Goal: Transaction & Acquisition: Book appointment/travel/reservation

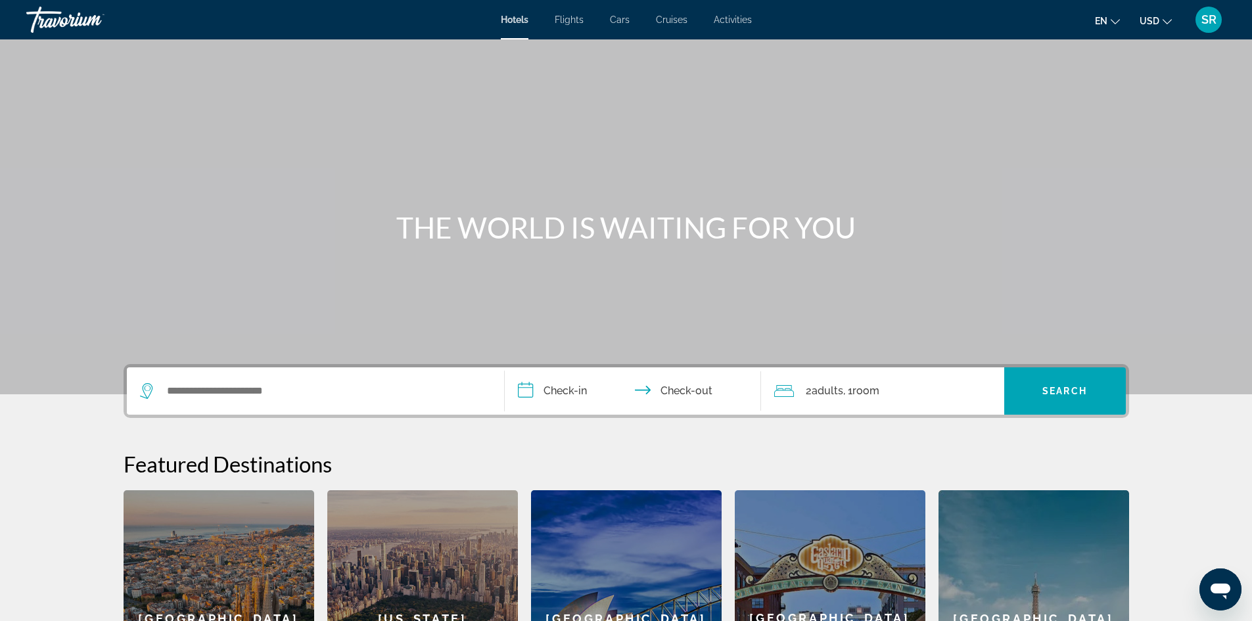
click at [1165, 21] on icon "Change currency" at bounding box center [1167, 21] width 9 height 9
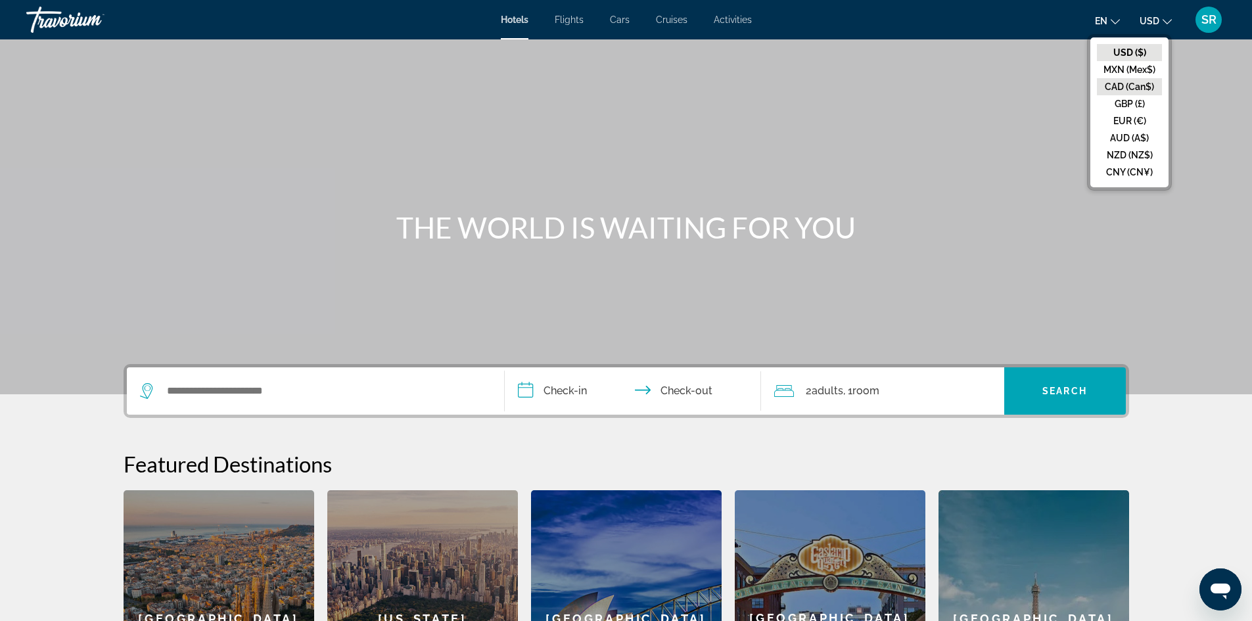
click at [1131, 87] on button "CAD (Can$)" at bounding box center [1129, 86] width 65 height 17
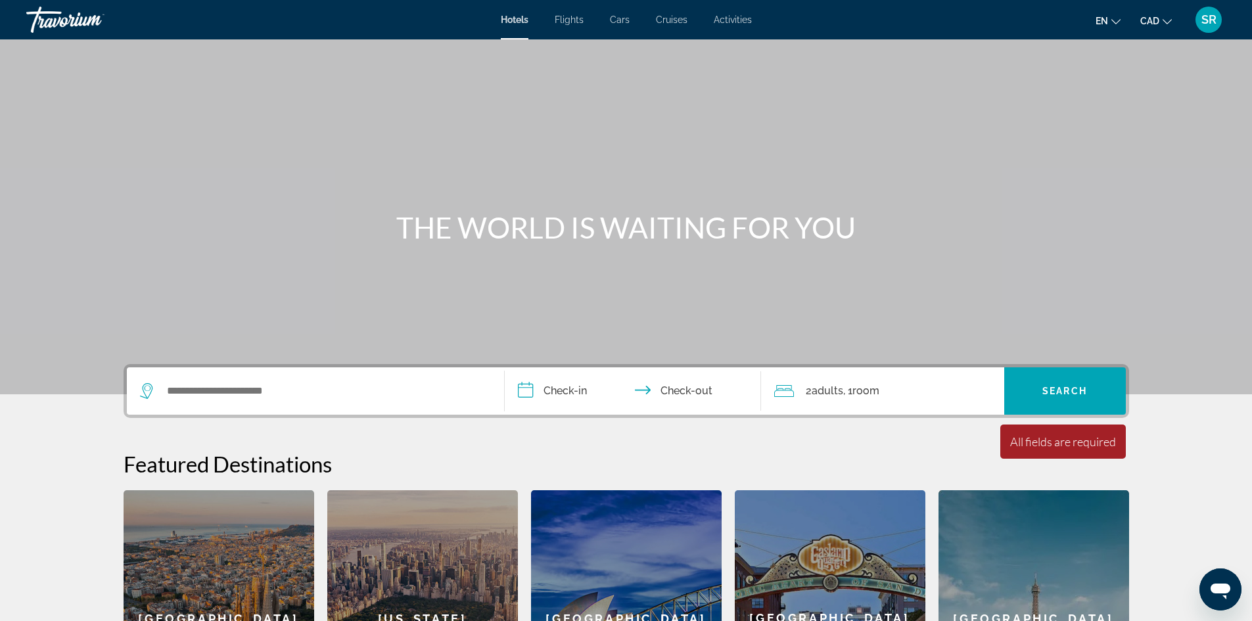
click at [1112, 23] on icon "Change language" at bounding box center [1116, 21] width 9 height 9
click at [1093, 82] on button "Français" at bounding box center [1081, 86] width 59 height 17
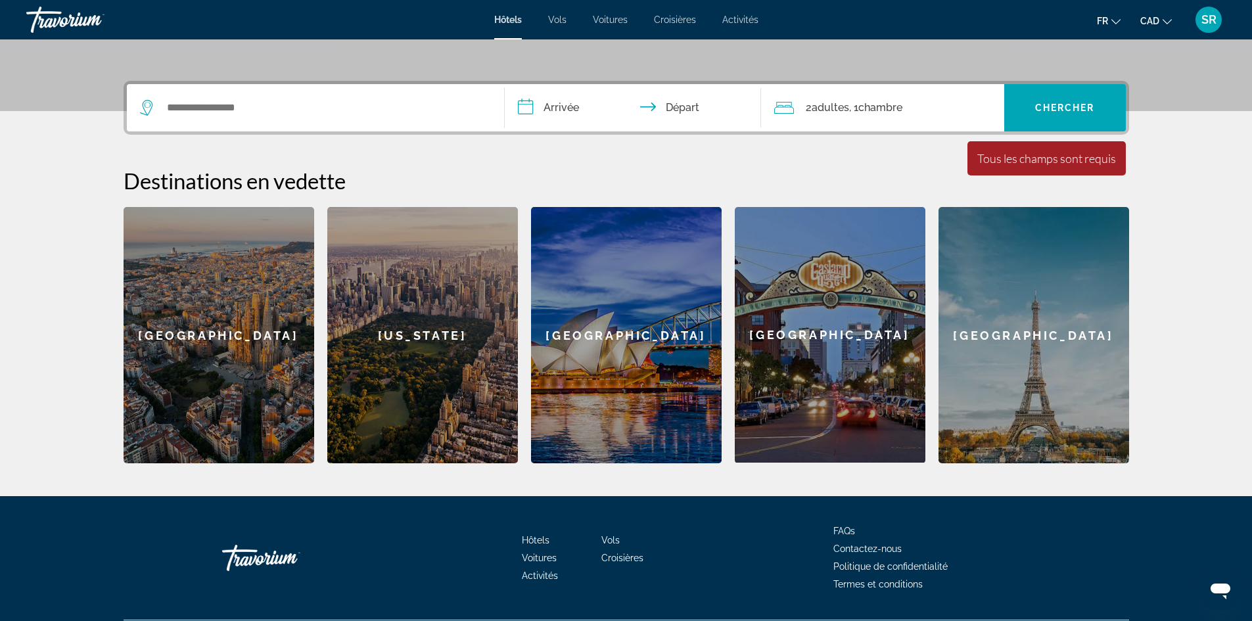
scroll to position [285, 0]
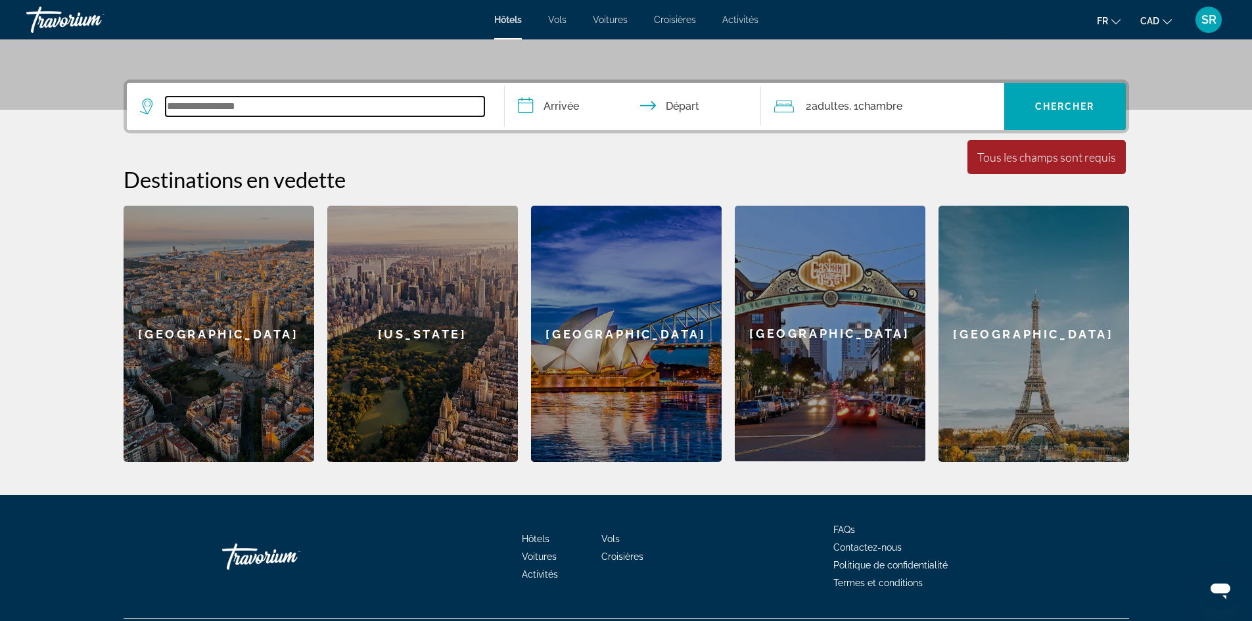
click at [193, 100] on input "Search widget" at bounding box center [325, 107] width 319 height 20
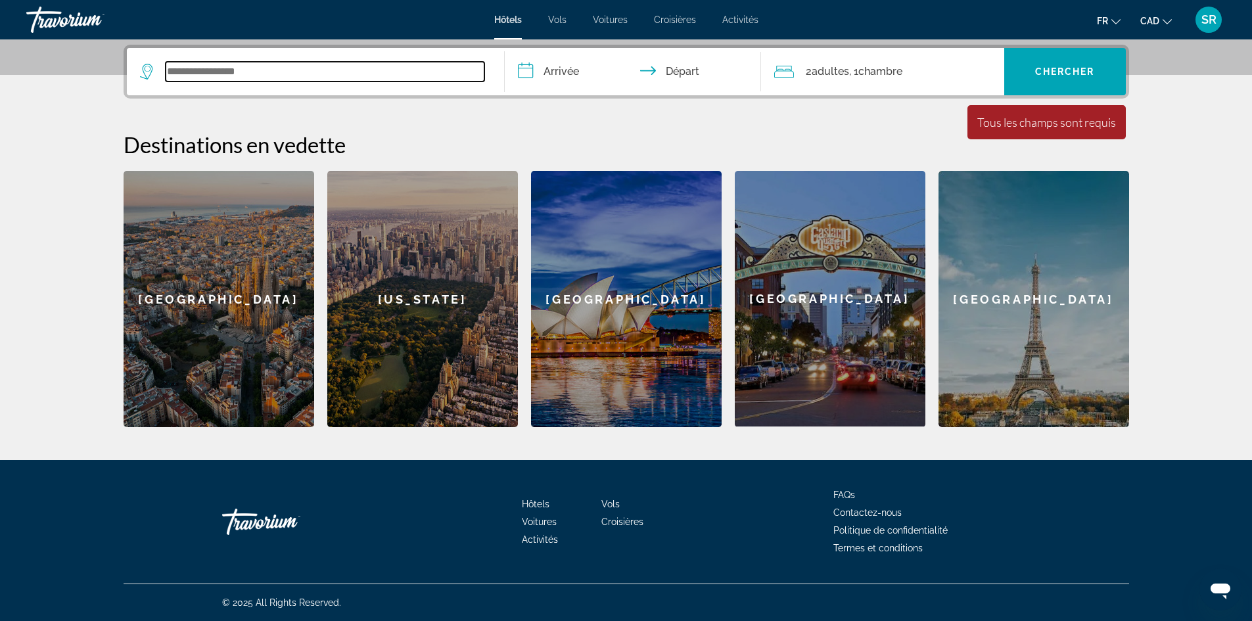
click at [302, 76] on input "Search widget" at bounding box center [325, 72] width 319 height 20
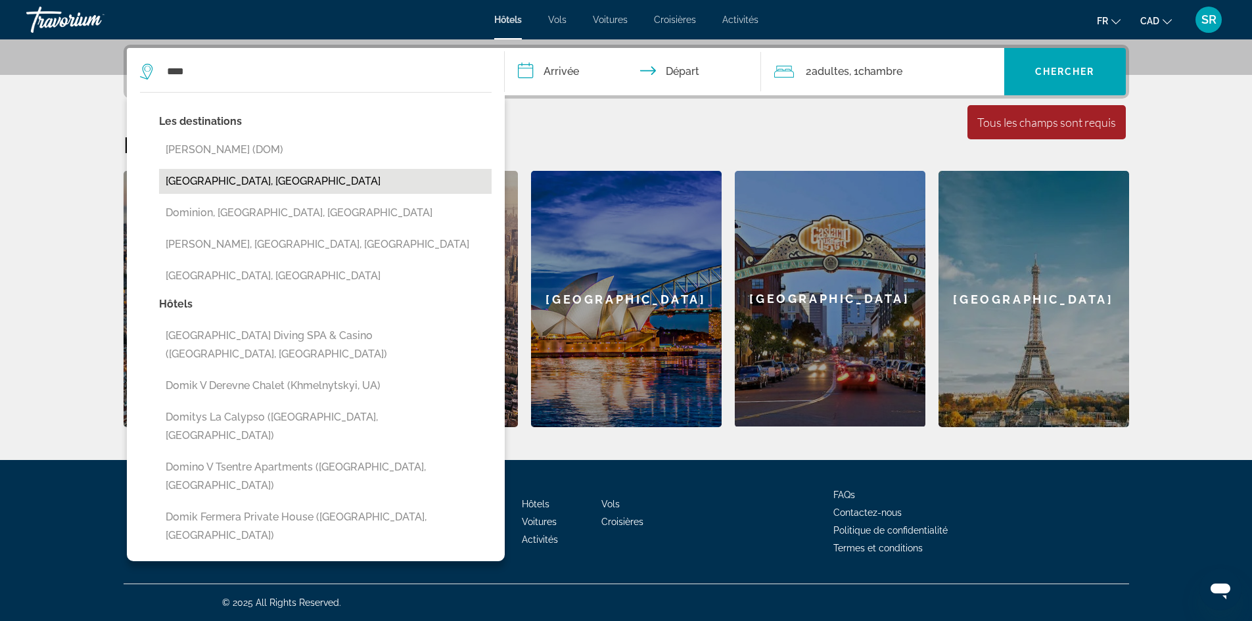
click at [280, 184] on button "Dominican Republic, Dominican Republic" at bounding box center [325, 181] width 333 height 25
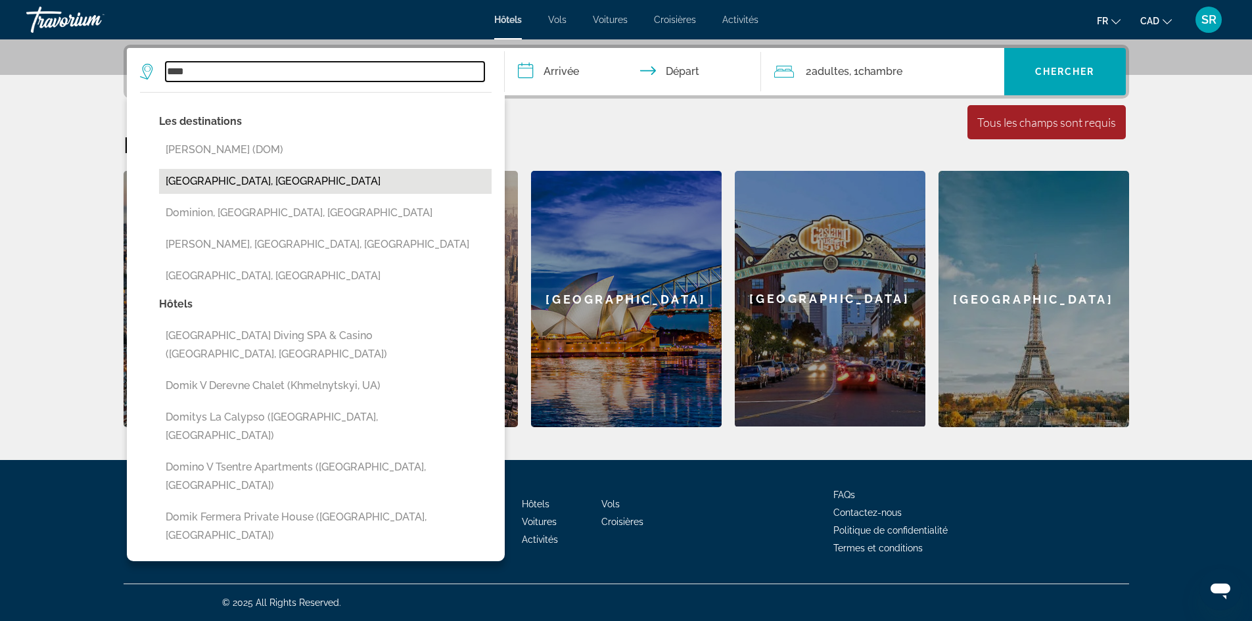
type input "**********"
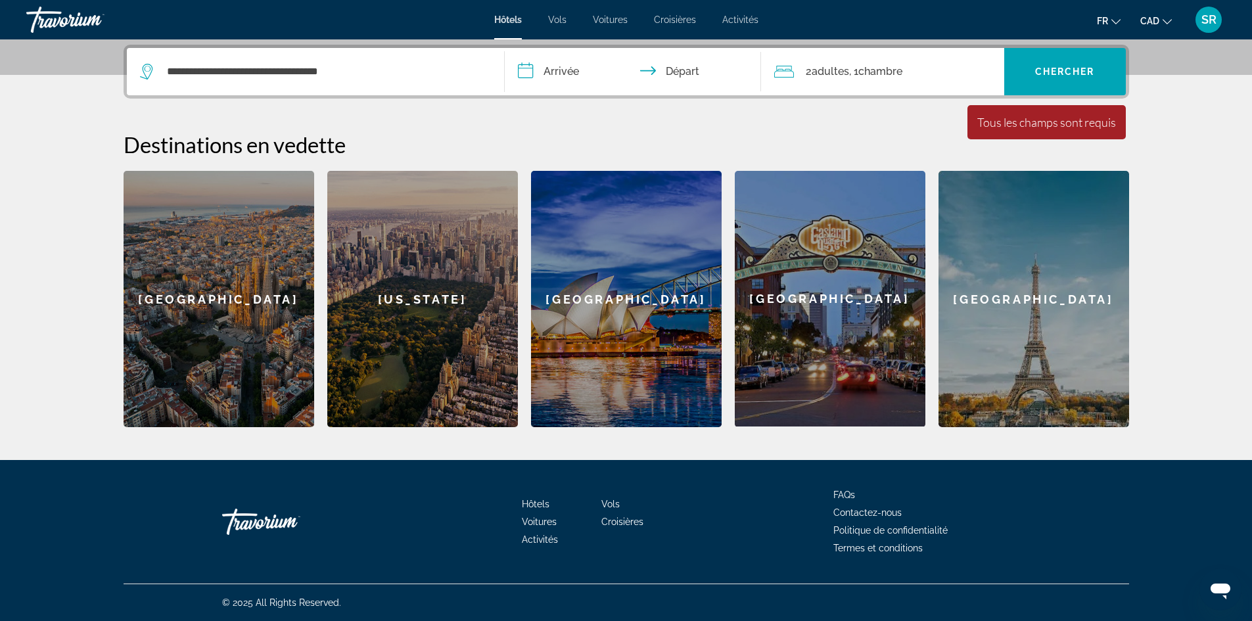
click at [547, 68] on input "**********" at bounding box center [636, 73] width 262 height 51
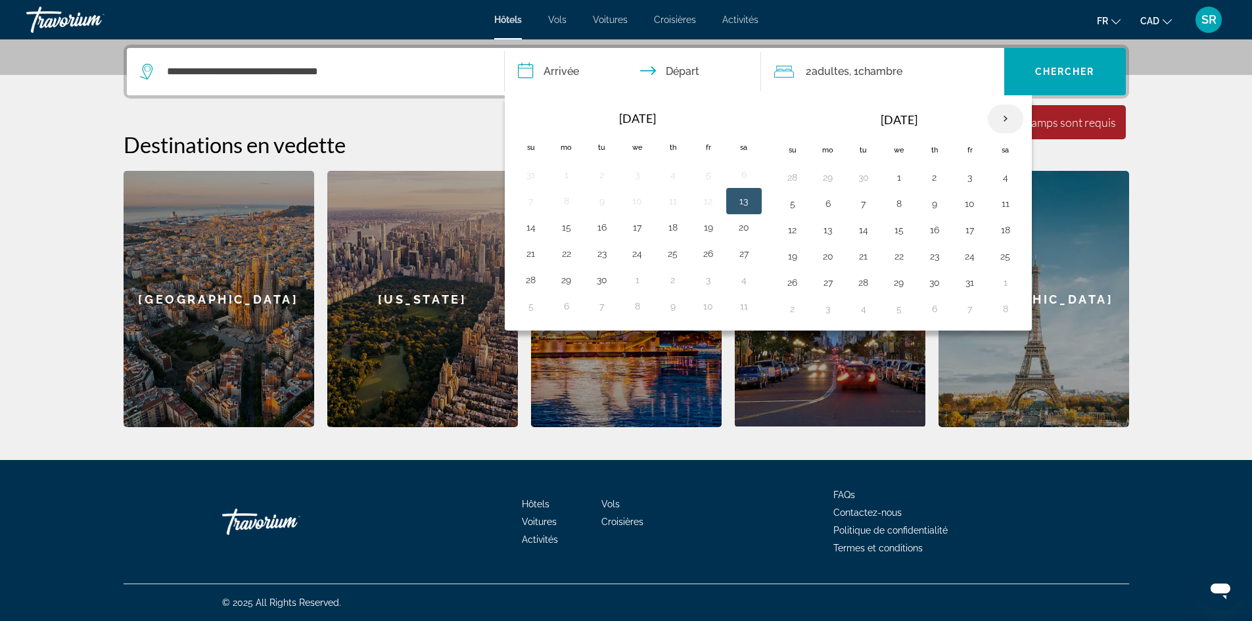
click at [1008, 117] on th "Next month" at bounding box center [1005, 119] width 35 height 29
click at [965, 258] on button "26" at bounding box center [970, 256] width 21 height 18
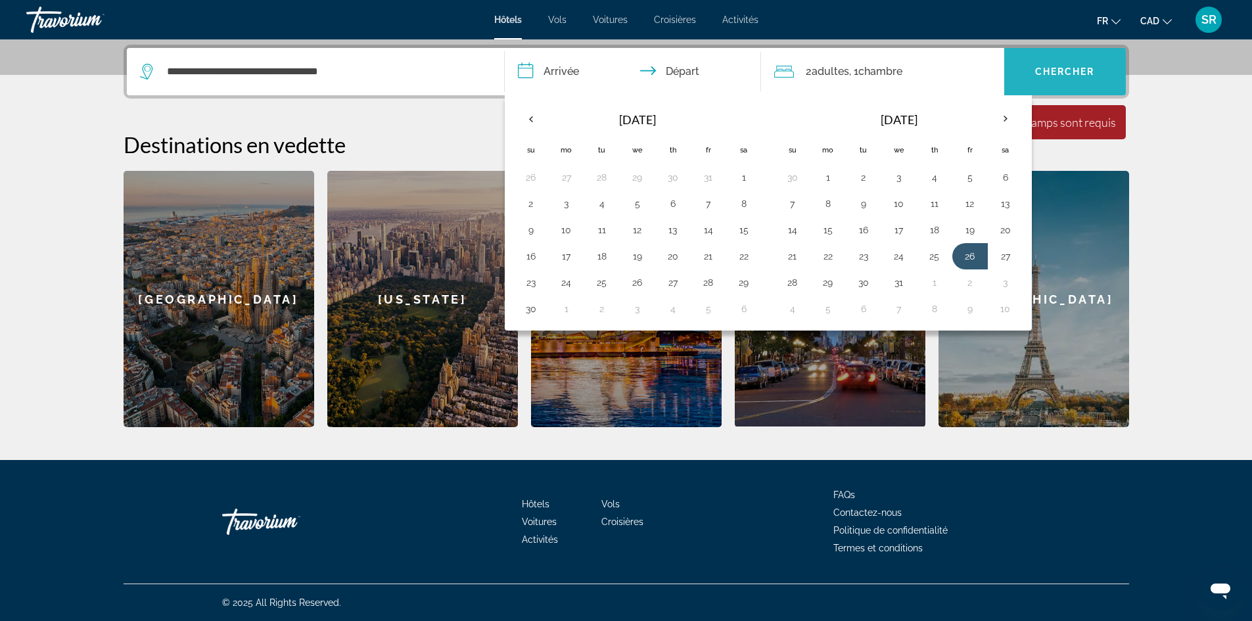
click at [1050, 66] on span "Chercher" at bounding box center [1065, 71] width 60 height 11
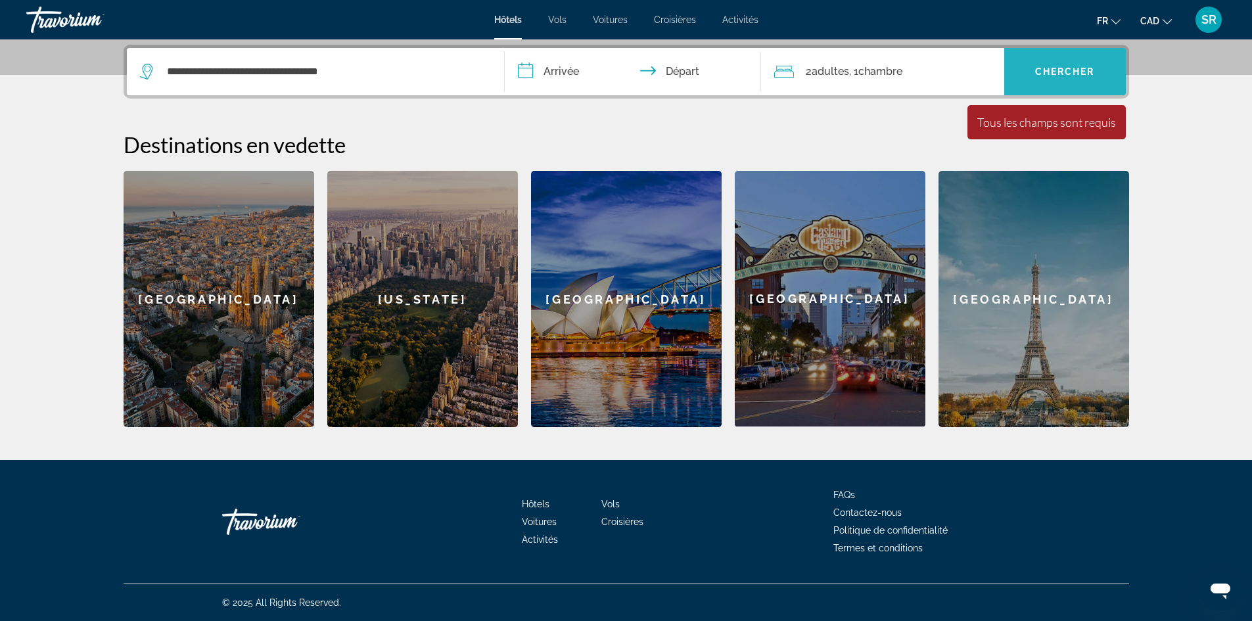
click at [1050, 66] on span "Chercher" at bounding box center [1065, 71] width 60 height 11
click at [876, 76] on span "Chambre" at bounding box center [880, 71] width 44 height 12
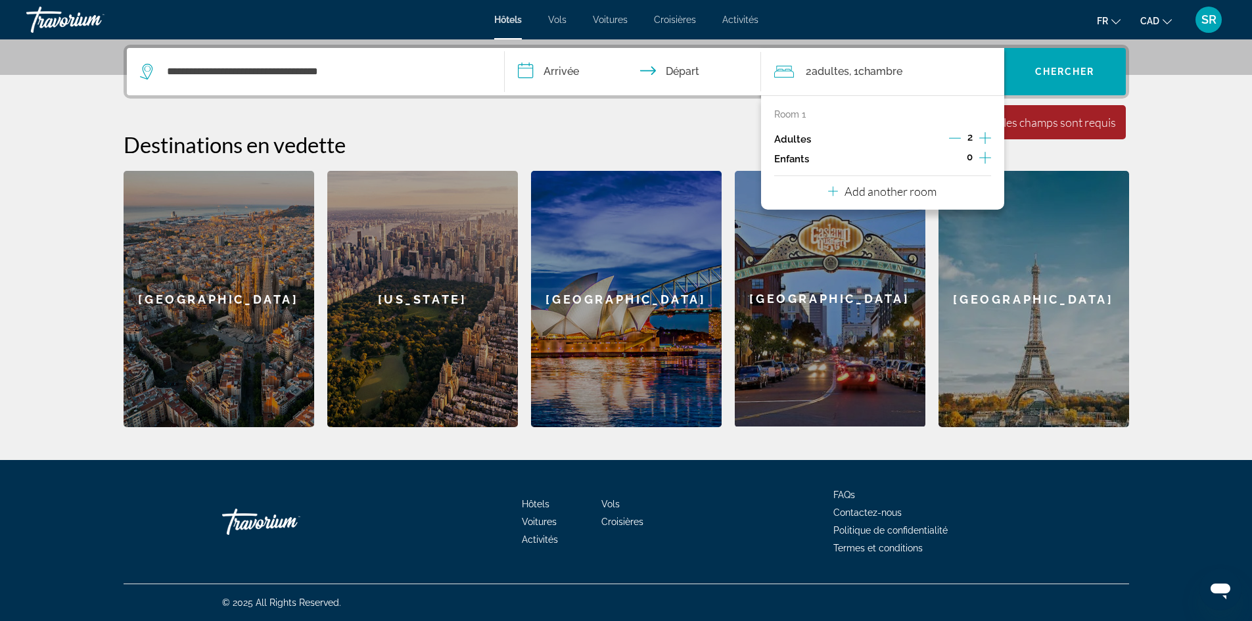
click at [985, 139] on icon "Increment adults" at bounding box center [985, 138] width 12 height 12
click at [985, 156] on icon "Increment children" at bounding box center [985, 158] width 12 height 12
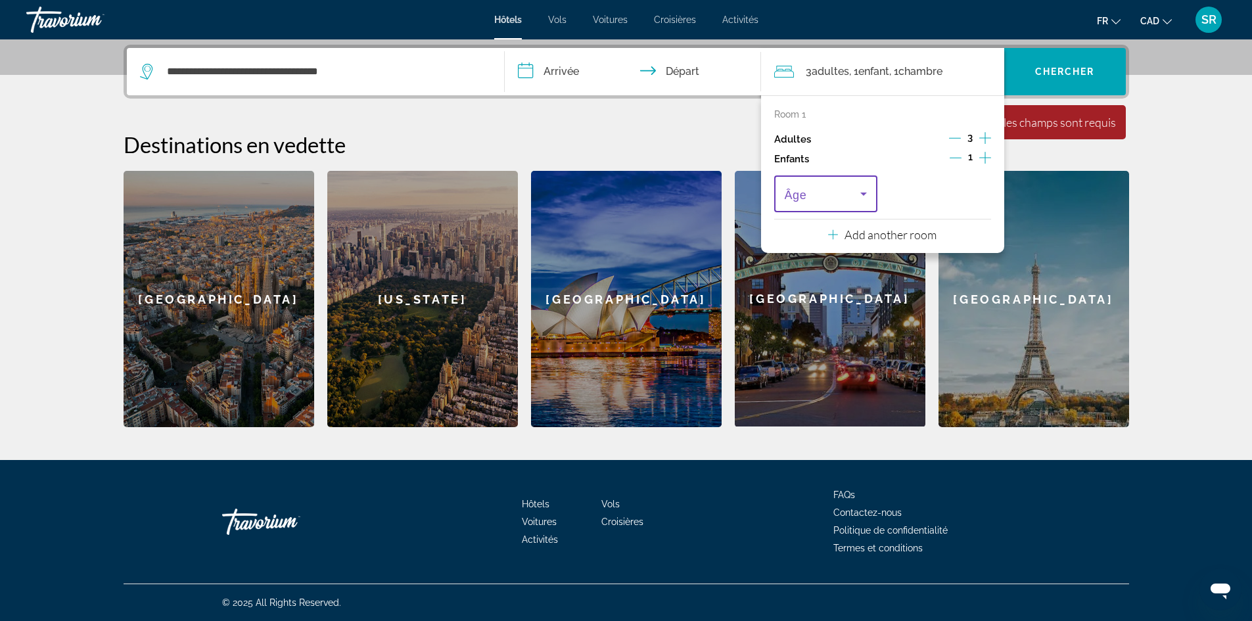
click at [861, 197] on icon "Travelers: 3 adults, 1 child" at bounding box center [864, 194] width 16 height 16
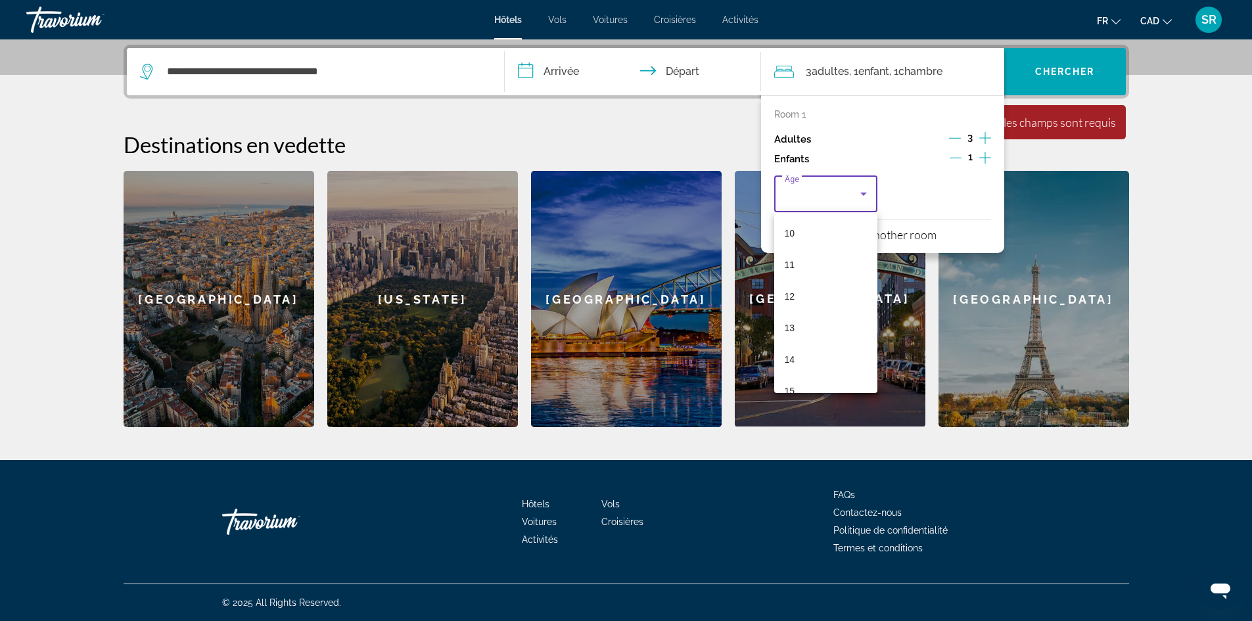
scroll to position [325, 0]
click at [803, 285] on mat-option "12" at bounding box center [826, 287] width 104 height 32
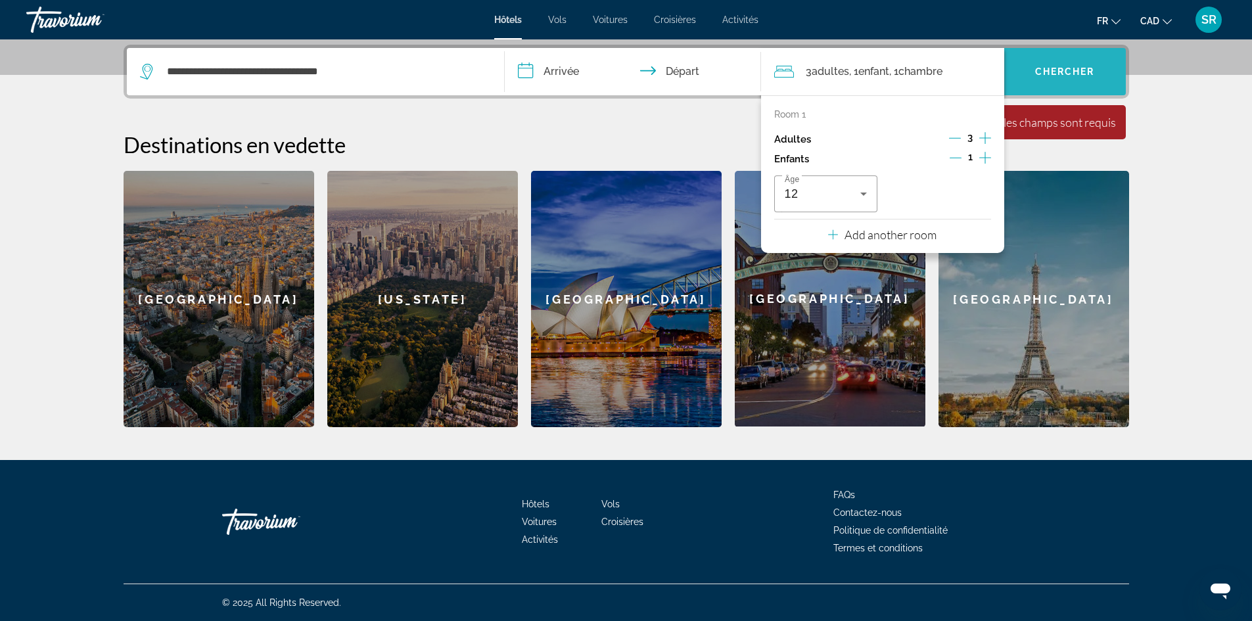
click at [1062, 70] on span "Chercher" at bounding box center [1065, 71] width 60 height 11
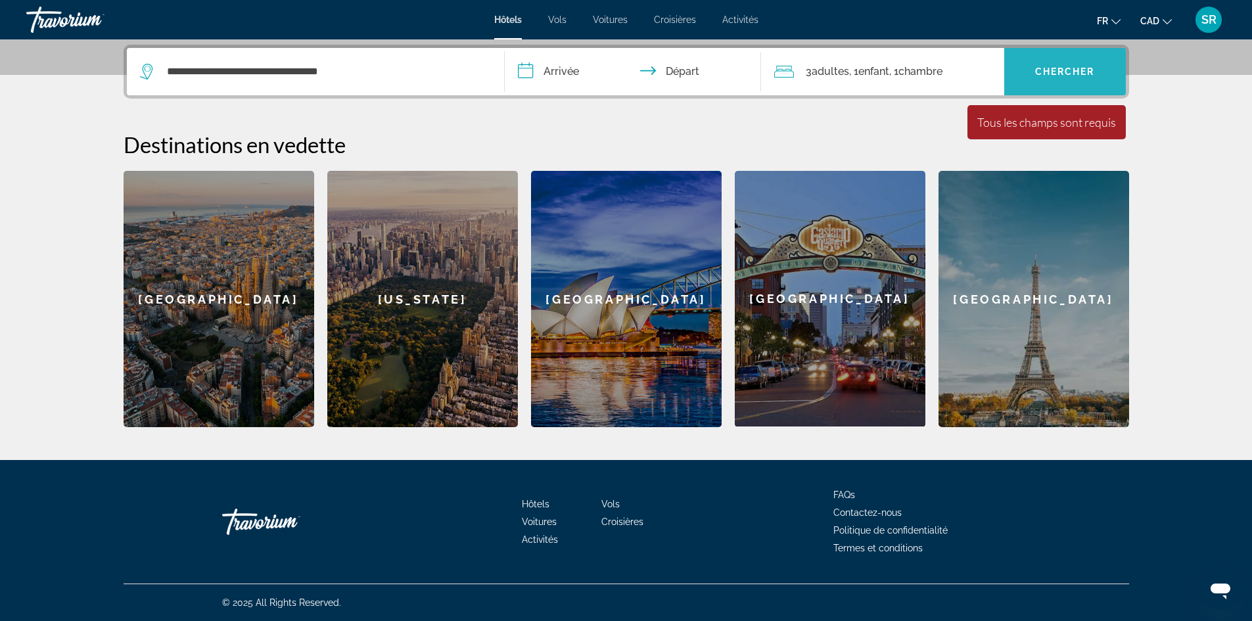
click at [1062, 70] on span "Chercher" at bounding box center [1065, 71] width 60 height 11
click at [561, 73] on input "**********" at bounding box center [636, 73] width 262 height 51
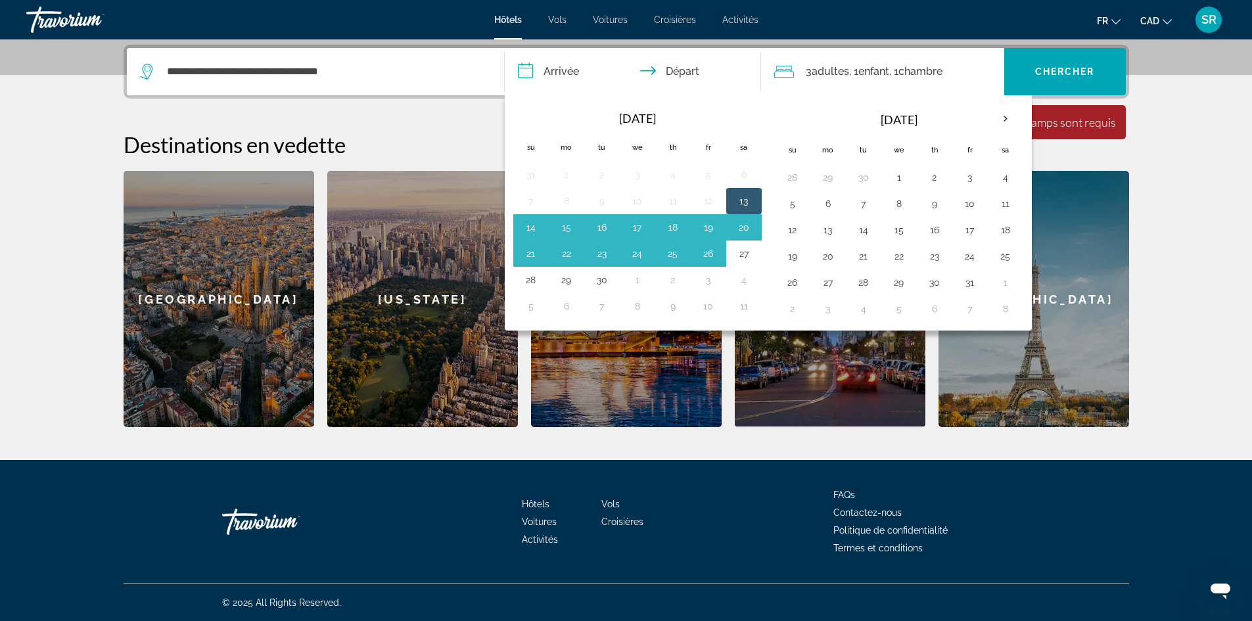
click at [764, 285] on div "Sep 2025 Su Mo Tu We Th Fr Sa 31 1 2 3 4 5 6 7 8 9 10 11 12 13 14 15 16 17 18 1…" at bounding box center [640, 212] width 260 height 222
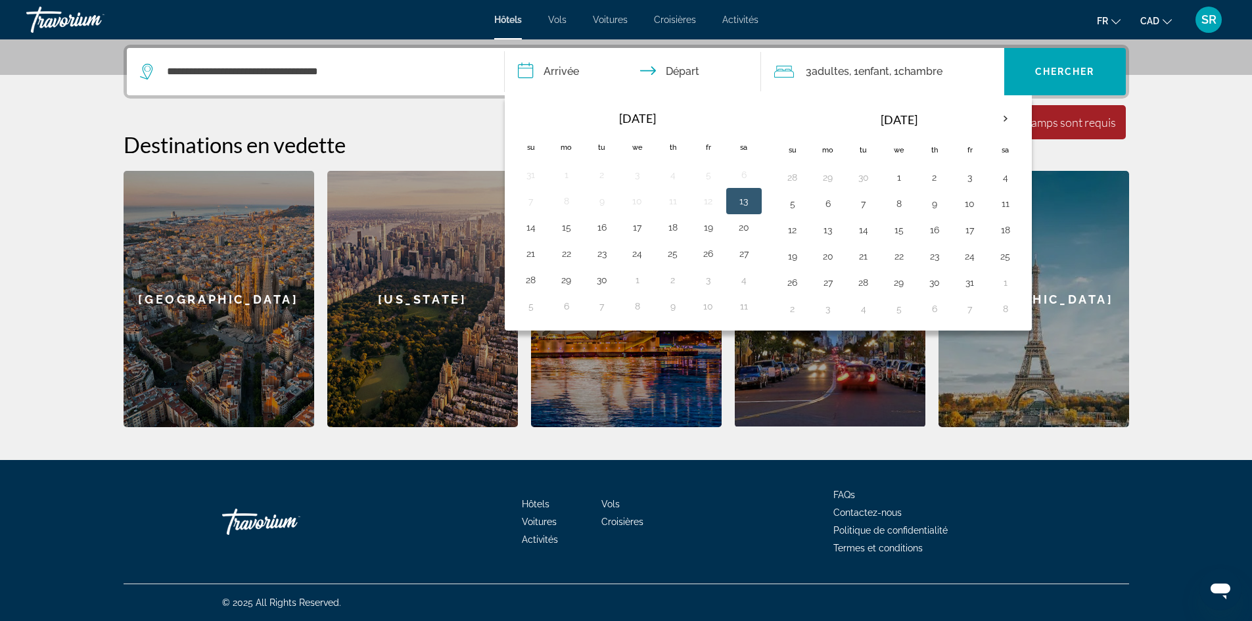
click at [745, 200] on button "13" at bounding box center [744, 201] width 21 height 18
click at [755, 118] on th "Check in and out dates" at bounding box center [743, 118] width 35 height 29
click at [1002, 120] on th "Next month" at bounding box center [1005, 119] width 35 height 29
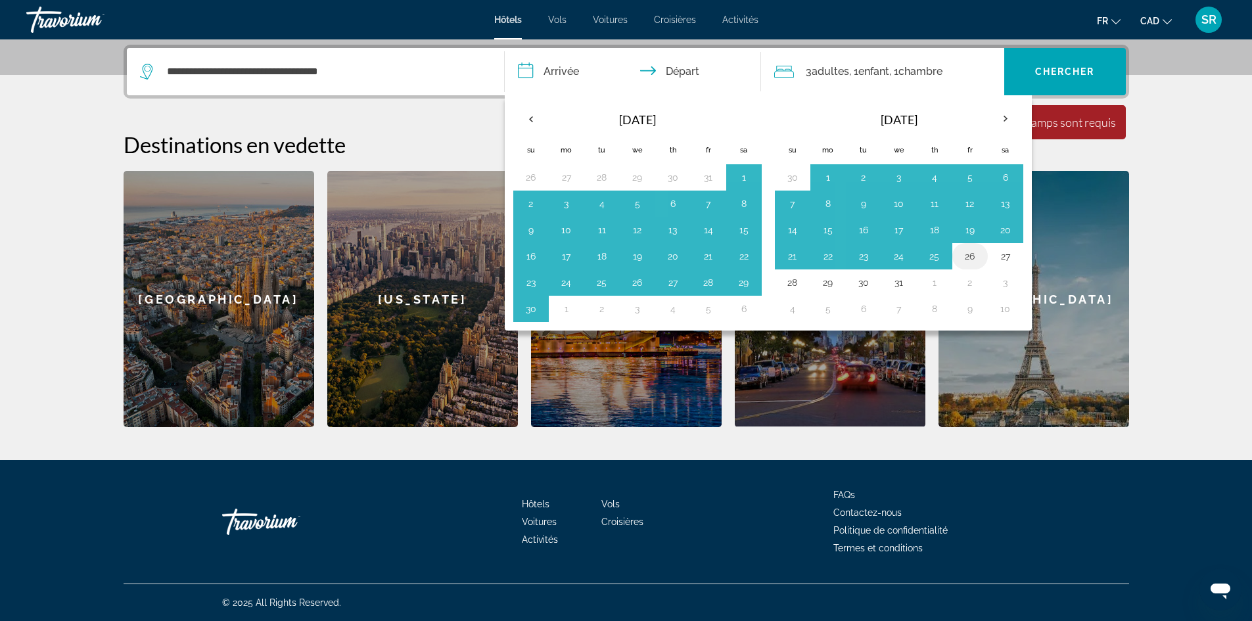
click at [972, 252] on button "26" at bounding box center [970, 256] width 21 height 18
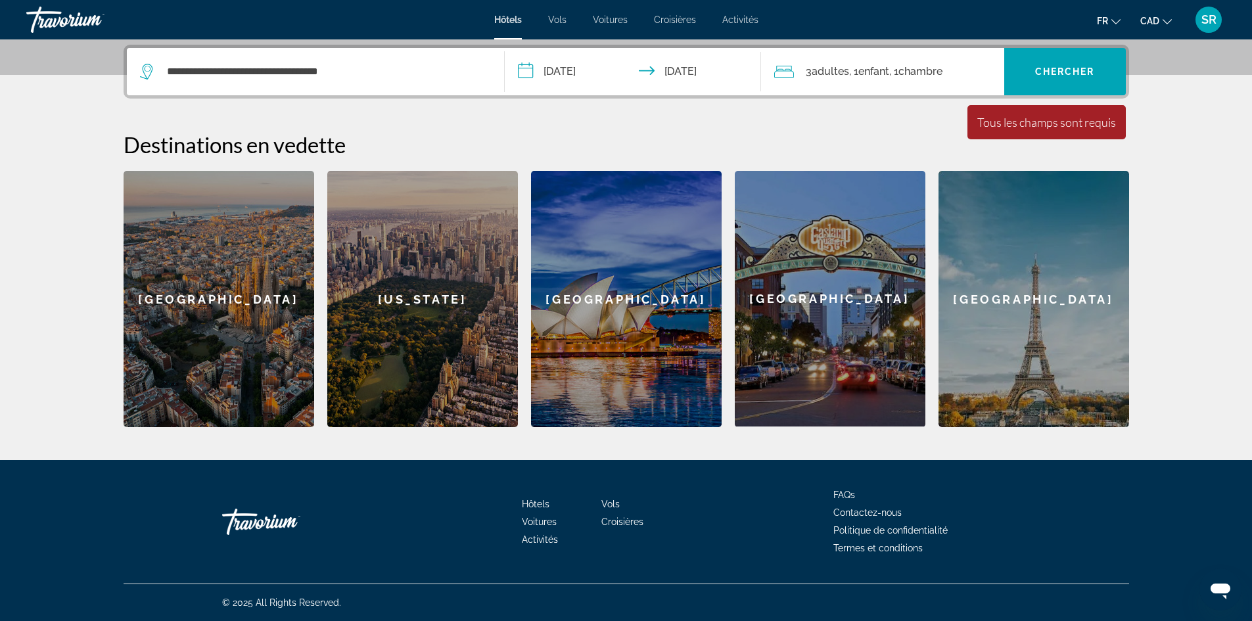
click at [577, 72] on input "**********" at bounding box center [636, 73] width 262 height 51
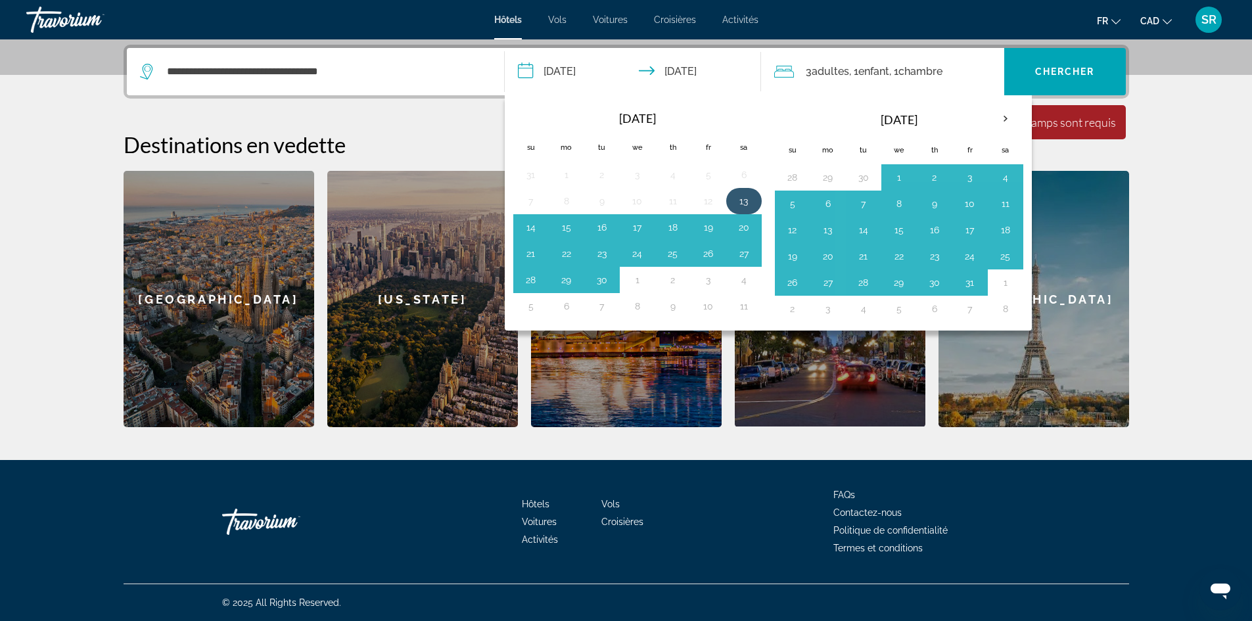
click at [747, 202] on button "13" at bounding box center [744, 201] width 21 height 18
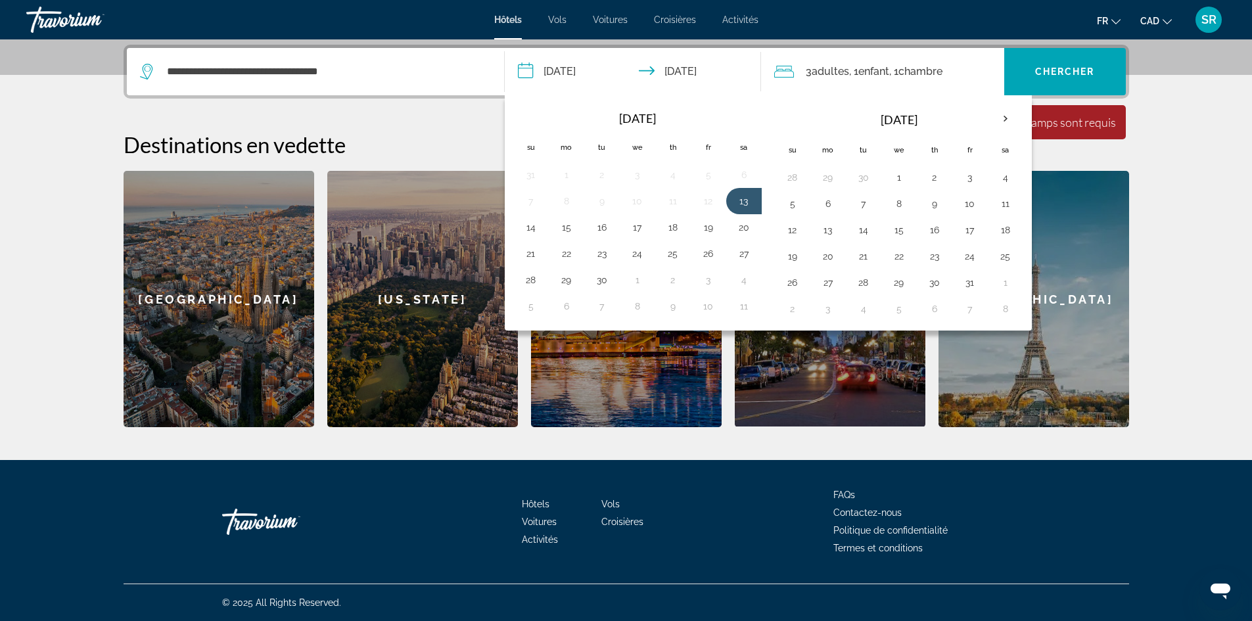
click at [575, 63] on input "**********" at bounding box center [636, 73] width 262 height 51
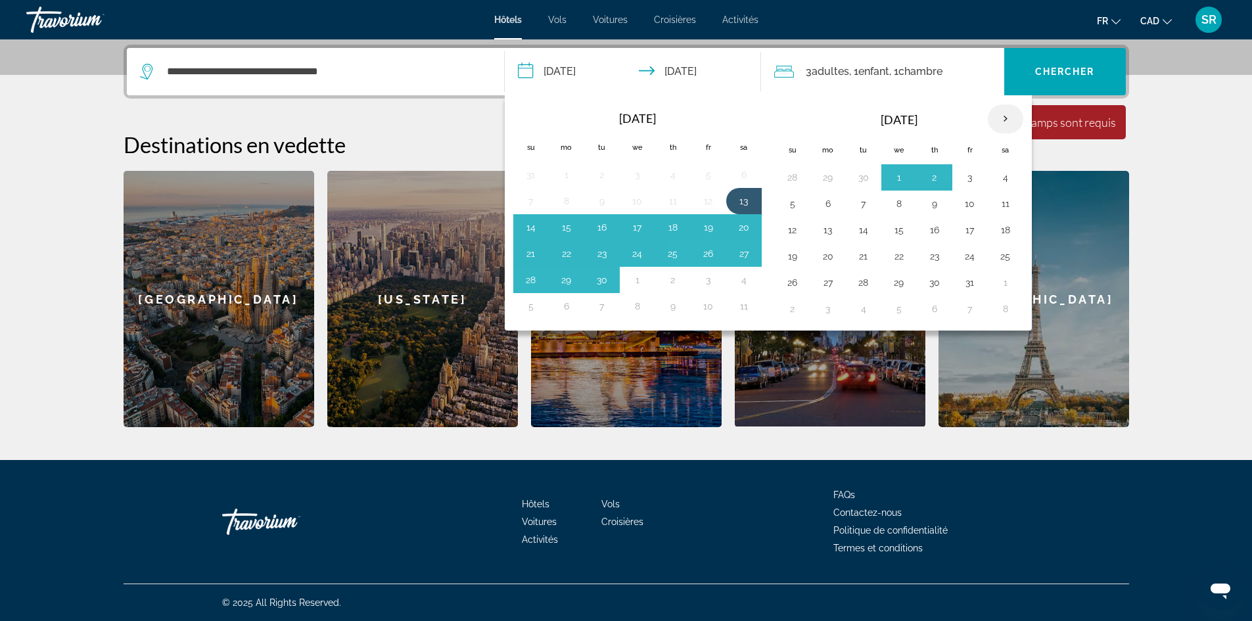
click at [1005, 119] on th "Next month" at bounding box center [1005, 119] width 35 height 29
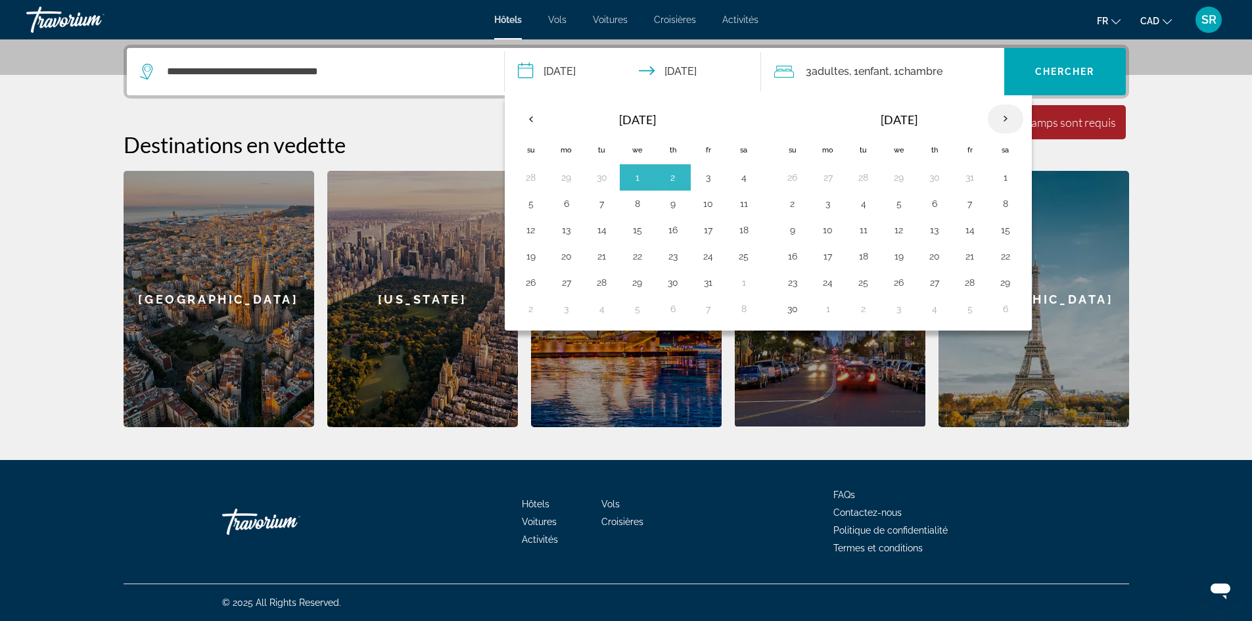
click at [1005, 119] on th "Next month" at bounding box center [1005, 119] width 35 height 29
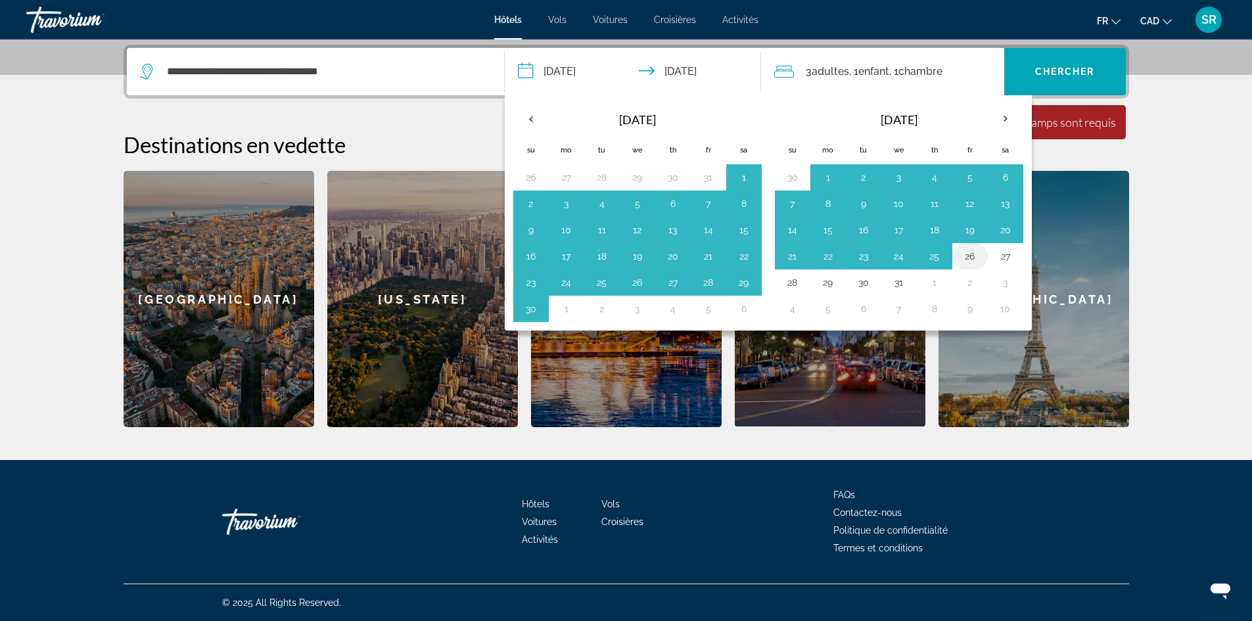
click at [968, 261] on button "26" at bounding box center [970, 256] width 21 height 18
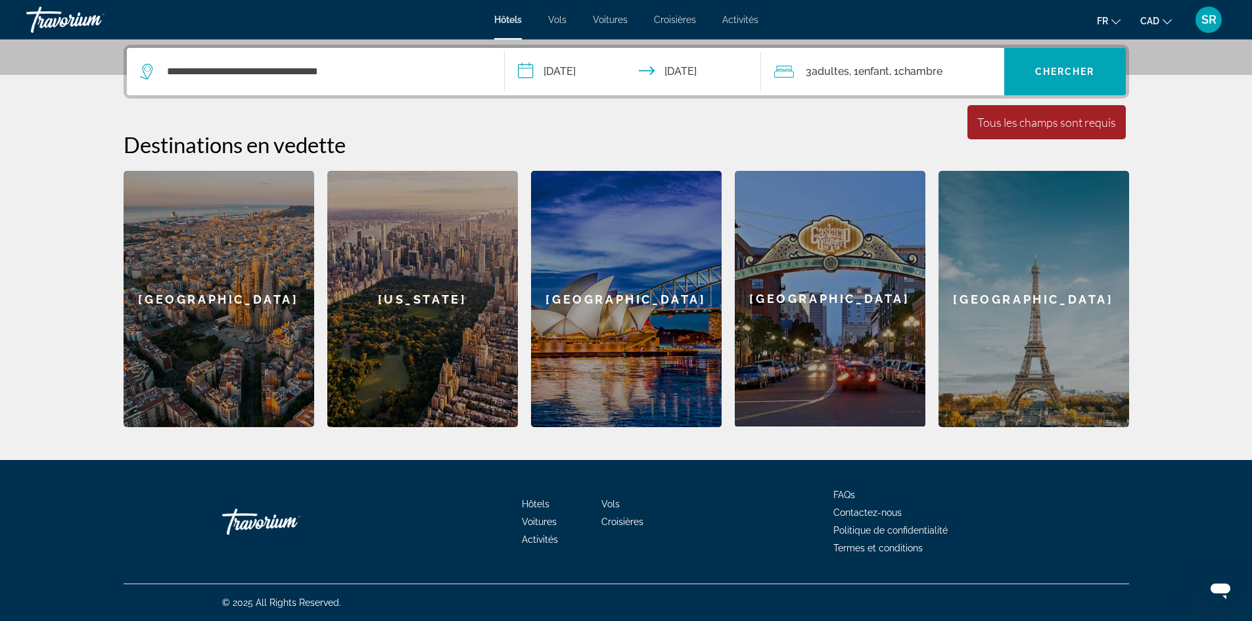
click at [540, 73] on input "**********" at bounding box center [636, 73] width 262 height 51
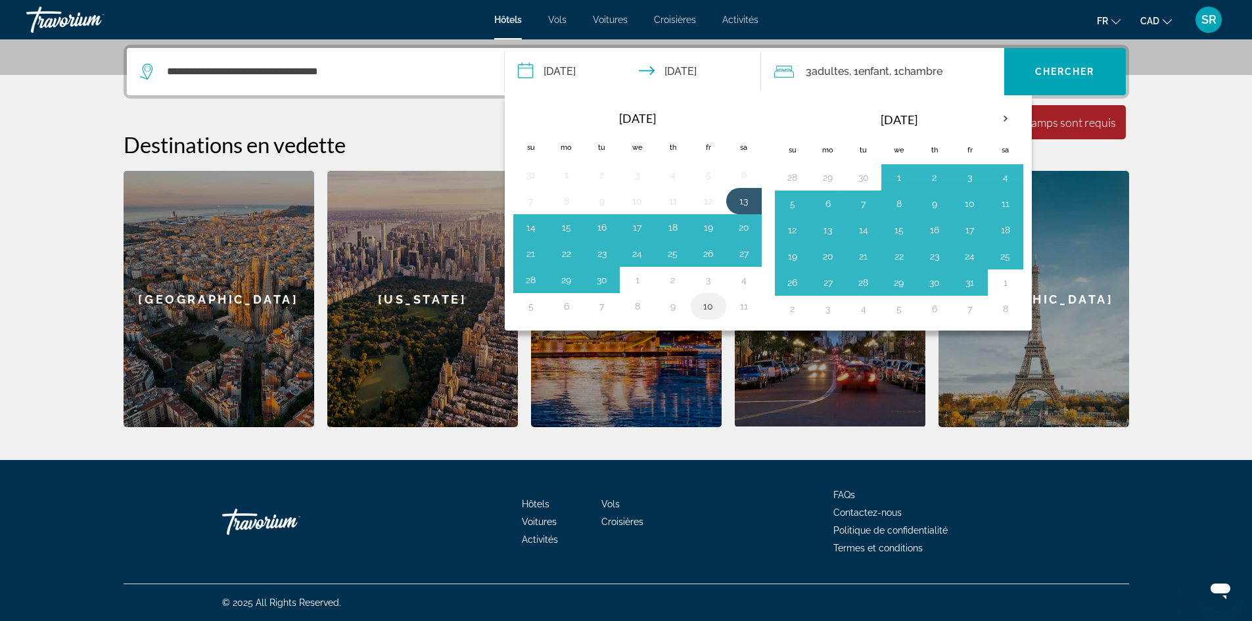
click at [703, 303] on button "10" at bounding box center [708, 306] width 21 height 18
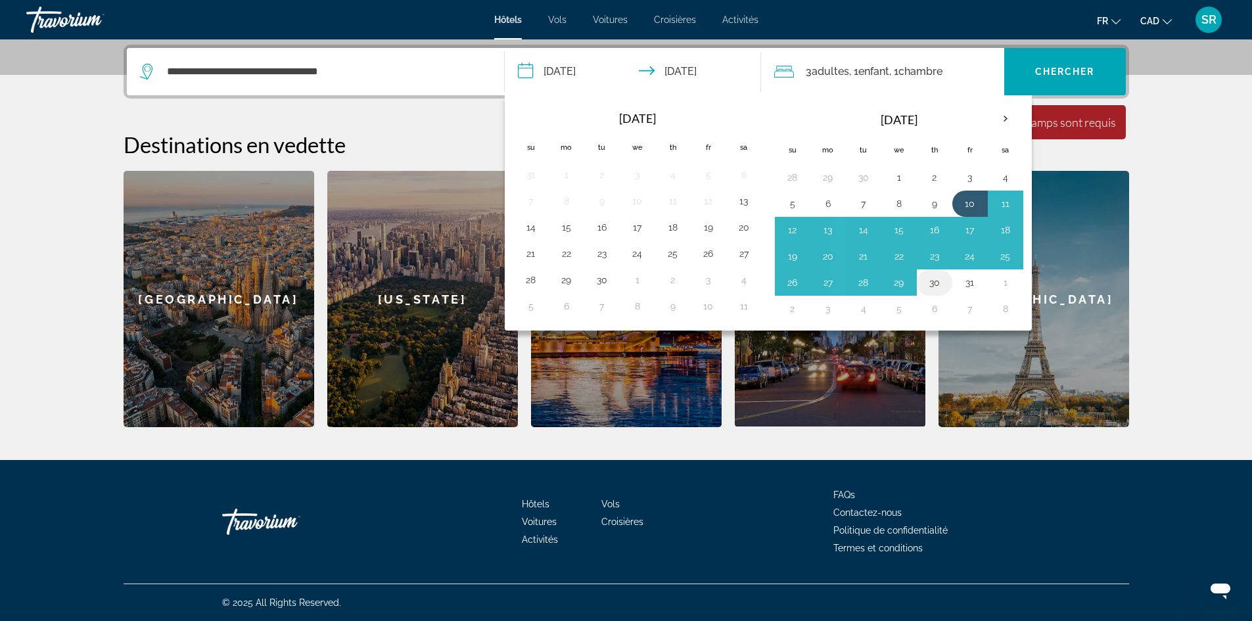
click at [936, 294] on td "30" at bounding box center [934, 283] width 35 height 26
click at [1004, 260] on button "25" at bounding box center [1005, 256] width 21 height 18
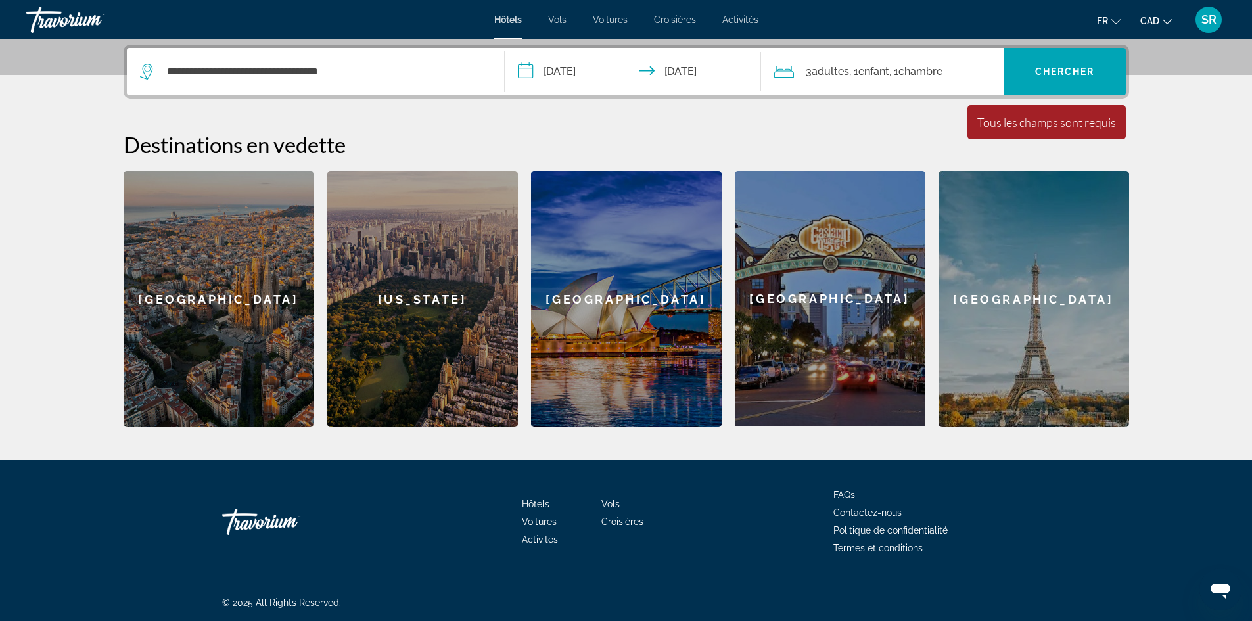
click at [582, 72] on input "**********" at bounding box center [636, 73] width 262 height 51
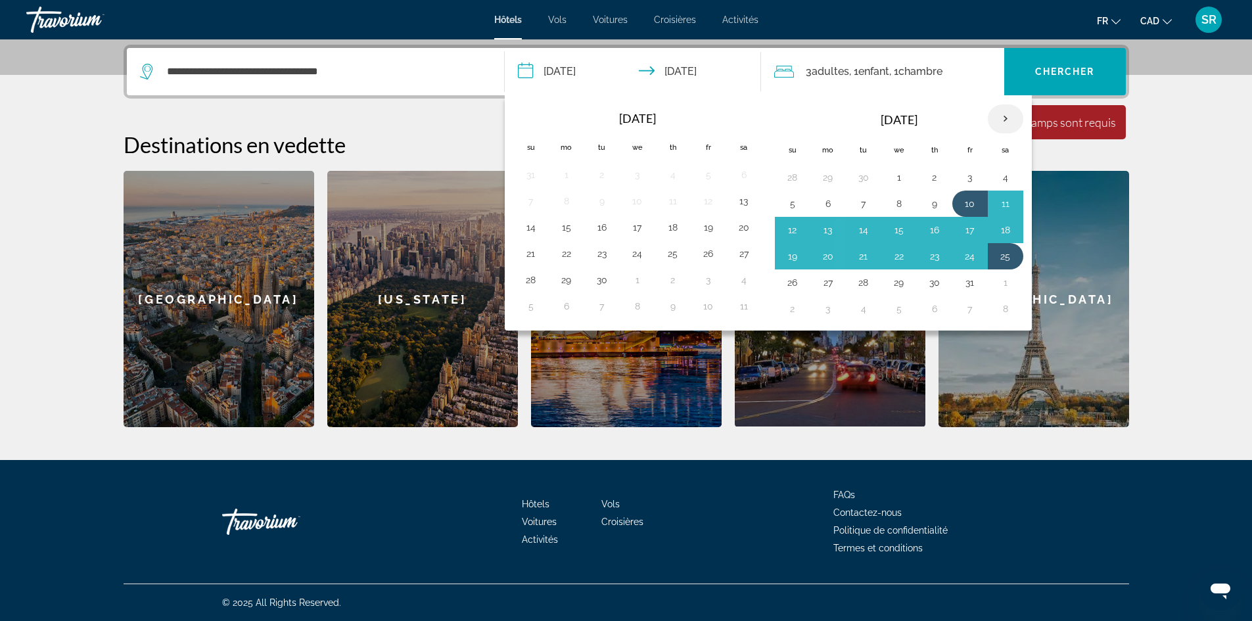
click at [1004, 118] on th "Next month" at bounding box center [1005, 119] width 35 height 29
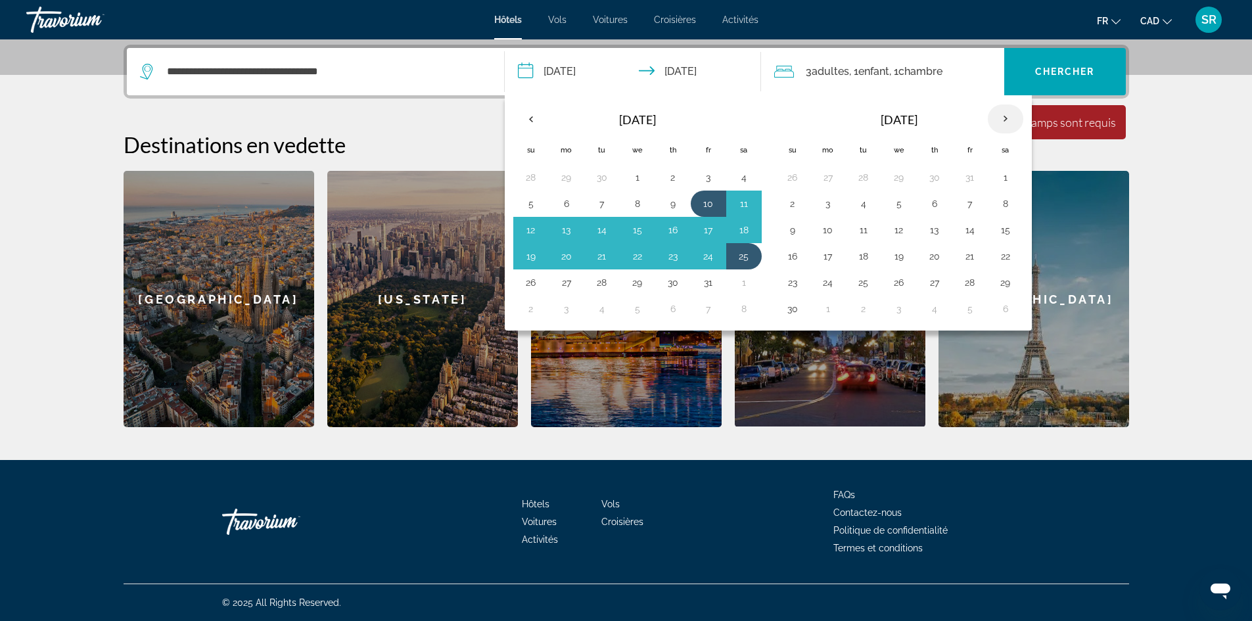
click at [1004, 118] on th "Next month" at bounding box center [1005, 119] width 35 height 29
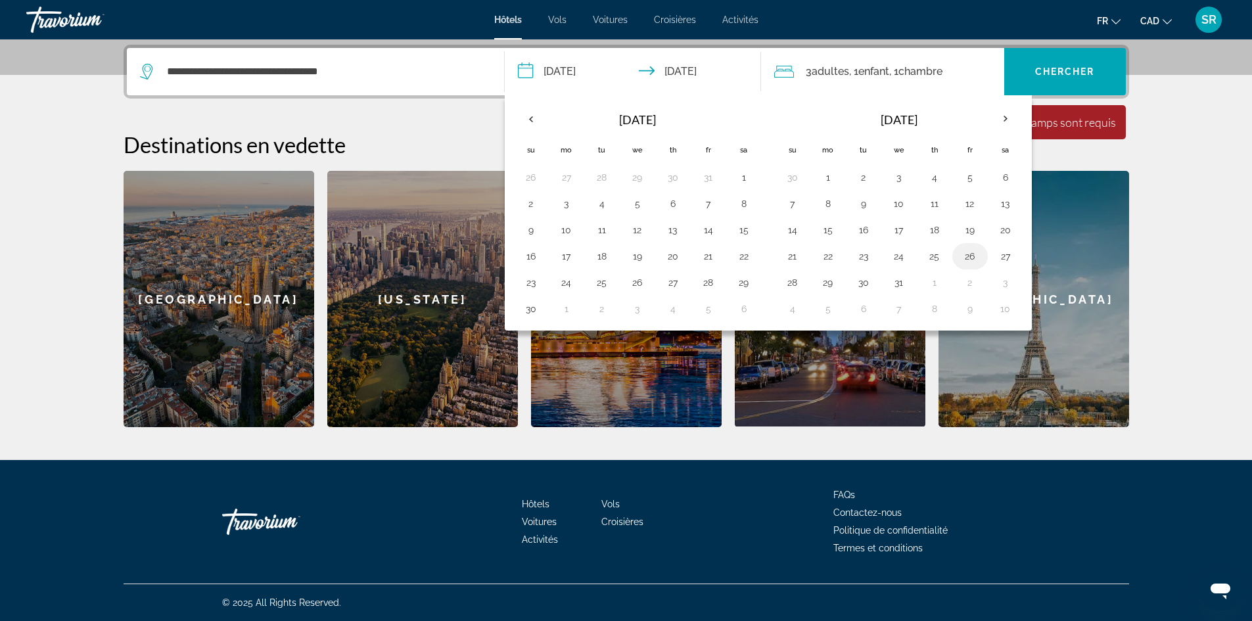
click at [969, 258] on button "26" at bounding box center [970, 256] width 21 height 18
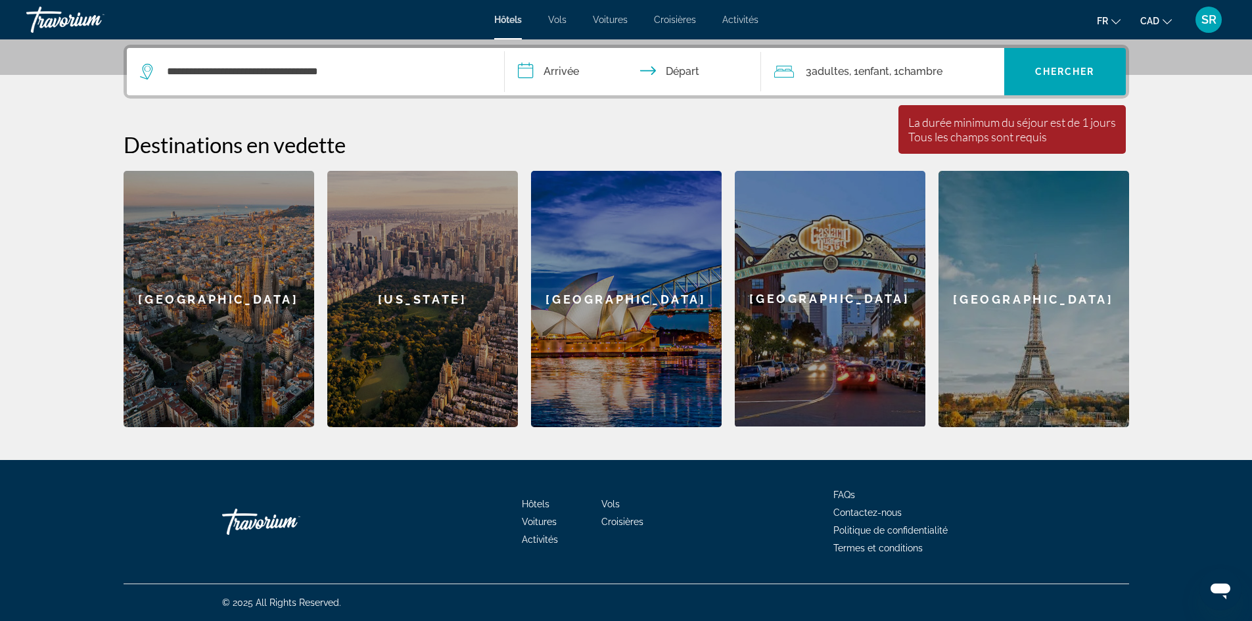
click at [557, 66] on input "**********" at bounding box center [636, 73] width 262 height 51
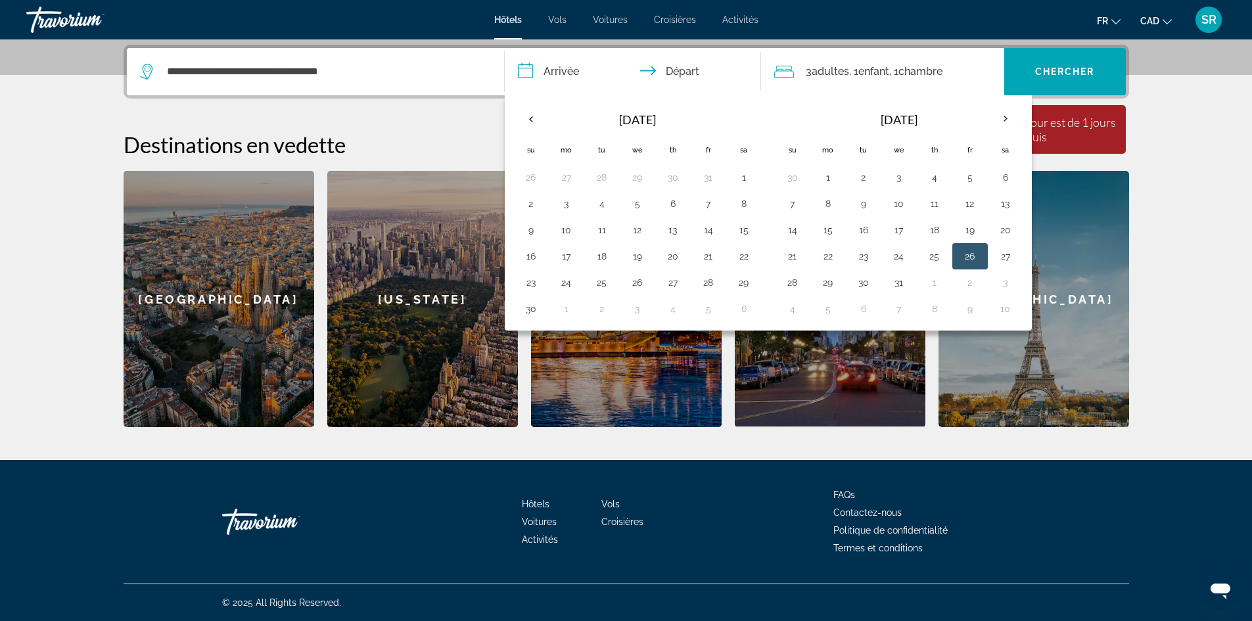
click at [976, 254] on button "26" at bounding box center [970, 256] width 21 height 18
click at [1008, 115] on th "Next month" at bounding box center [1005, 119] width 35 height 29
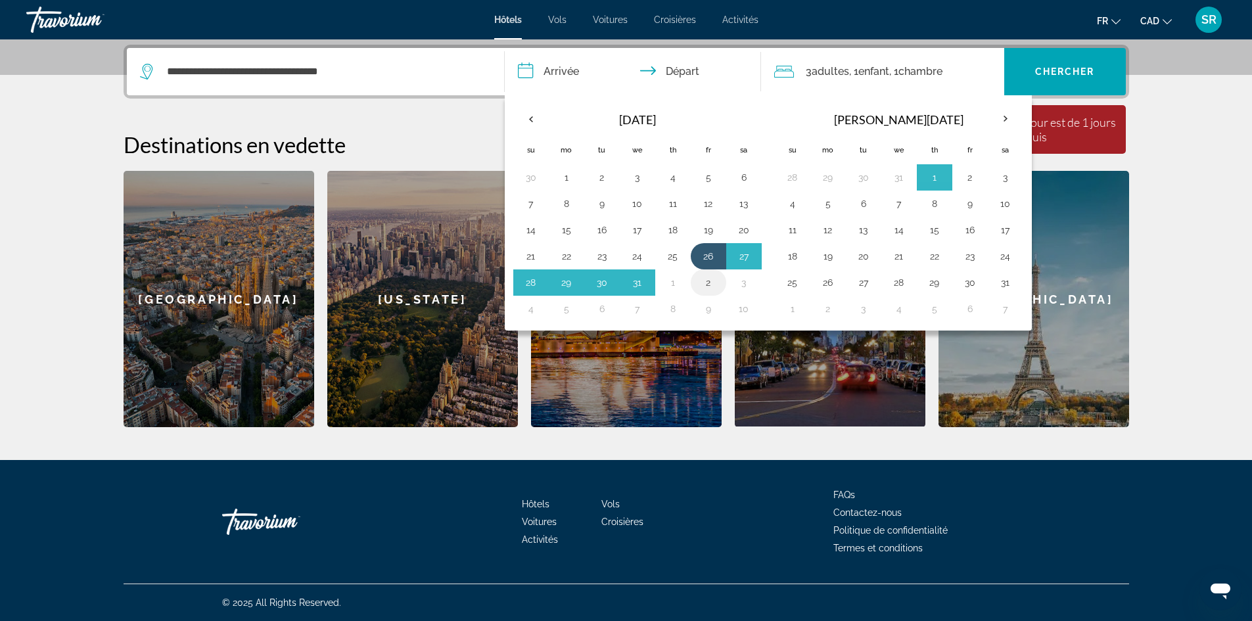
click at [705, 285] on button "2" at bounding box center [708, 282] width 21 height 18
type input "**********"
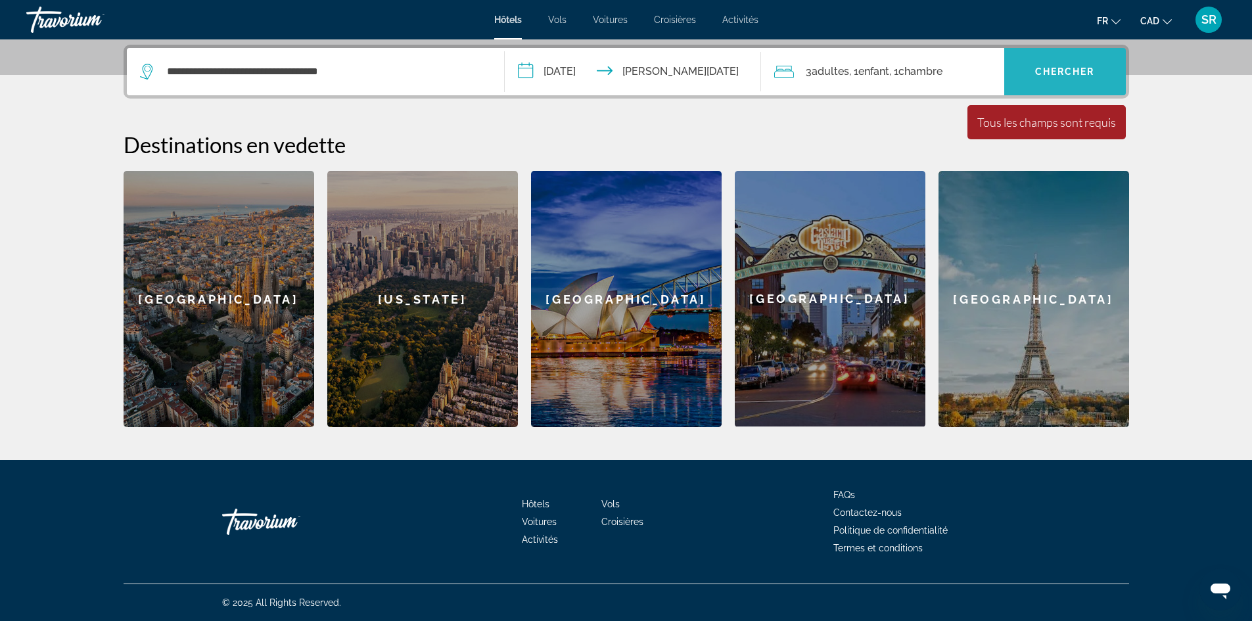
click at [1049, 73] on span "Chercher" at bounding box center [1065, 71] width 60 height 11
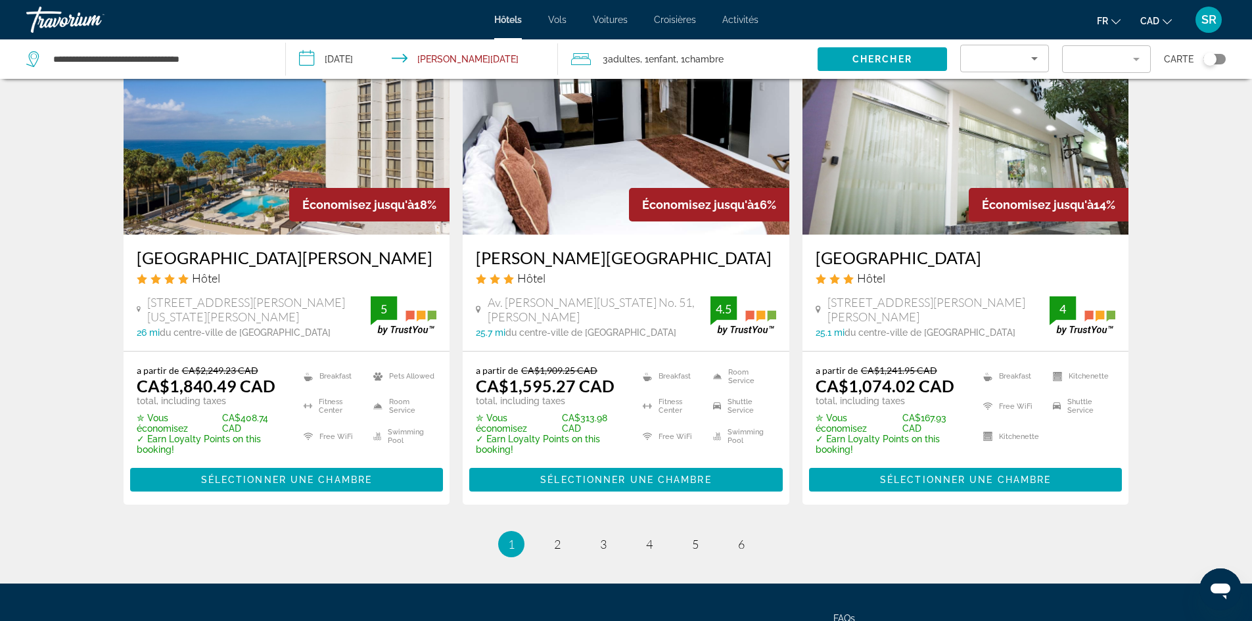
scroll to position [1708, 0]
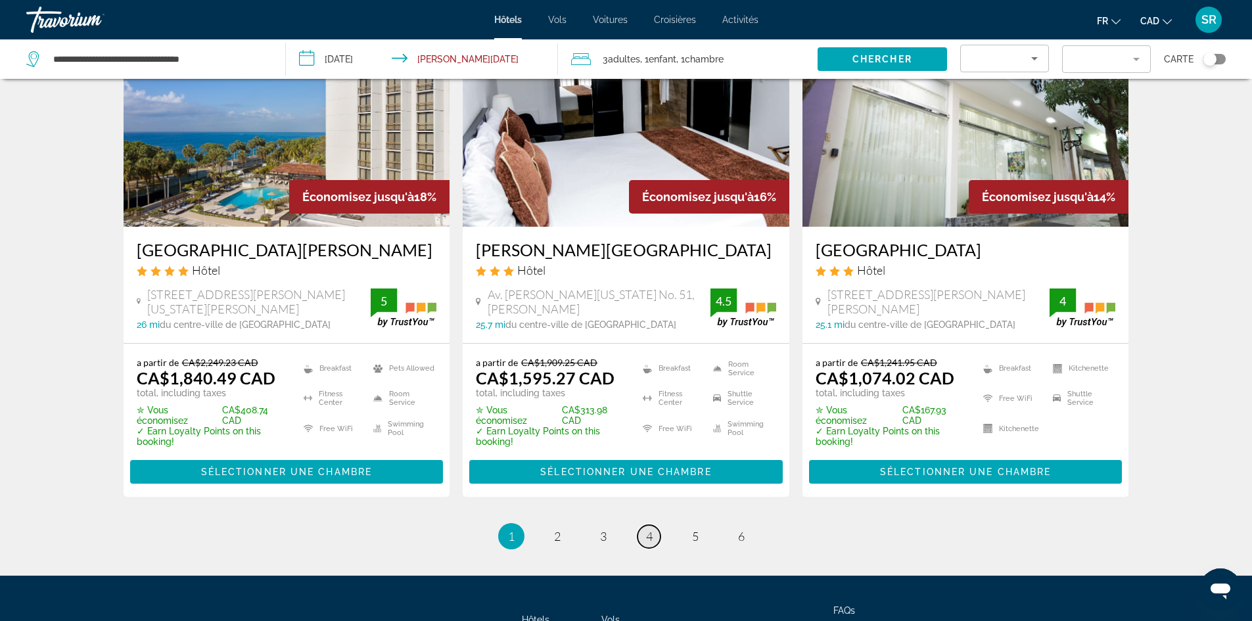
click at [645, 525] on link "page 4" at bounding box center [649, 536] width 23 height 23
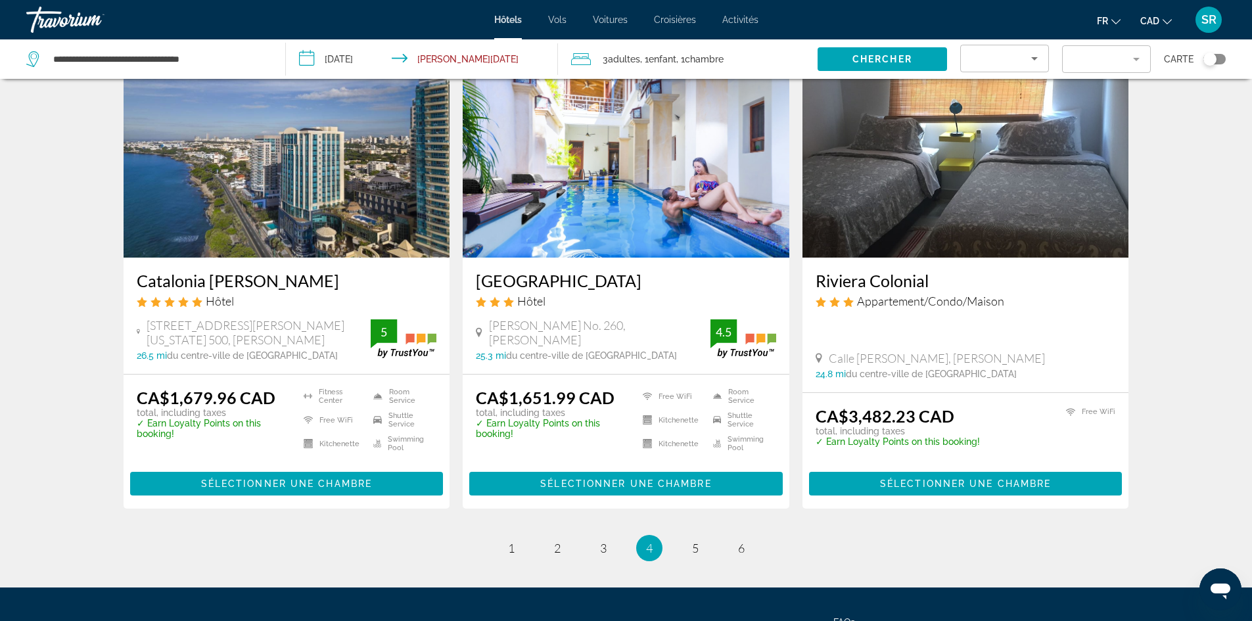
scroll to position [1545, 0]
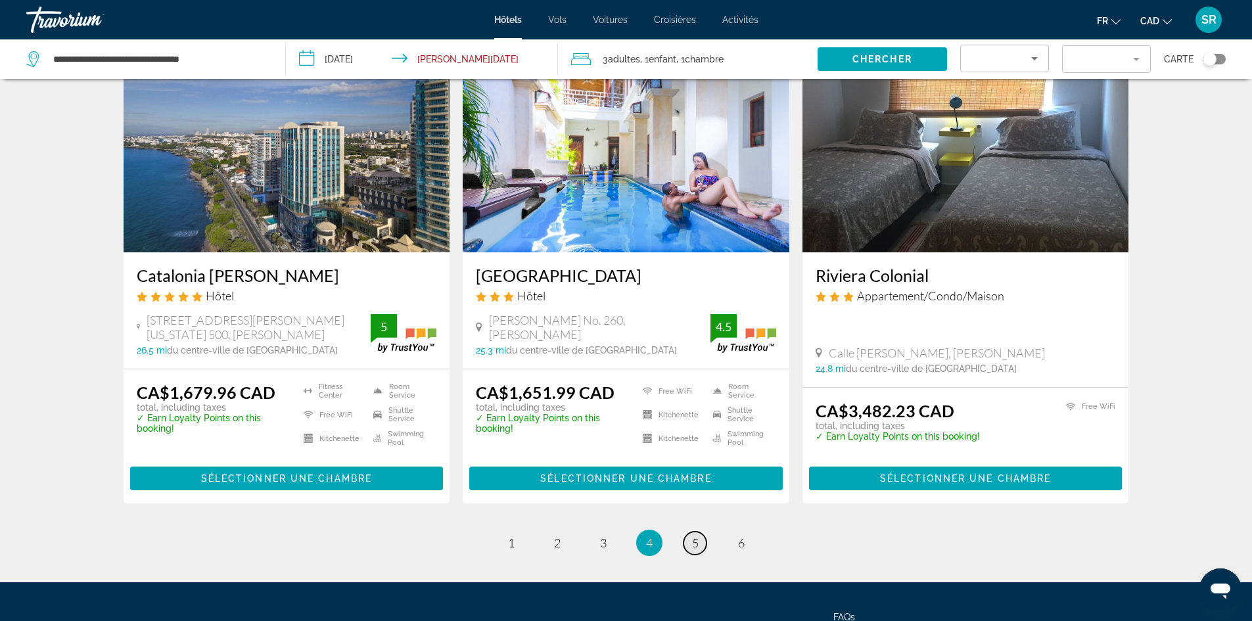
click at [696, 536] on span "5" at bounding box center [695, 543] width 7 height 14
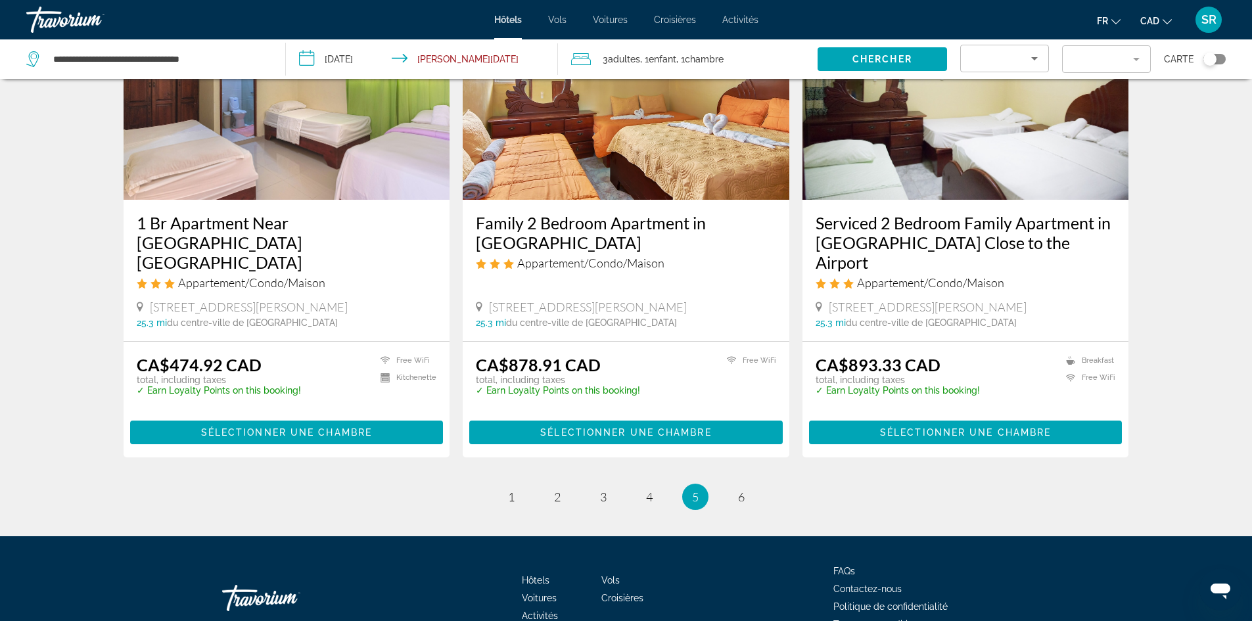
scroll to position [801, 0]
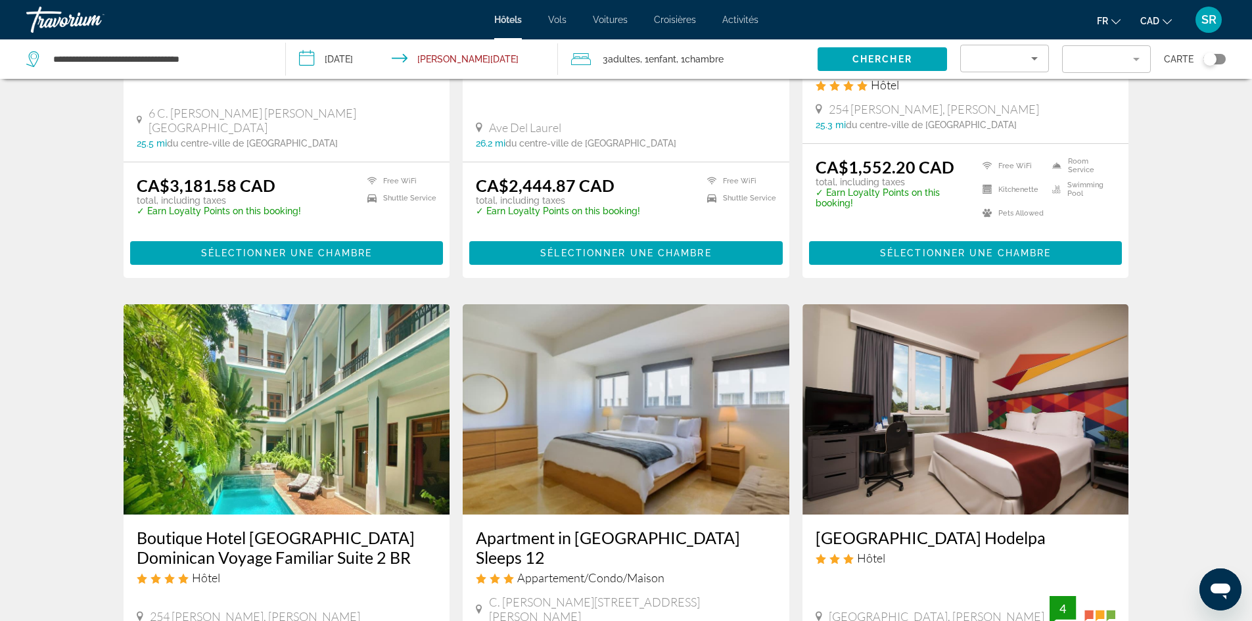
drag, startPoint x: 1246, startPoint y: 356, endPoint x: 1257, endPoint y: 299, distance: 58.3
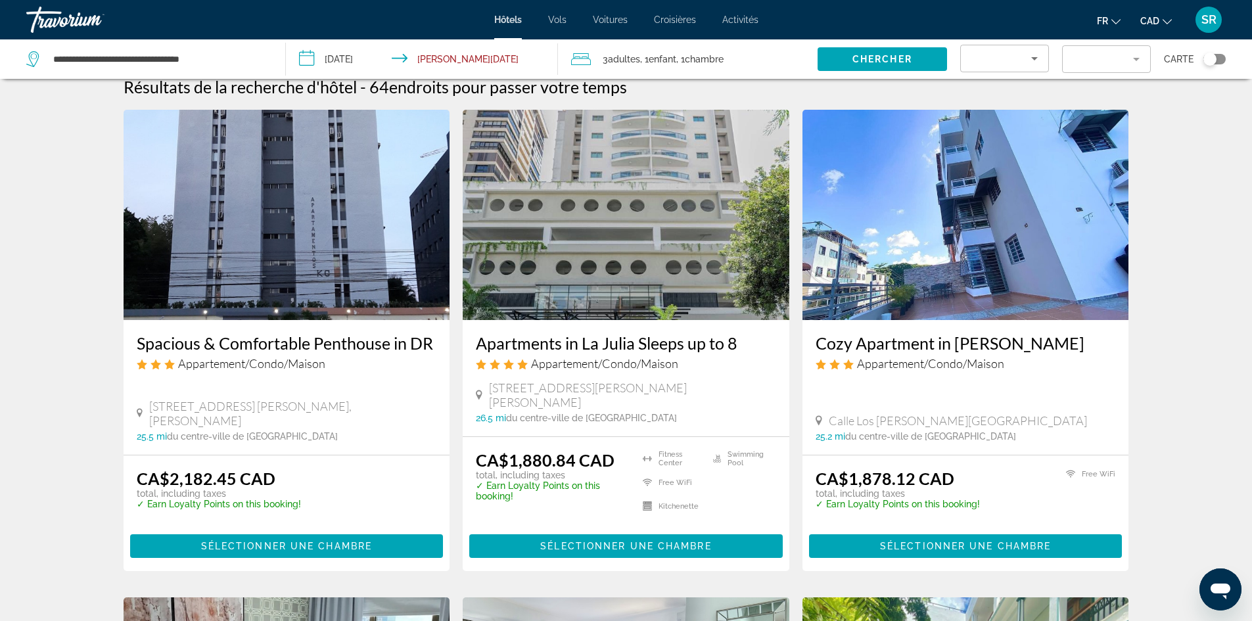
scroll to position [0, 0]
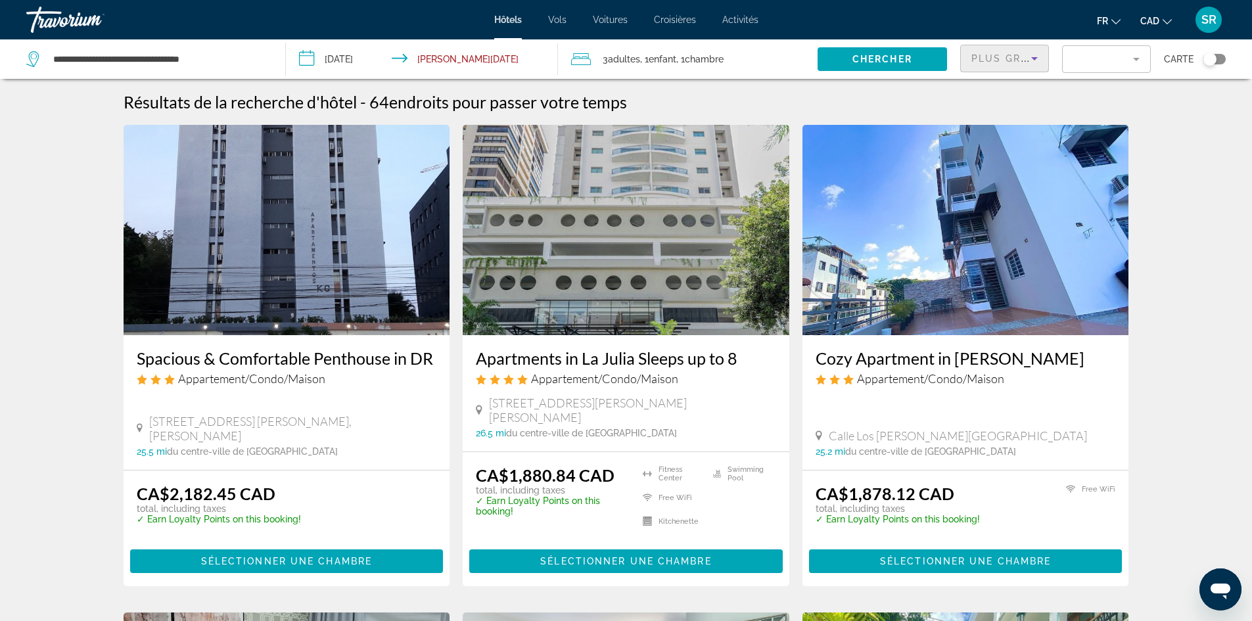
click at [1028, 53] on icon "Sort by" at bounding box center [1035, 59] width 16 height 16
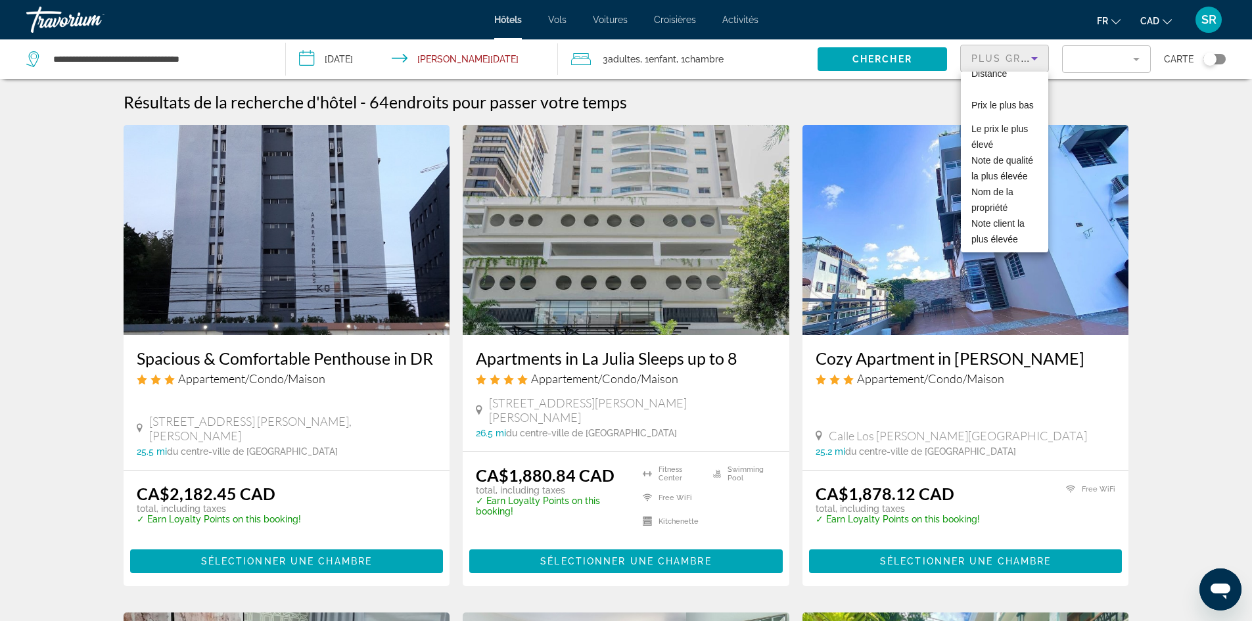
scroll to position [82, 0]
click at [1137, 60] on div at bounding box center [626, 310] width 1252 height 621
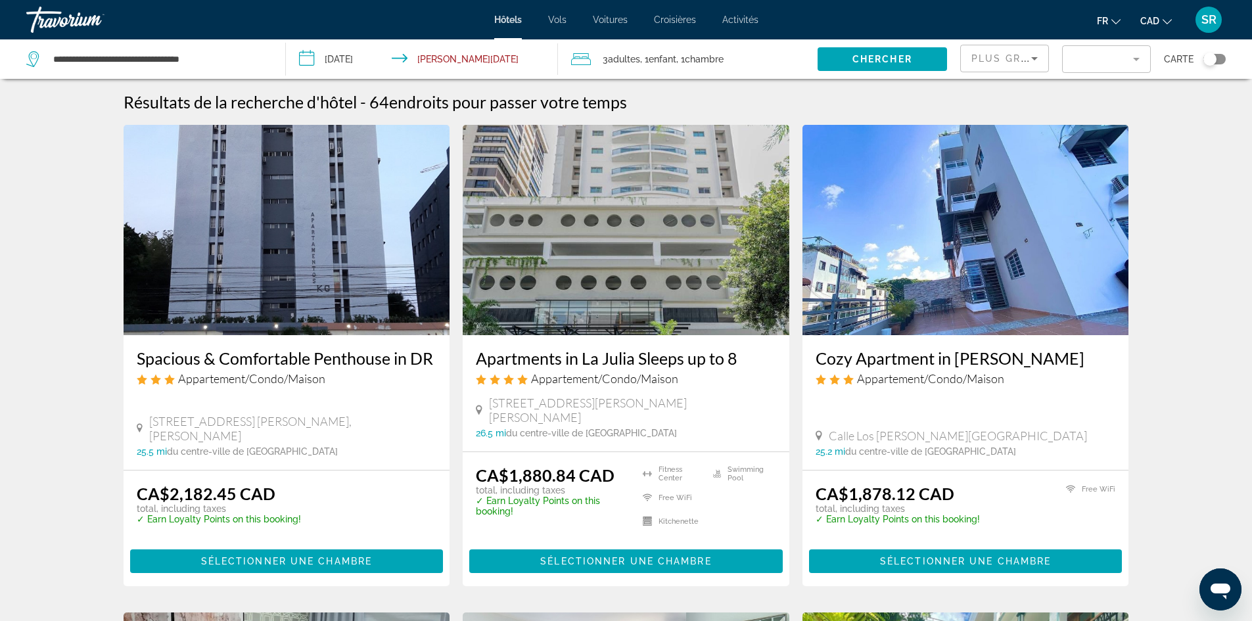
click at [1137, 60] on mat-form-field "Filter" at bounding box center [1106, 59] width 89 height 28
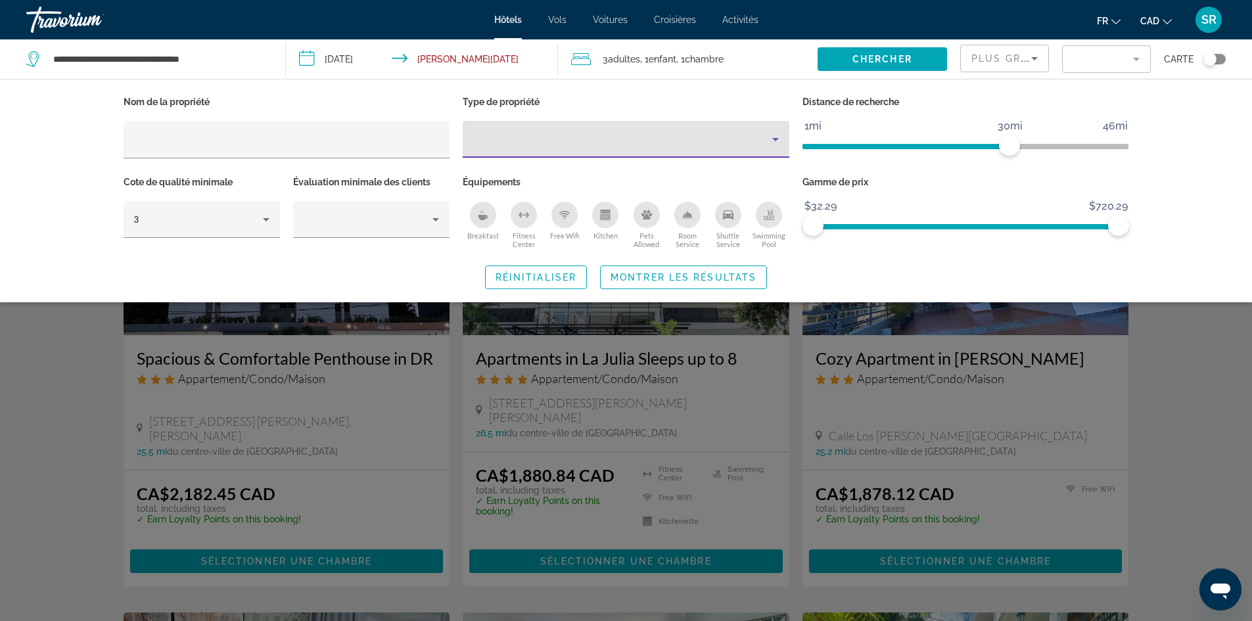
click at [778, 144] on icon "Property type" at bounding box center [776, 139] width 16 height 16
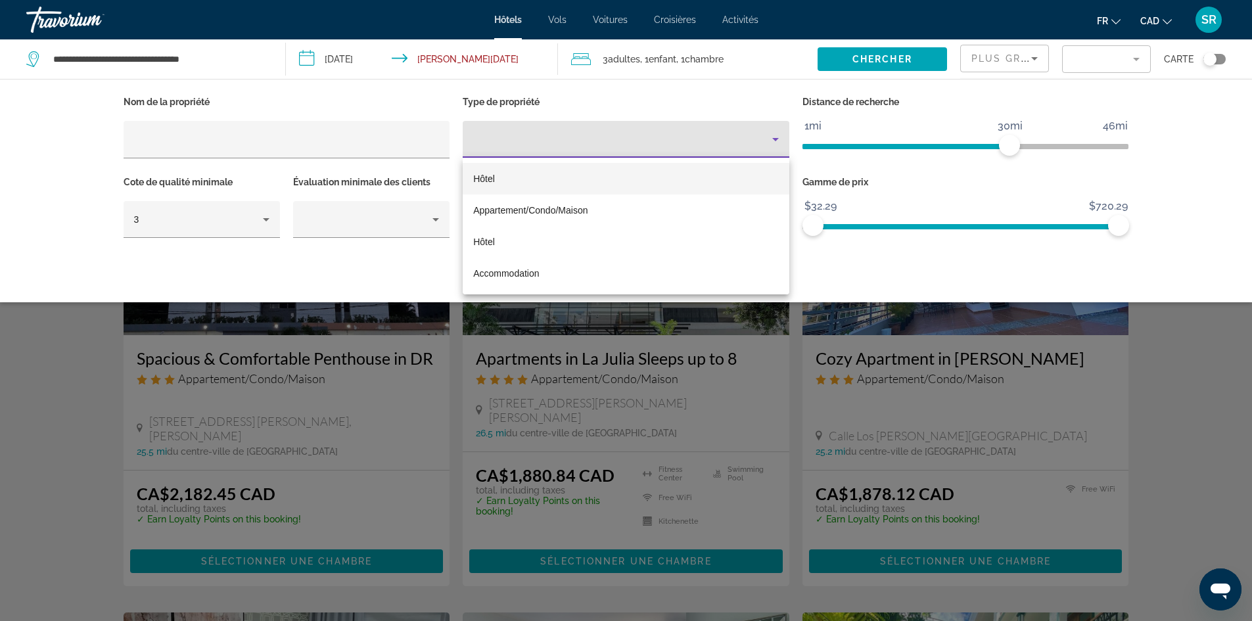
click at [778, 144] on div at bounding box center [626, 310] width 1252 height 621
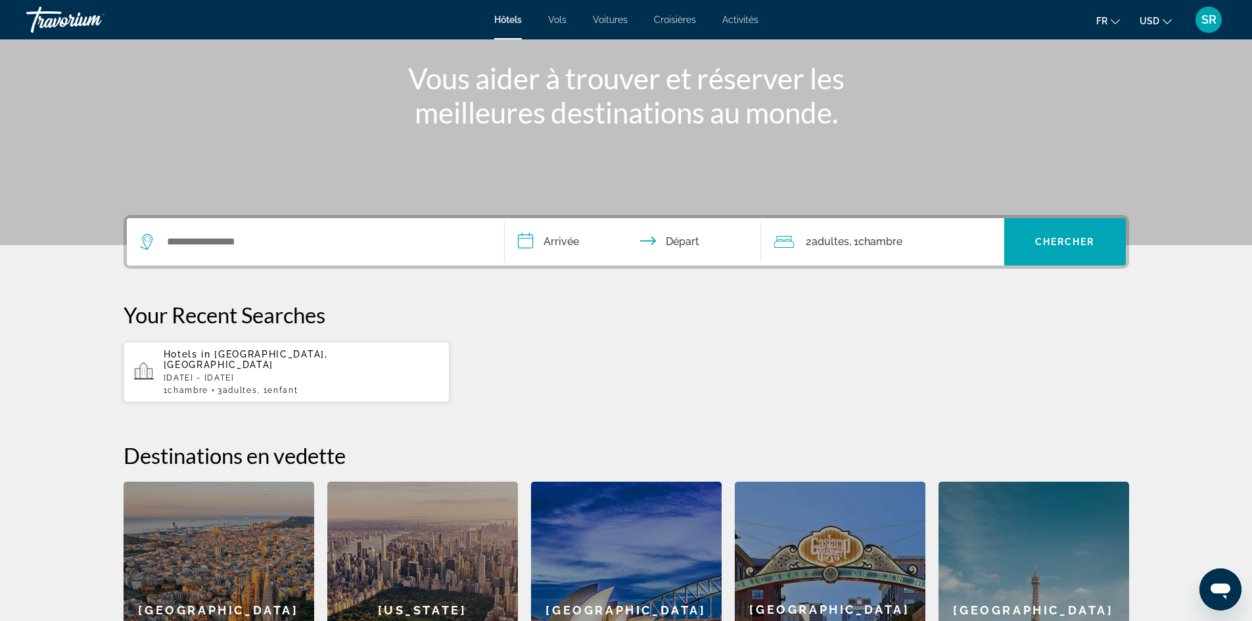
scroll to position [146, 0]
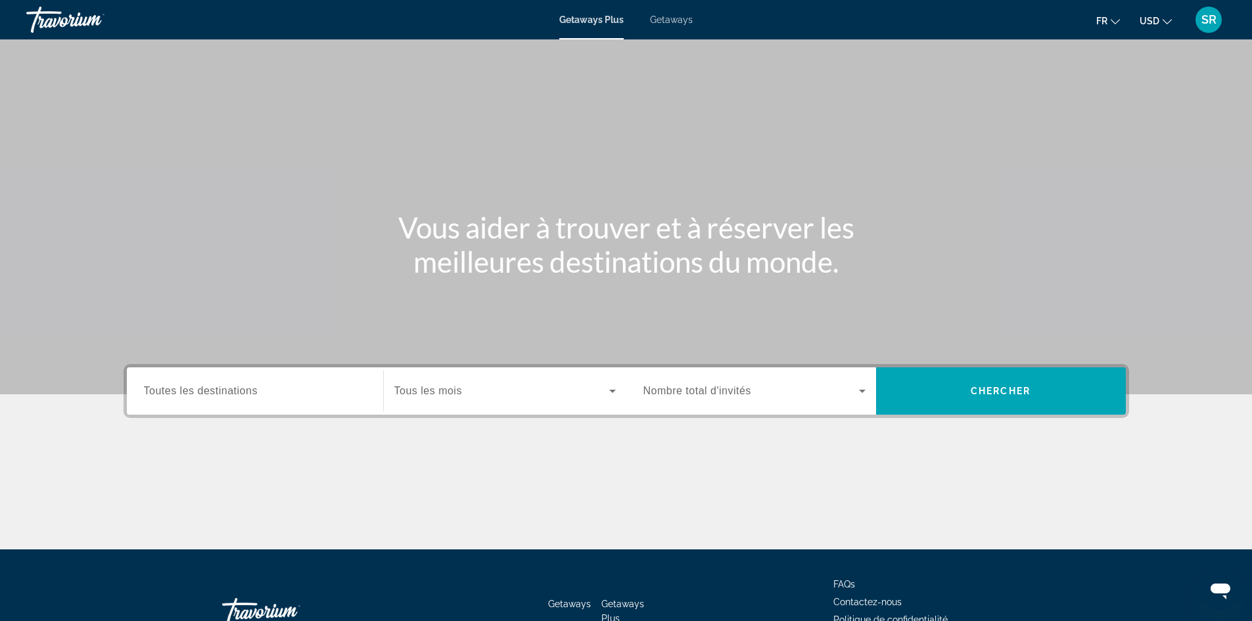
click at [1163, 23] on icon "Change currency" at bounding box center [1167, 21] width 9 height 9
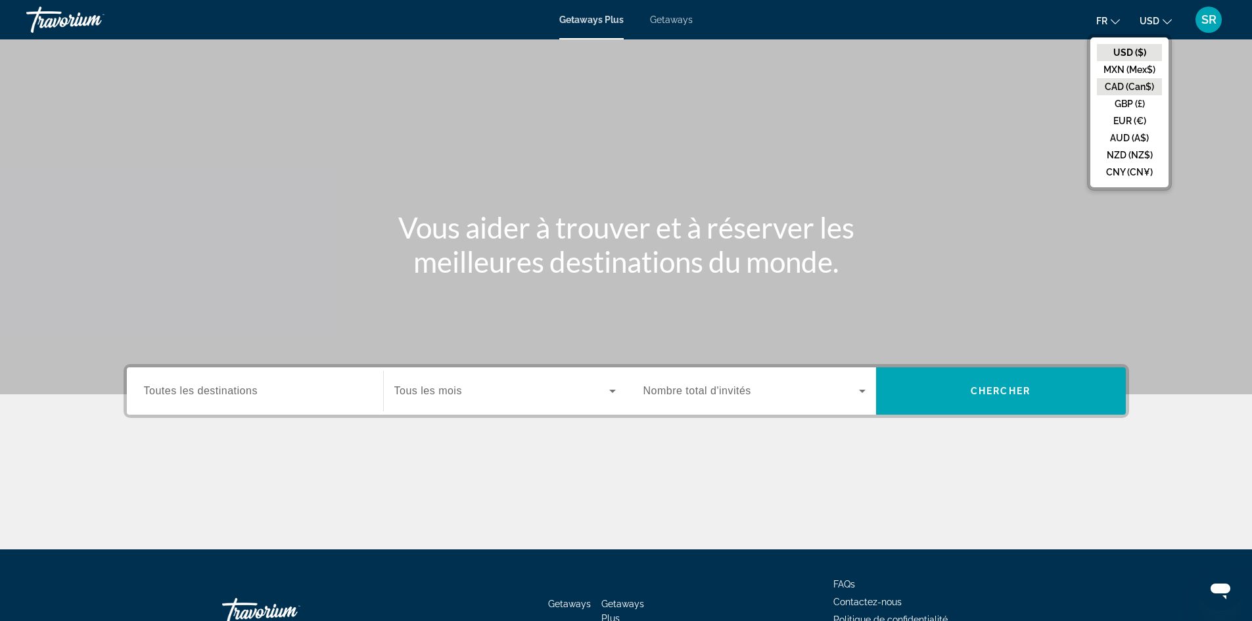
click at [1138, 88] on button "CAD (Can$)" at bounding box center [1129, 86] width 65 height 17
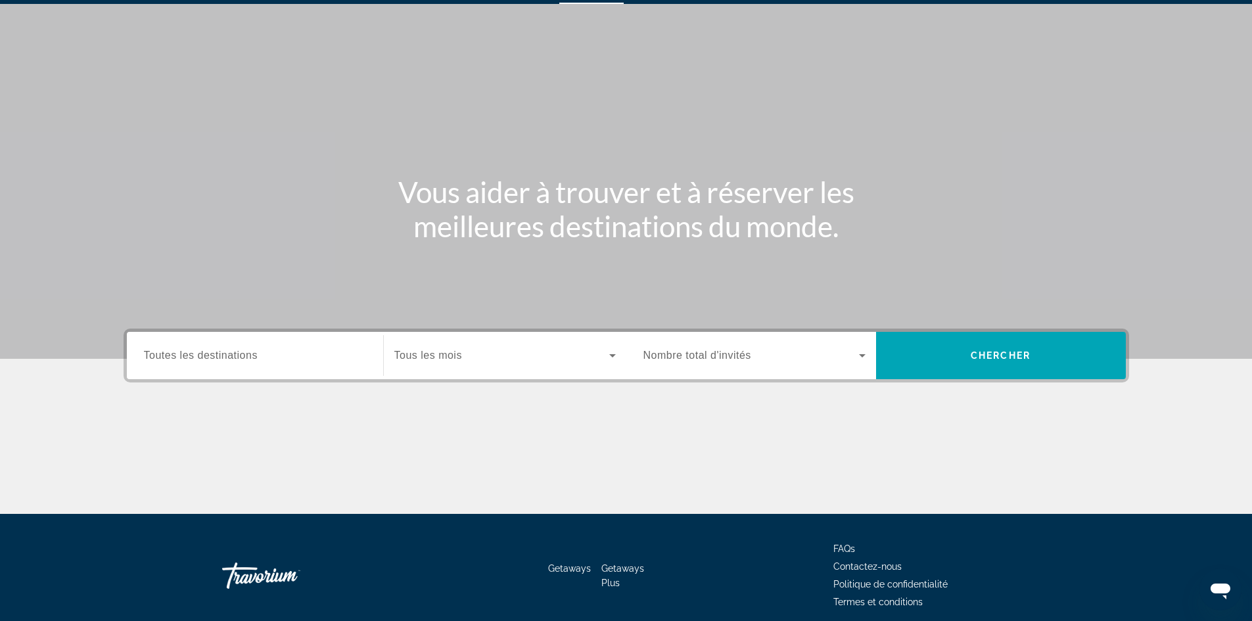
scroll to position [89, 0]
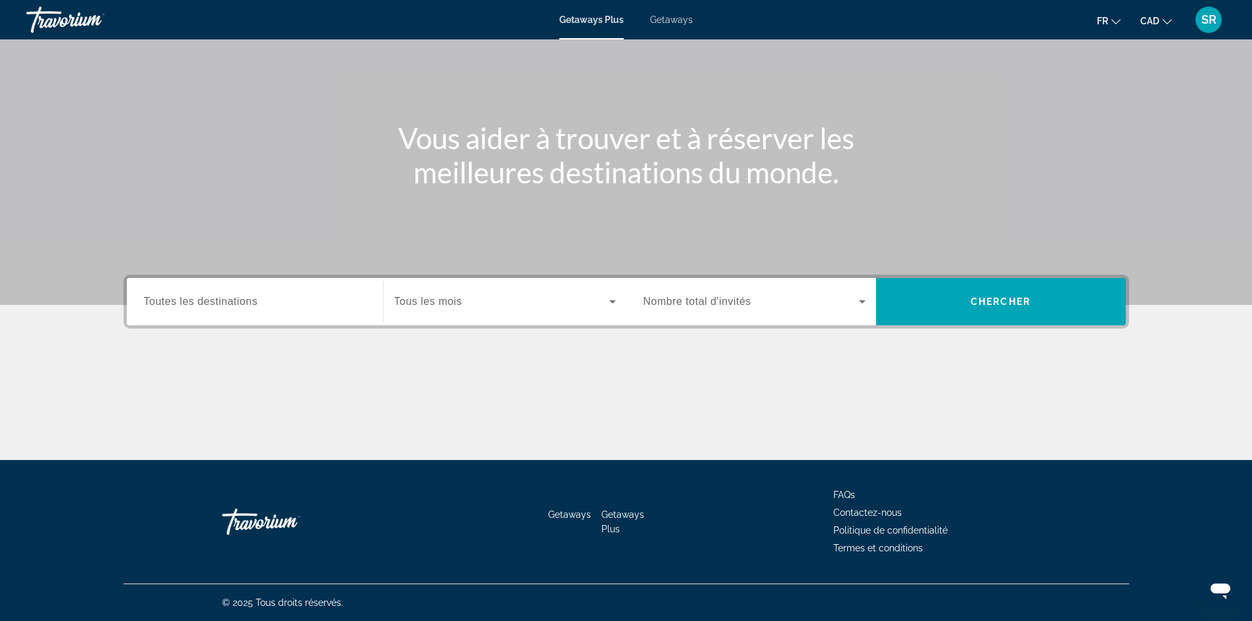
click at [304, 314] on div "Search widget" at bounding box center [255, 301] width 222 height 37
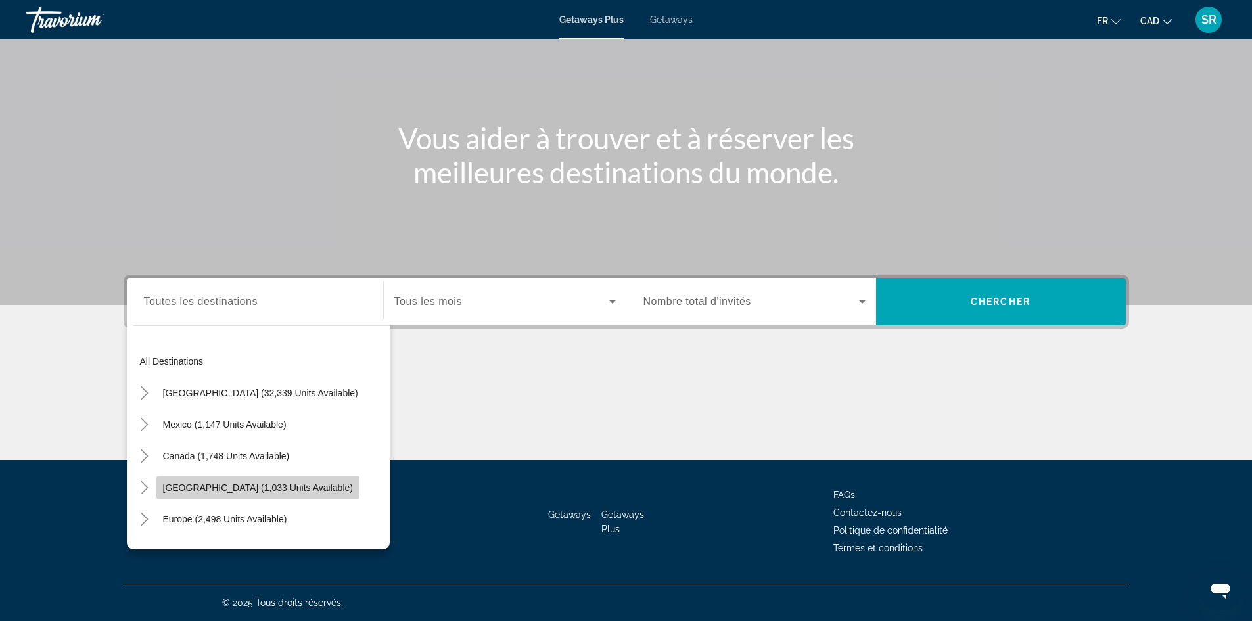
click at [239, 486] on span "[GEOGRAPHIC_DATA] (1,033 units available)" at bounding box center [258, 487] width 190 height 11
type input "**********"
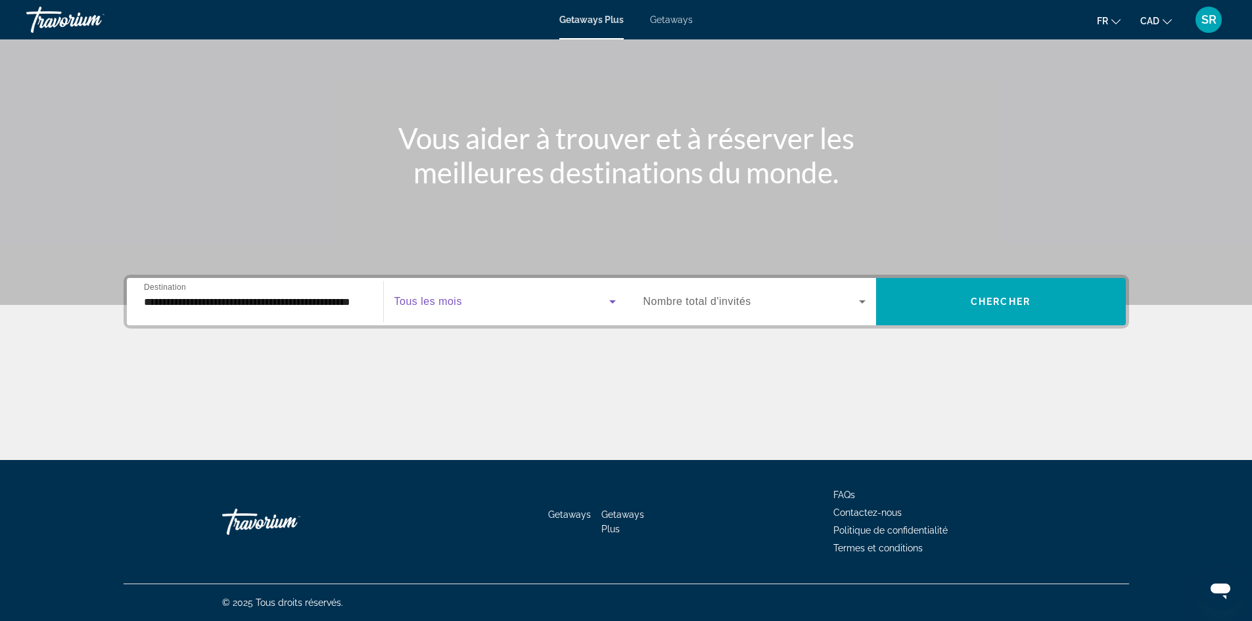
click at [592, 304] on span "Search widget" at bounding box center [501, 302] width 215 height 16
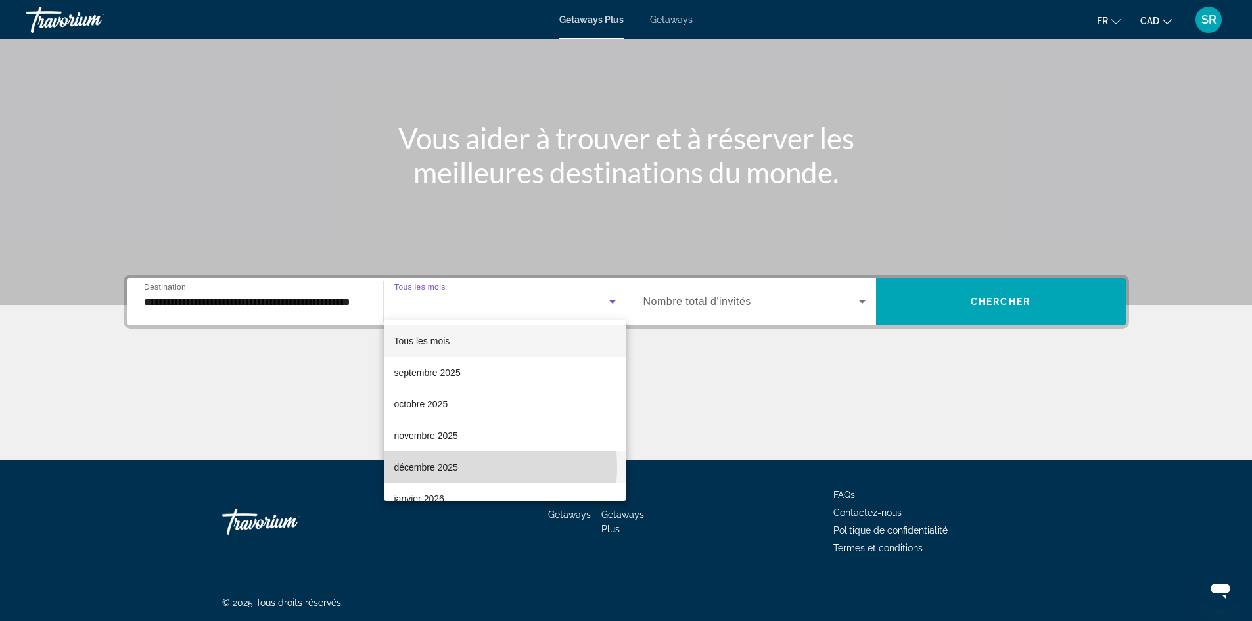
click at [460, 467] on mat-option "décembre 2025" at bounding box center [505, 468] width 243 height 32
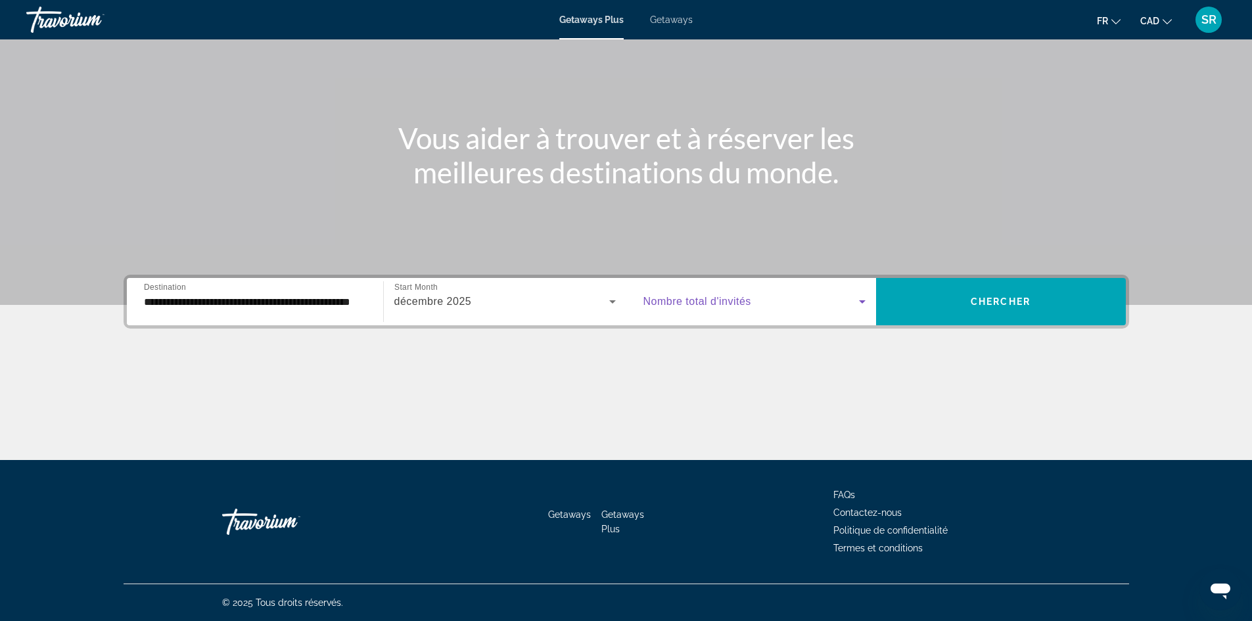
click at [824, 304] on span "Search widget" at bounding box center [752, 302] width 216 height 16
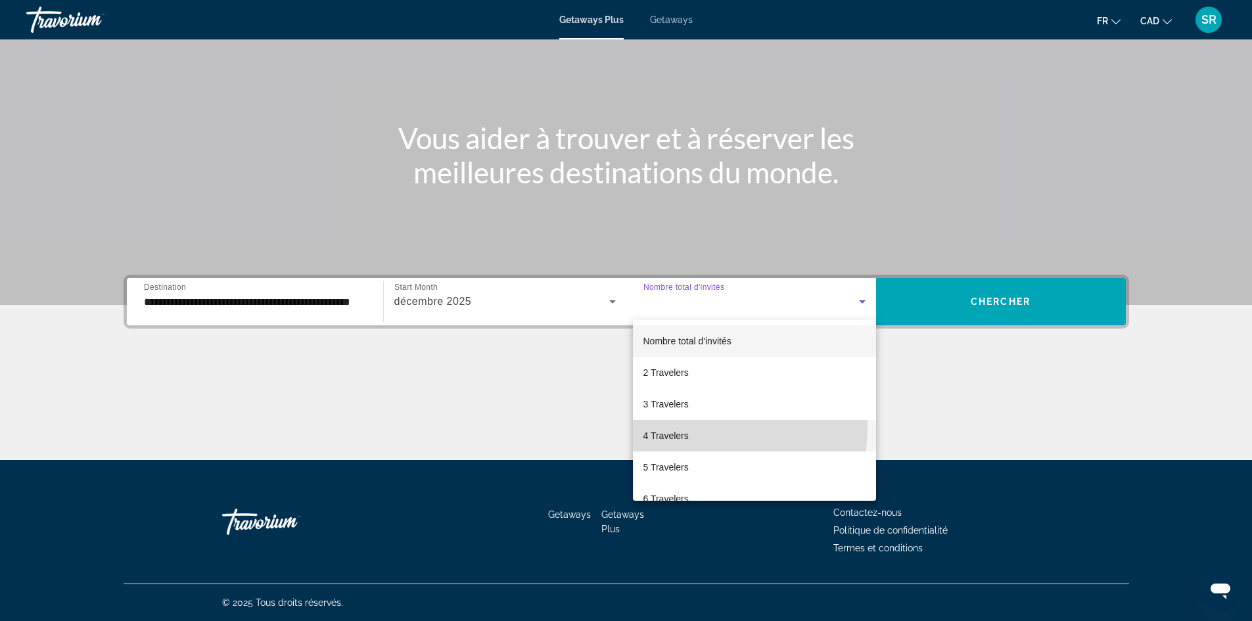
click at [689, 428] on mat-option "4 Travelers" at bounding box center [754, 436] width 243 height 32
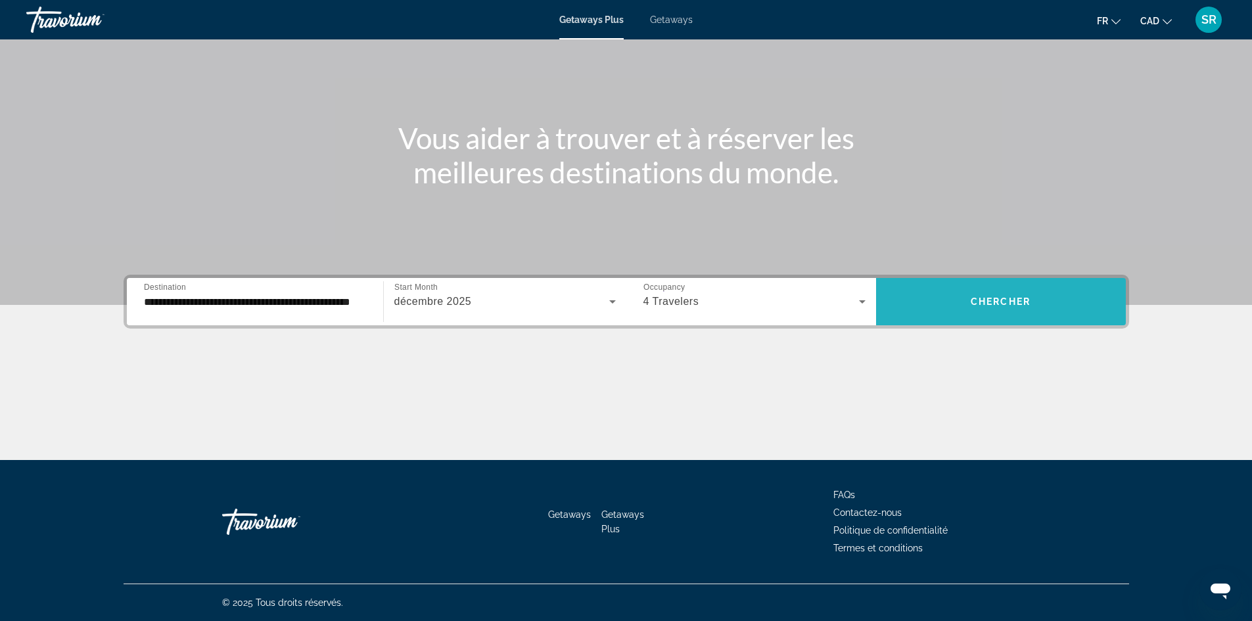
click at [1002, 310] on span "Search widget" at bounding box center [1001, 302] width 250 height 32
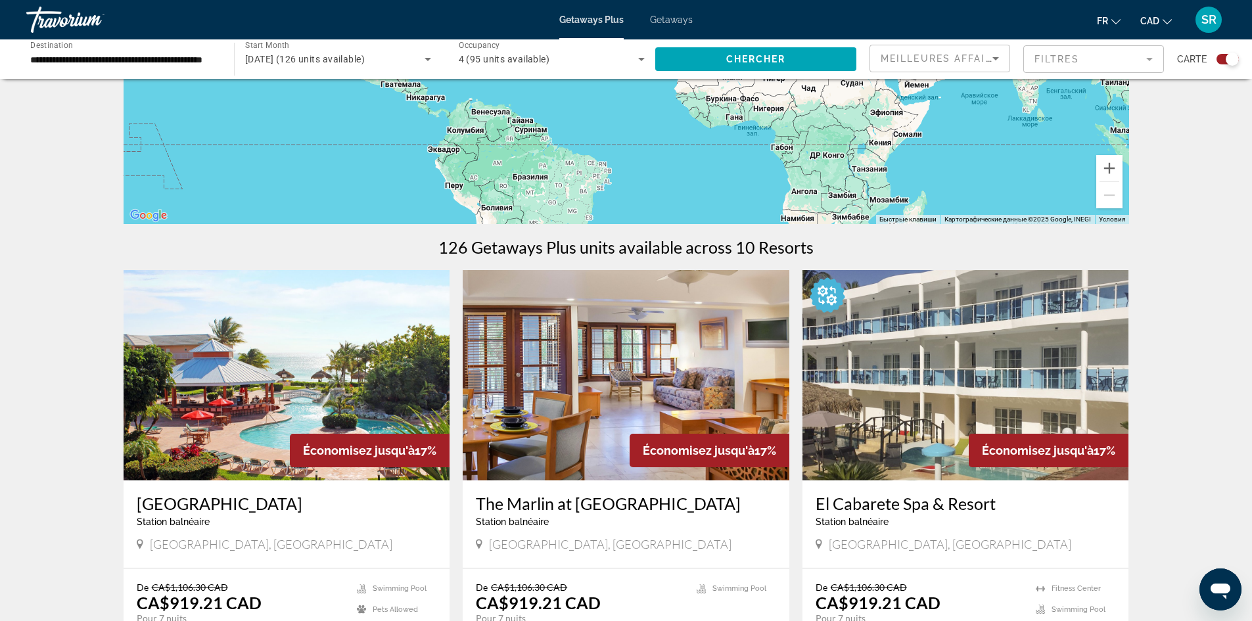
scroll to position [248, 0]
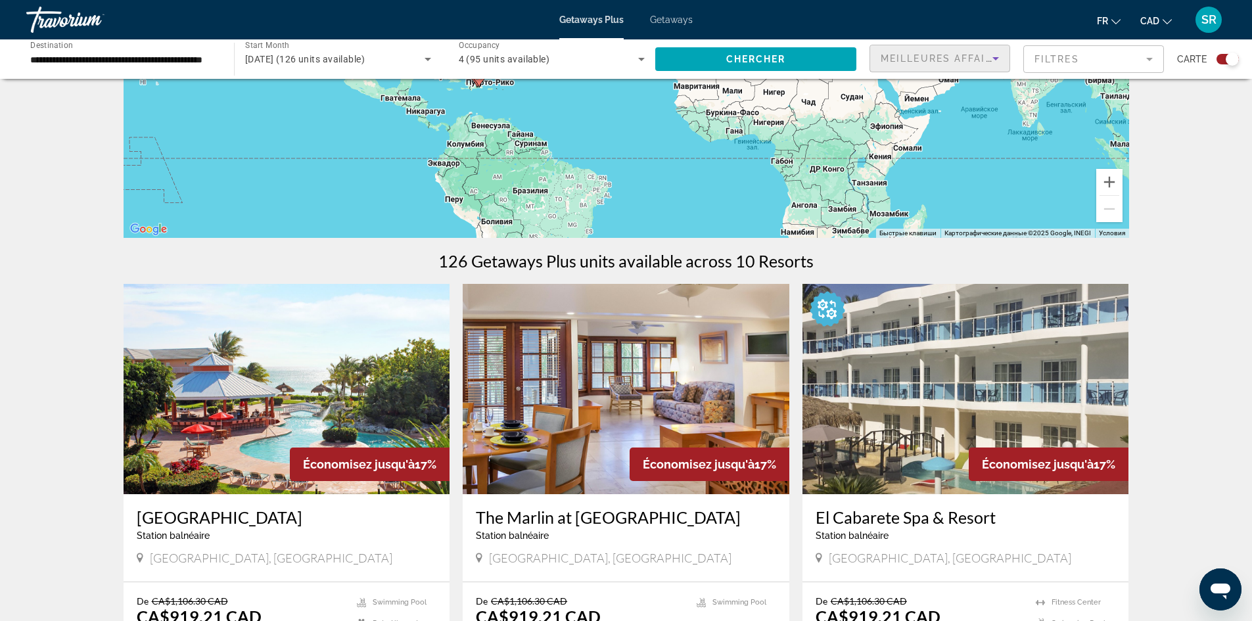
click at [993, 59] on icon "Sort by" at bounding box center [996, 59] width 16 height 16
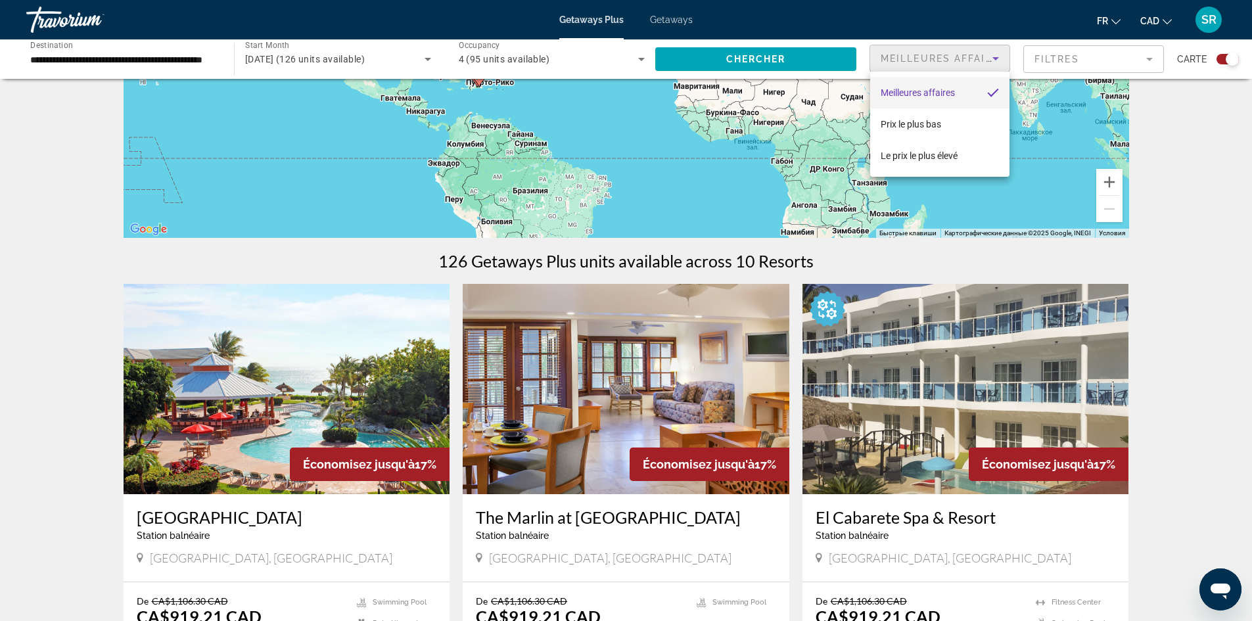
click at [1081, 58] on div at bounding box center [626, 310] width 1252 height 621
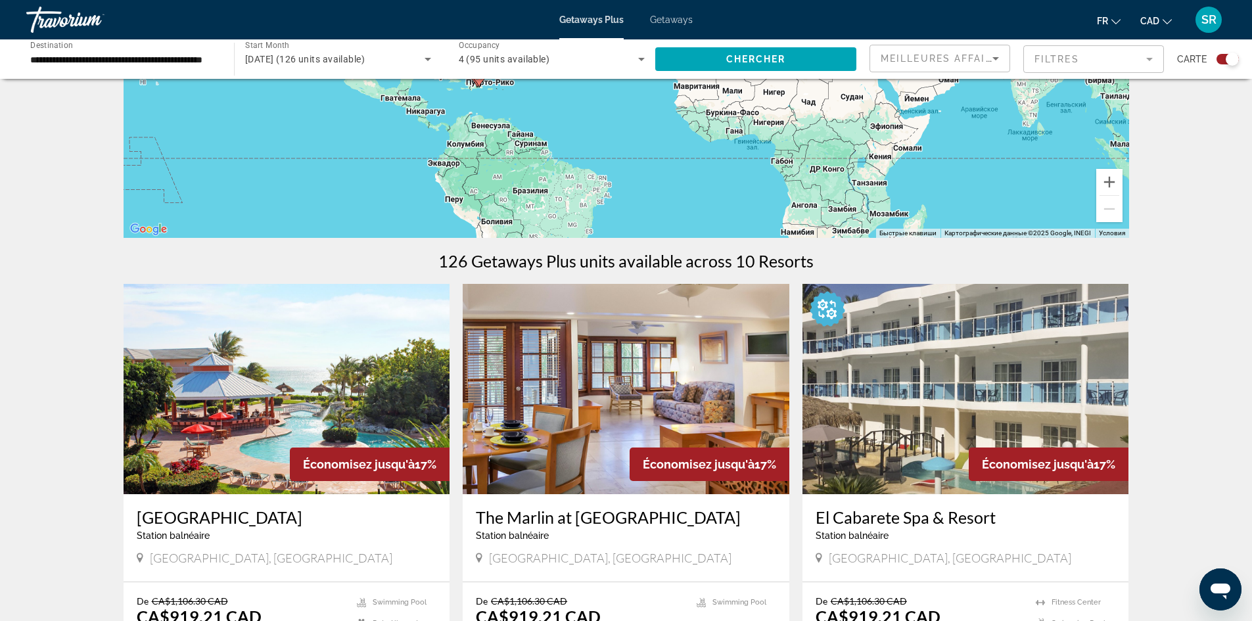
click at [1081, 58] on mat-form-field "Filtres" at bounding box center [1093, 59] width 141 height 28
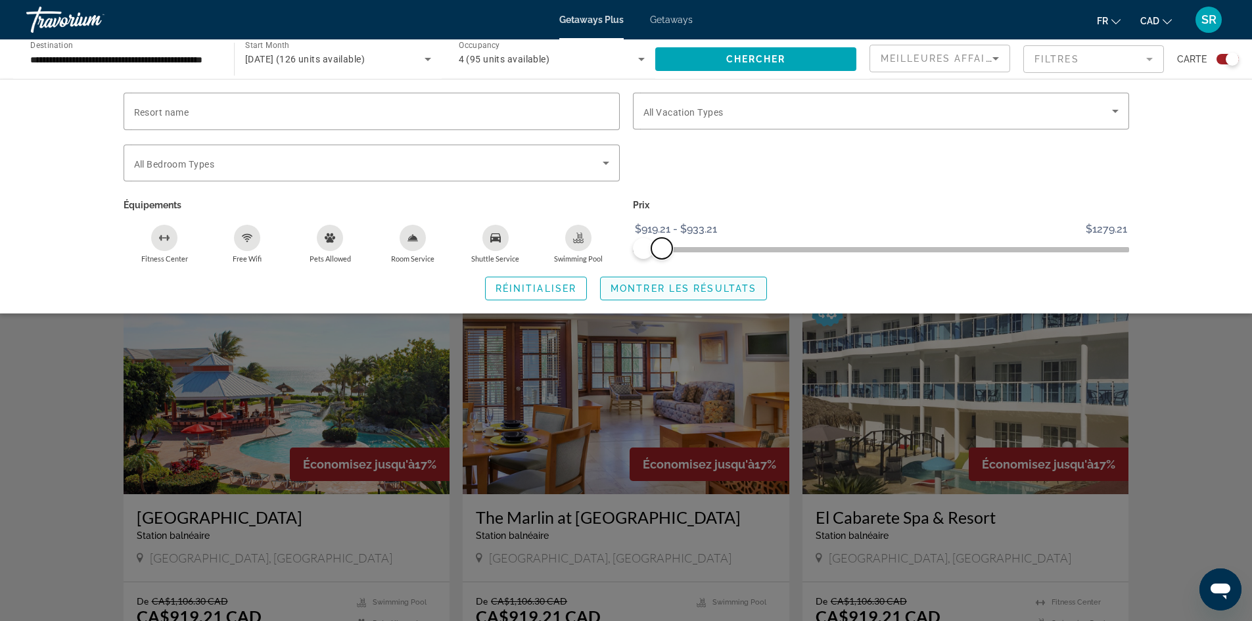
drag, startPoint x: 1121, startPoint y: 251, endPoint x: 651, endPoint y: 281, distance: 471.0
click at [651, 281] on div "Resort name Vacation Types All Vacation Types Bedroom Types All Bedroom Types É…" at bounding box center [626, 197] width 1058 height 208
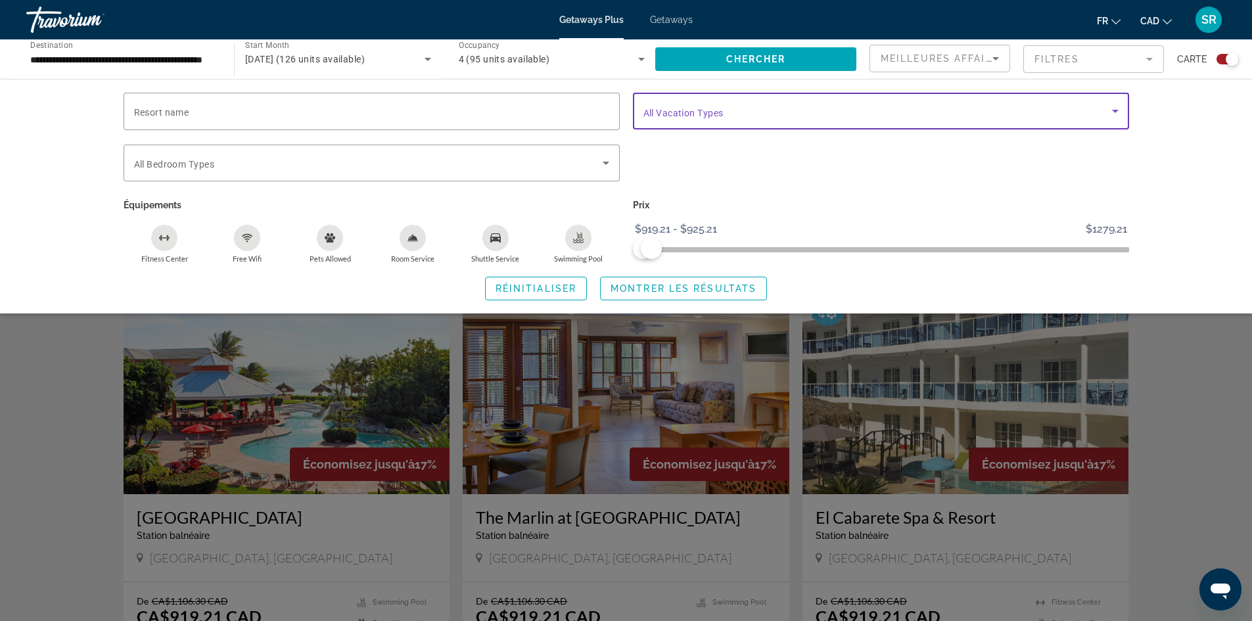
click at [728, 107] on span "Search widget" at bounding box center [878, 111] width 469 height 16
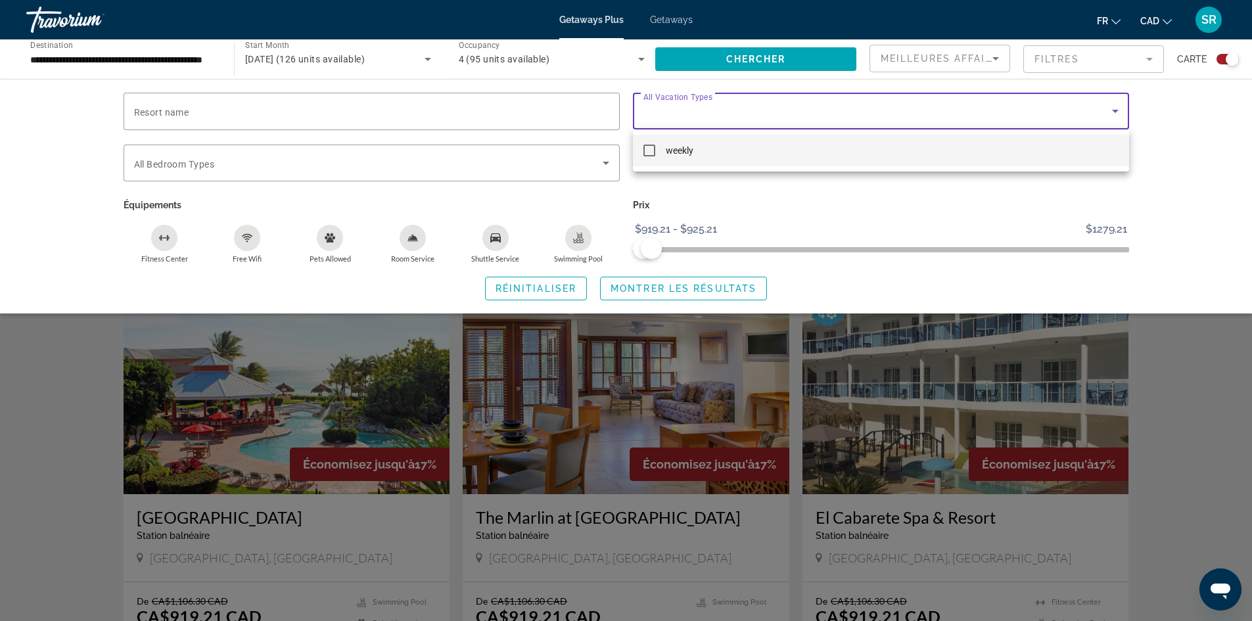
click at [728, 107] on div at bounding box center [626, 310] width 1252 height 621
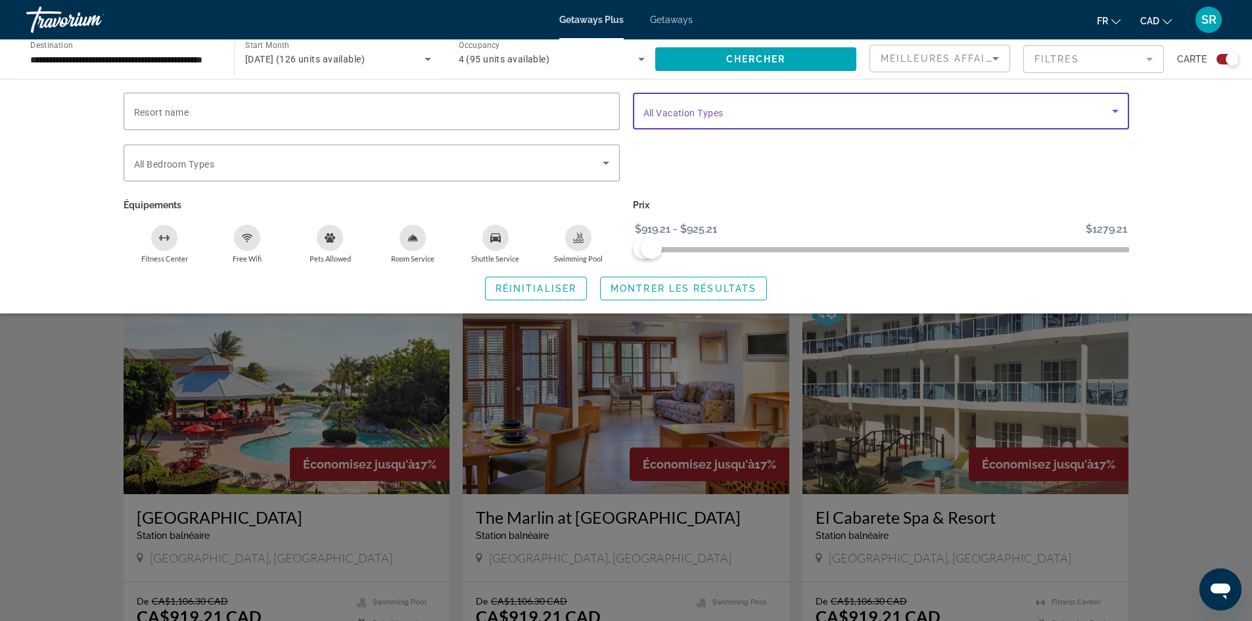
click at [728, 107] on span "Search widget" at bounding box center [878, 111] width 469 height 16
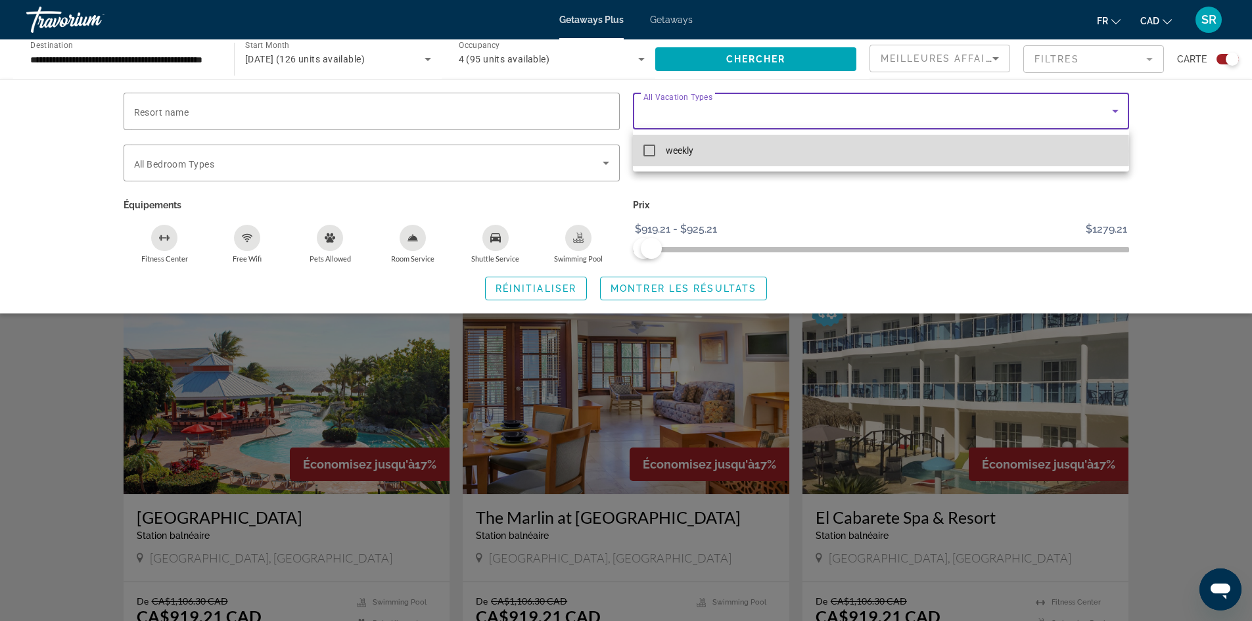
click at [650, 151] on mat-pseudo-checkbox at bounding box center [650, 151] width 12 height 12
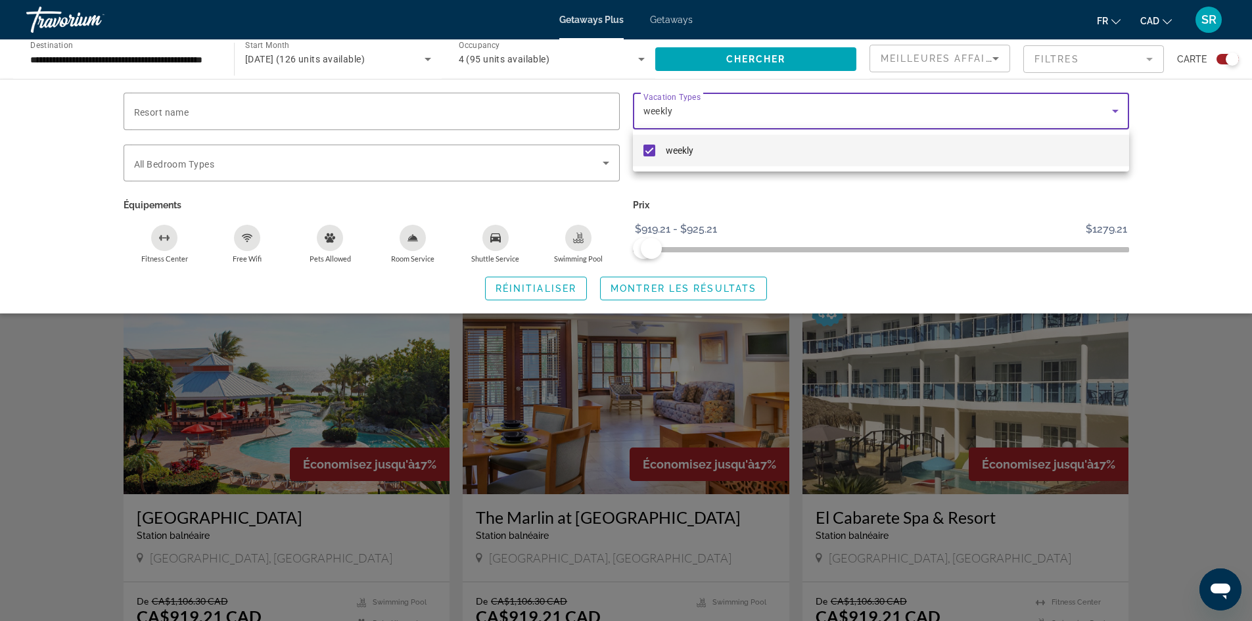
click at [168, 157] on div at bounding box center [626, 310] width 1252 height 621
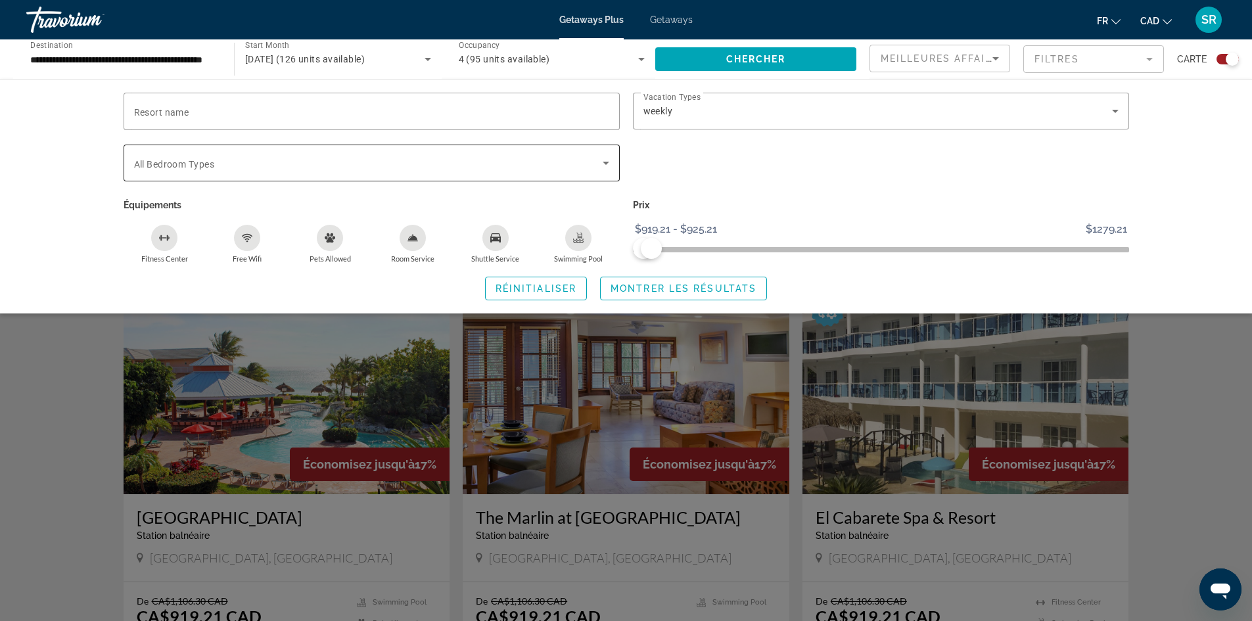
click at [170, 166] on span "All Bedroom Types" at bounding box center [174, 164] width 80 height 11
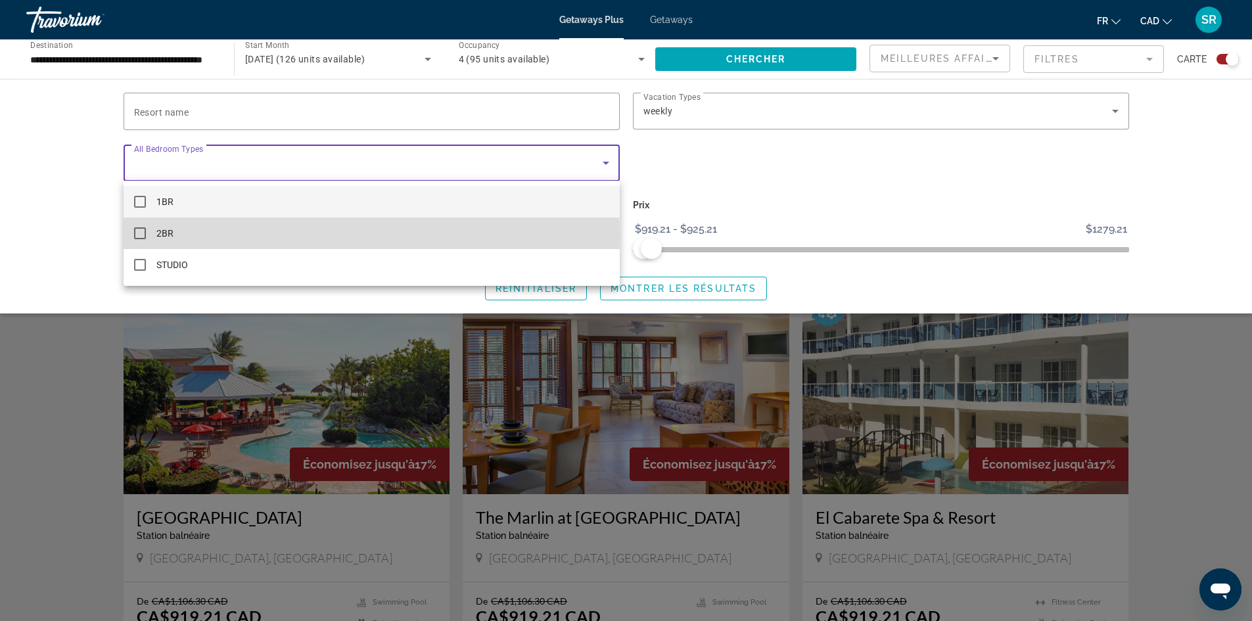
click at [178, 235] on mat-option "2BR" at bounding box center [372, 234] width 496 height 32
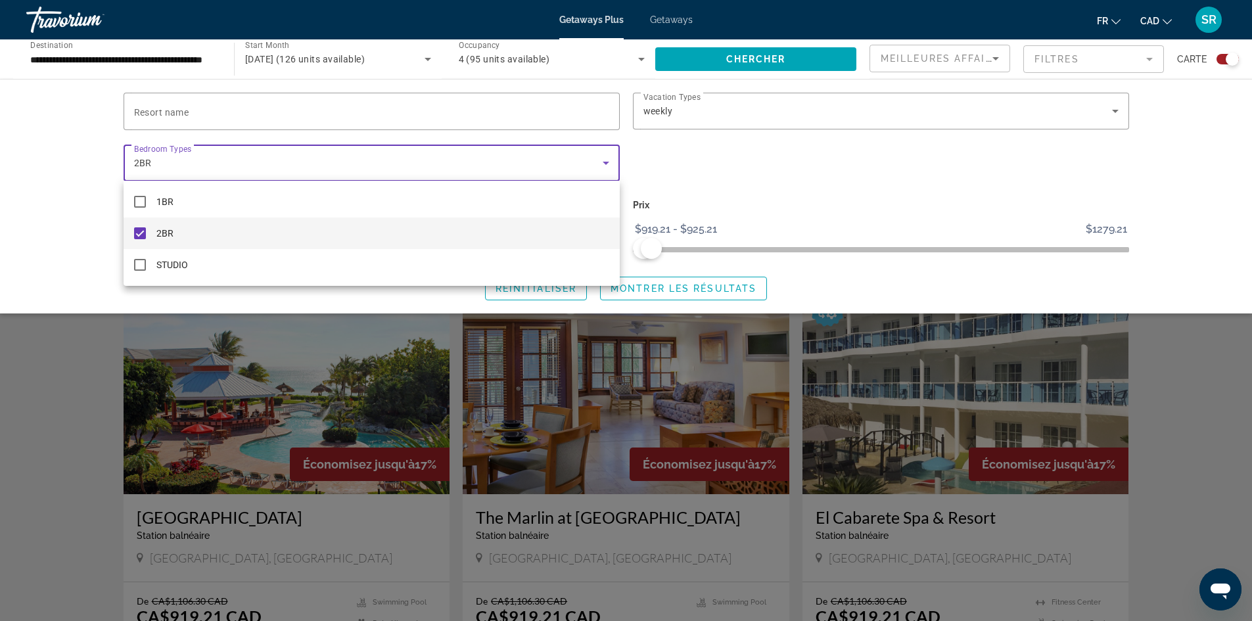
click at [1172, 172] on div at bounding box center [626, 310] width 1252 height 621
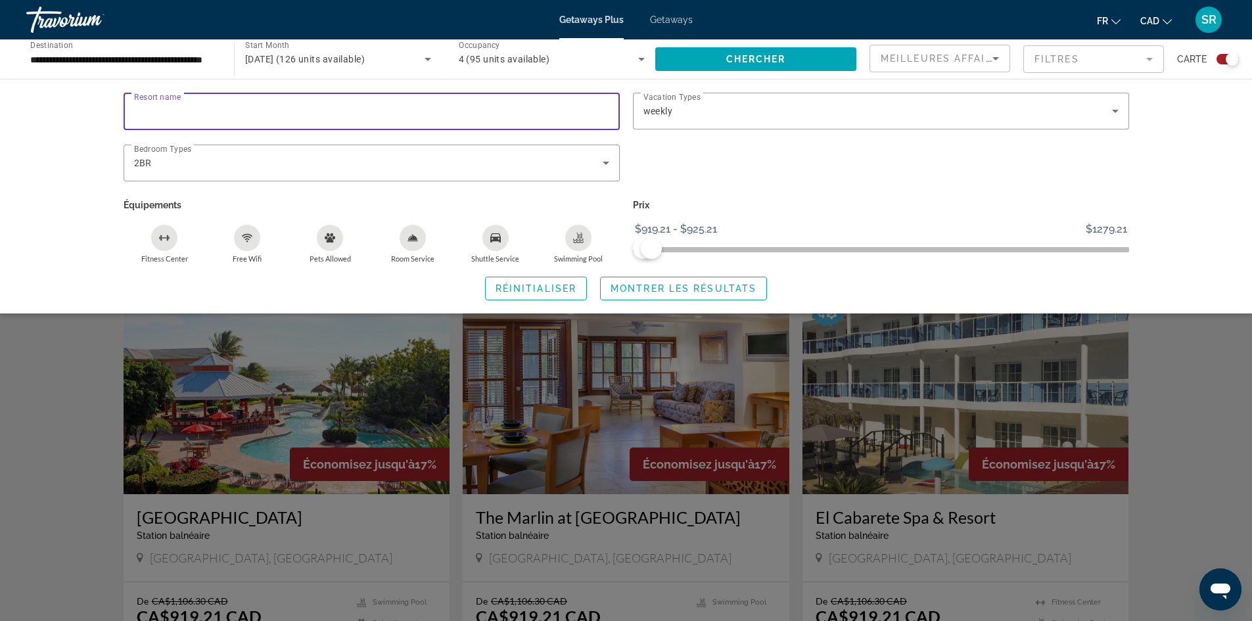
click at [297, 118] on input "Resort name" at bounding box center [371, 112] width 475 height 16
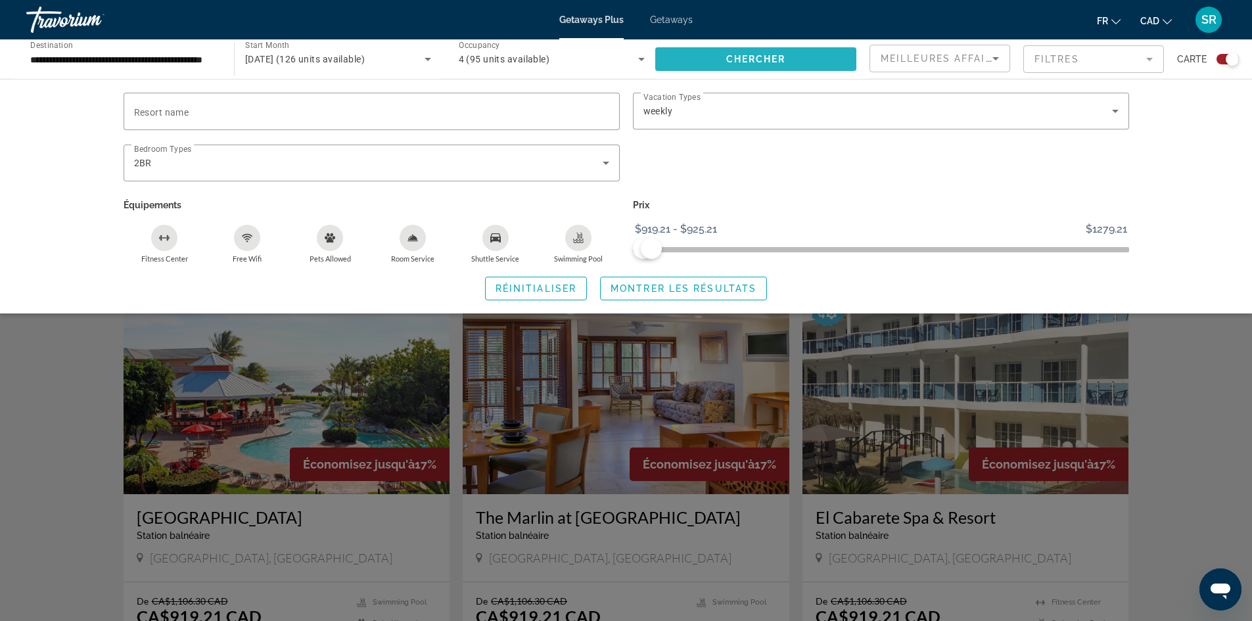
click at [765, 64] on span "Chercher" at bounding box center [756, 59] width 60 height 11
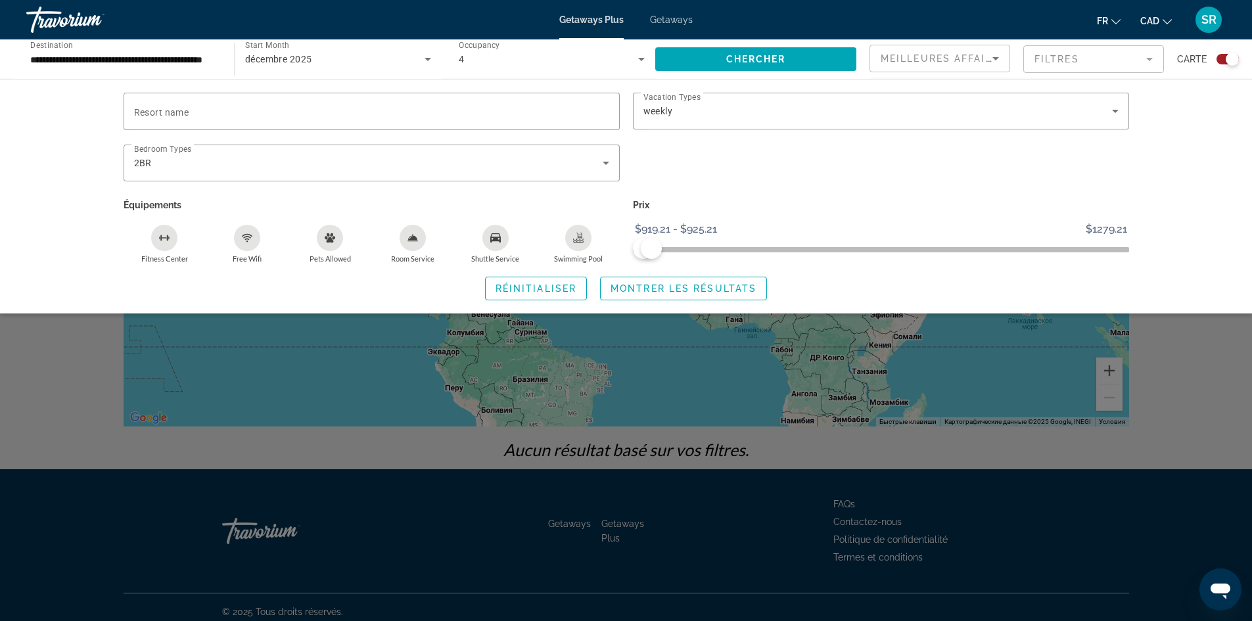
scroll to position [69, 0]
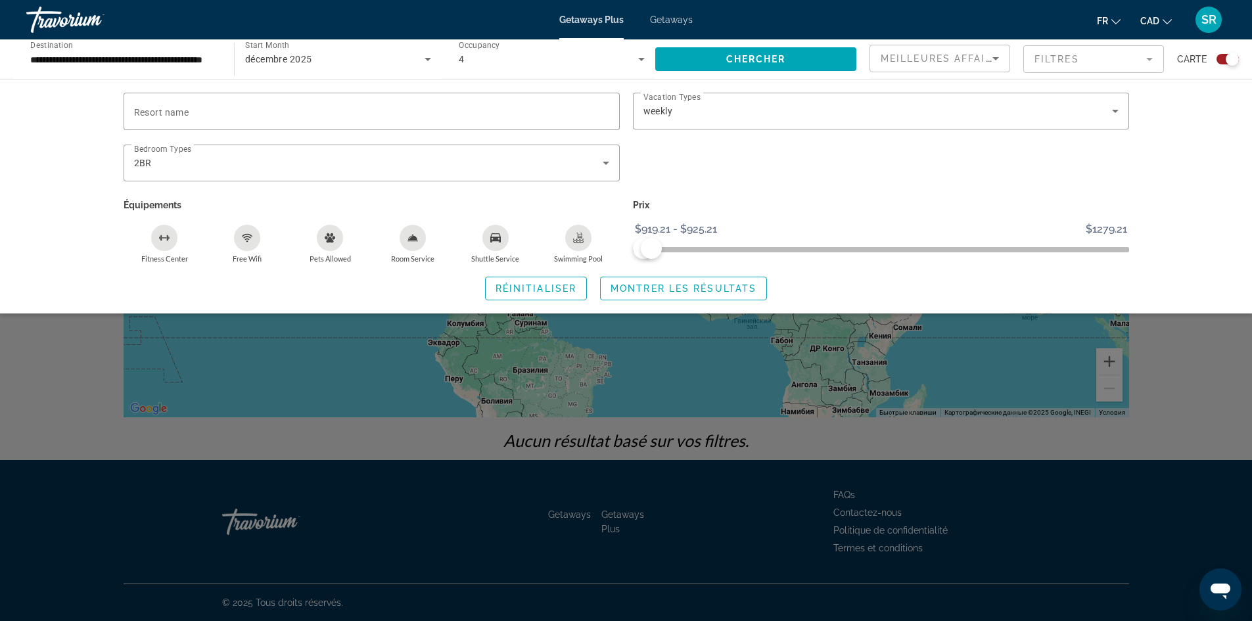
click at [1209, 377] on div "Search widget" at bounding box center [626, 409] width 1252 height 424
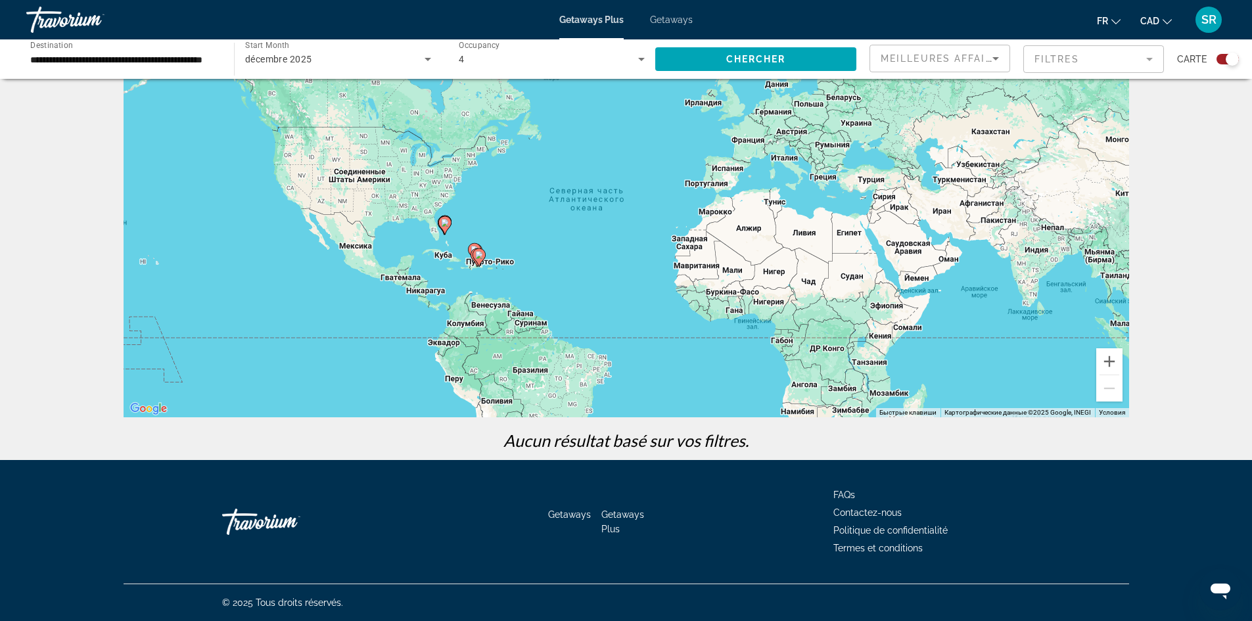
scroll to position [0, 0]
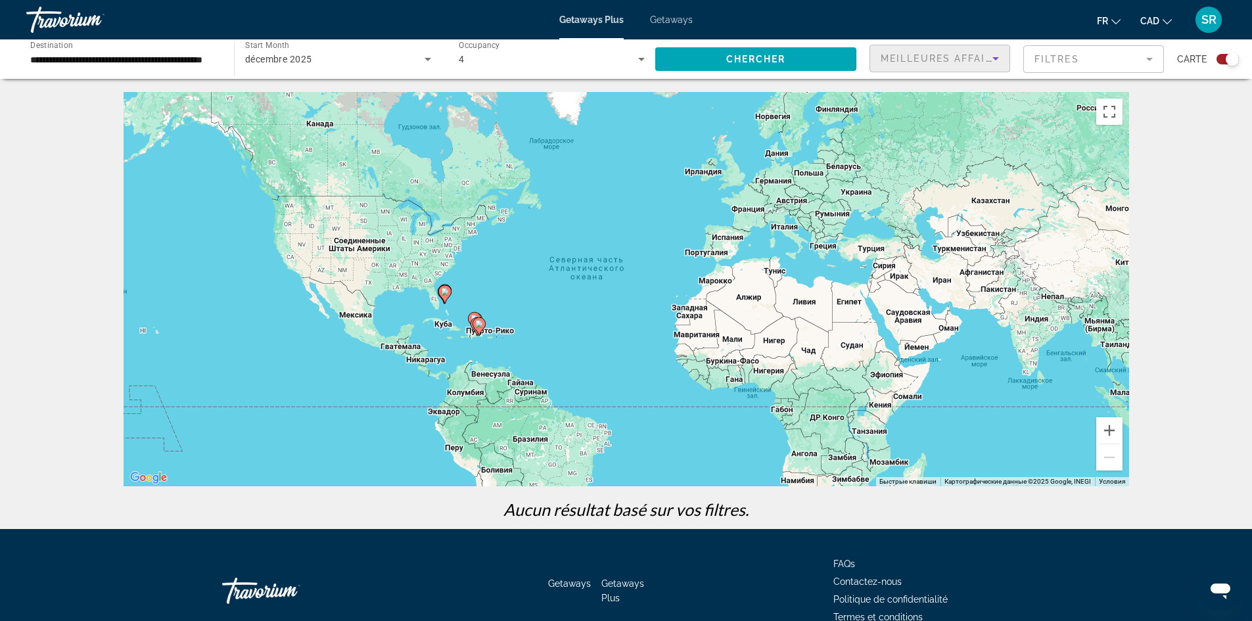
click at [956, 60] on span "Meilleures affaires" at bounding box center [944, 58] width 126 height 11
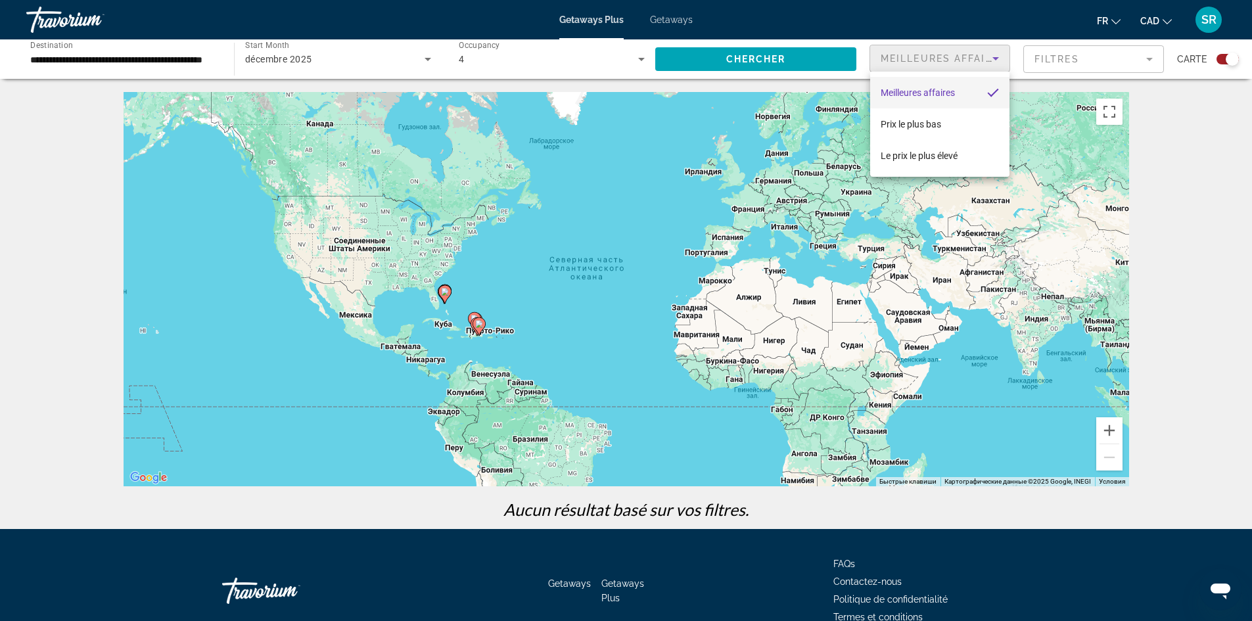
click at [1087, 53] on div at bounding box center [626, 310] width 1252 height 621
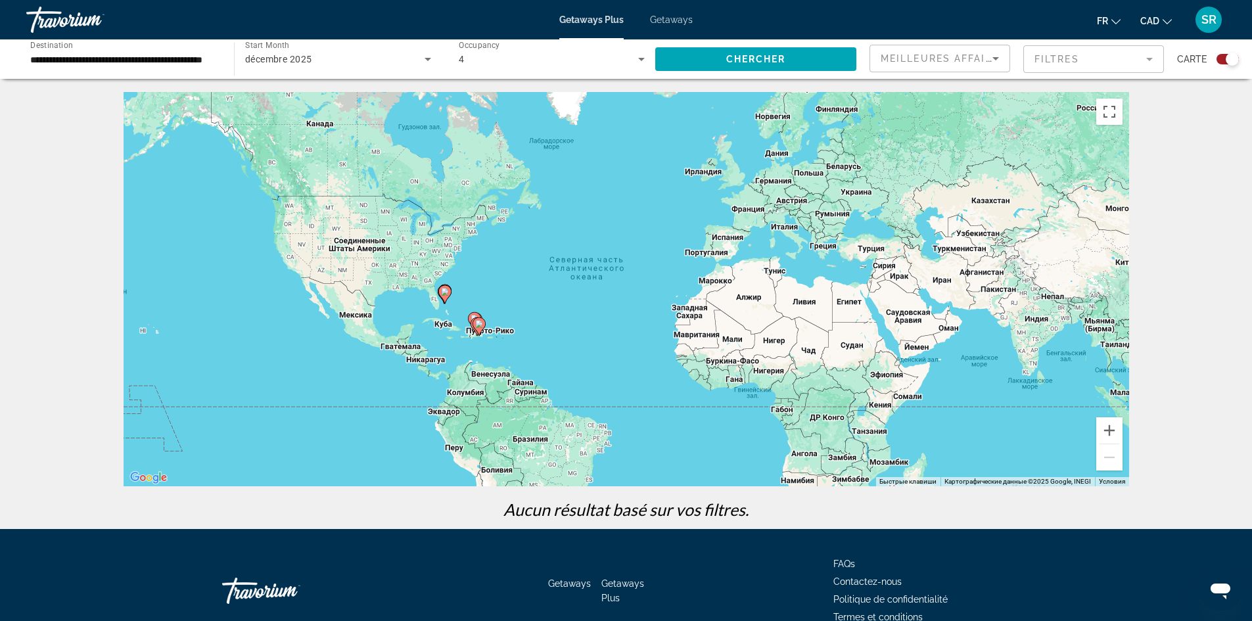
click at [1087, 53] on mat-form-field "Filtres" at bounding box center [1093, 59] width 141 height 28
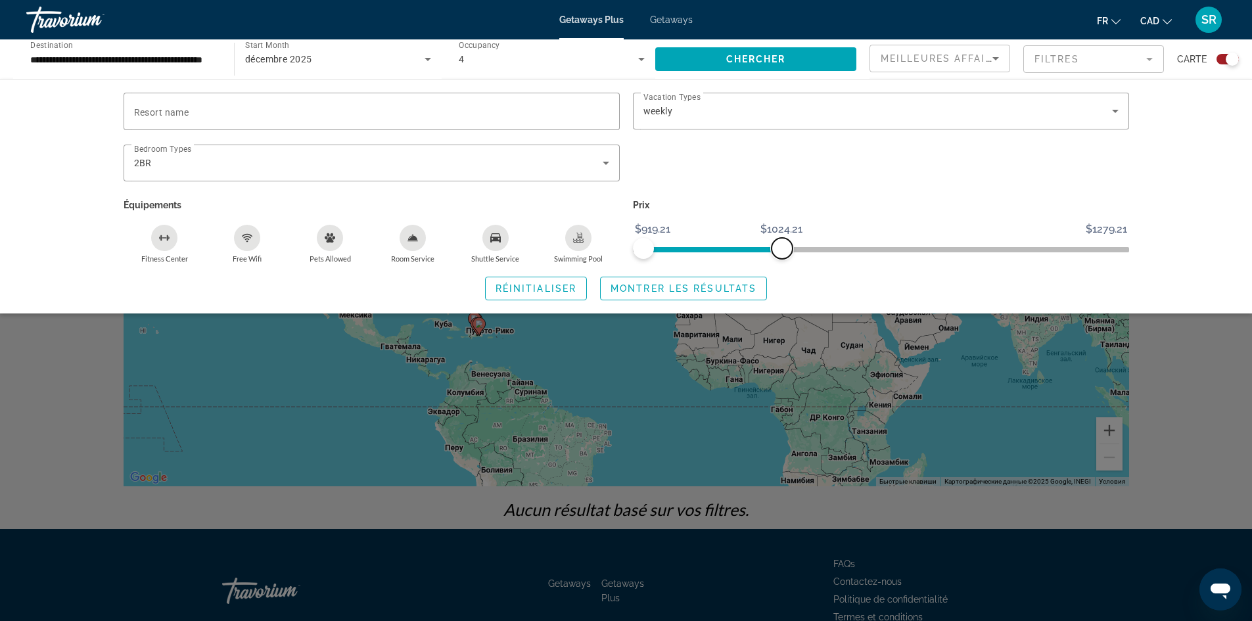
drag, startPoint x: 651, startPoint y: 241, endPoint x: 785, endPoint y: 241, distance: 133.4
click at [785, 241] on span "ngx-slider-max" at bounding box center [782, 248] width 21 height 21
click at [795, 58] on span "Search widget" at bounding box center [755, 59] width 201 height 32
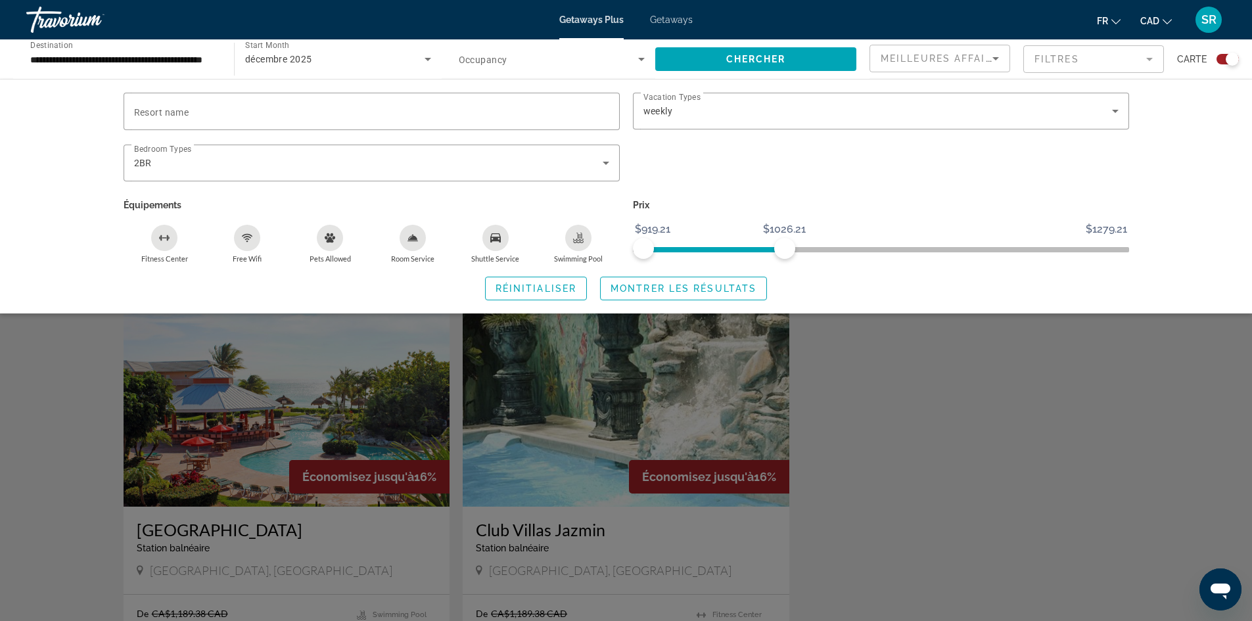
scroll to position [253, 0]
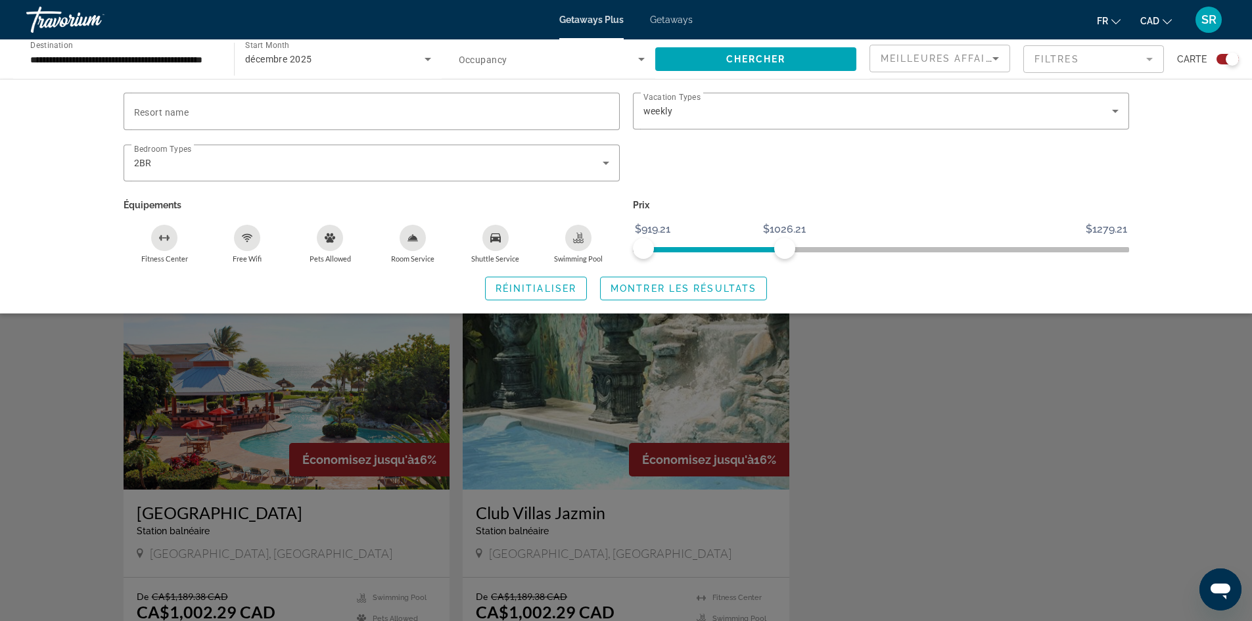
click at [1117, 438] on div "Search widget" at bounding box center [626, 409] width 1252 height 424
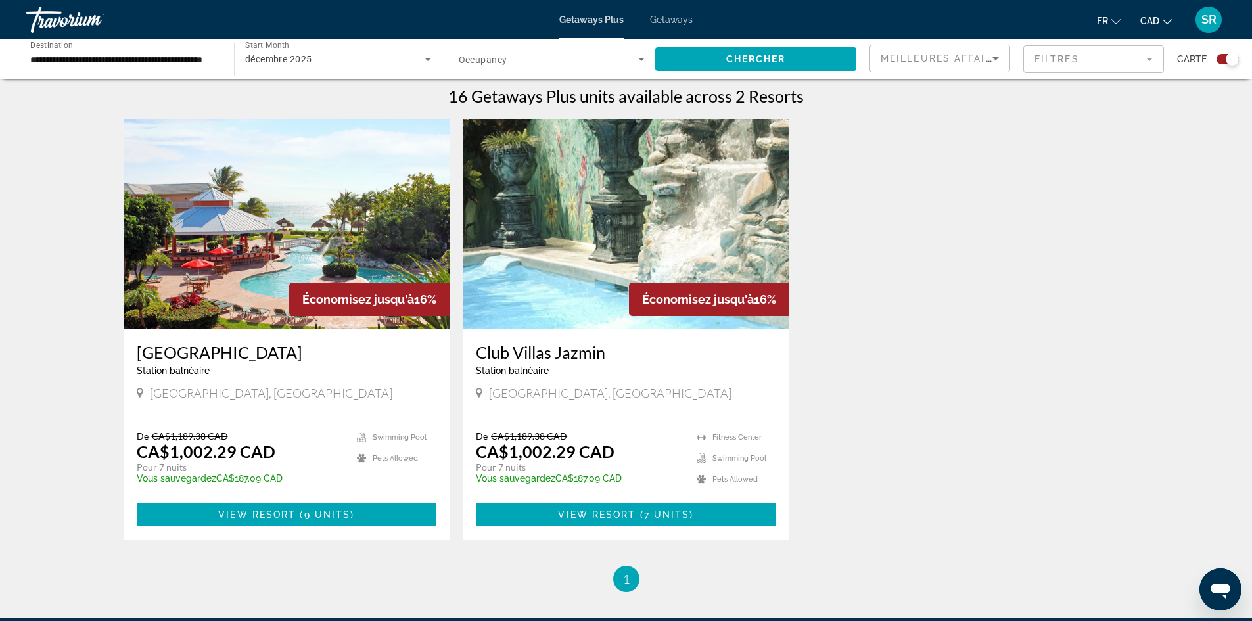
scroll to position [425, 0]
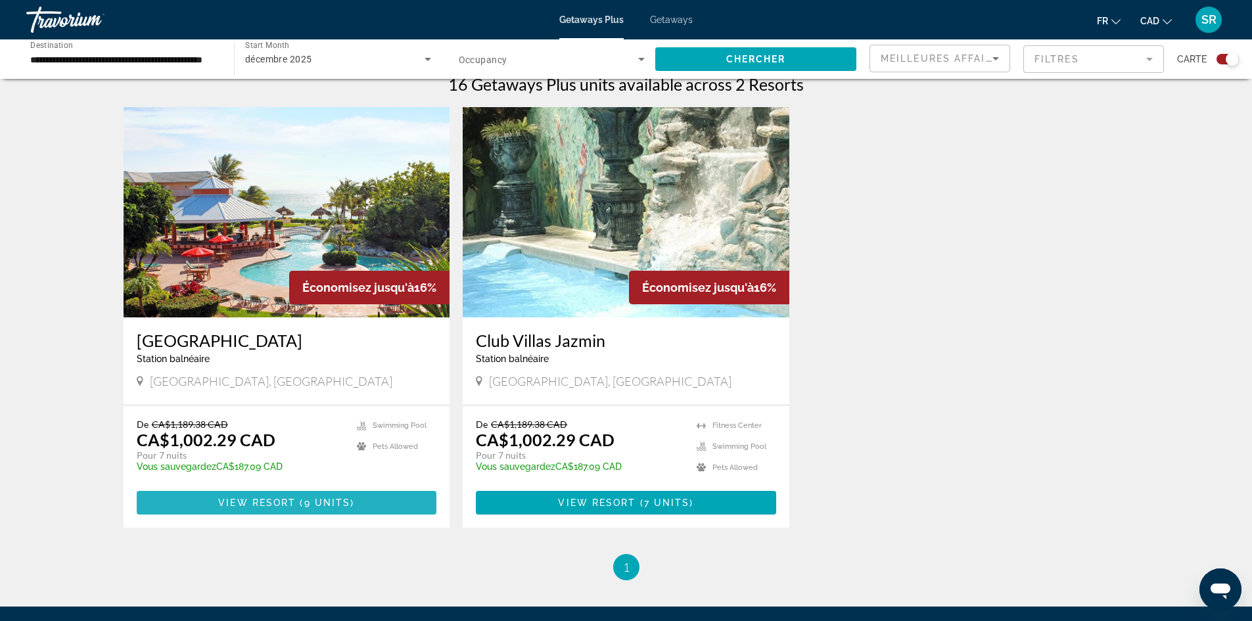
click at [296, 502] on span "Main content" at bounding box center [298, 503] width 4 height 11
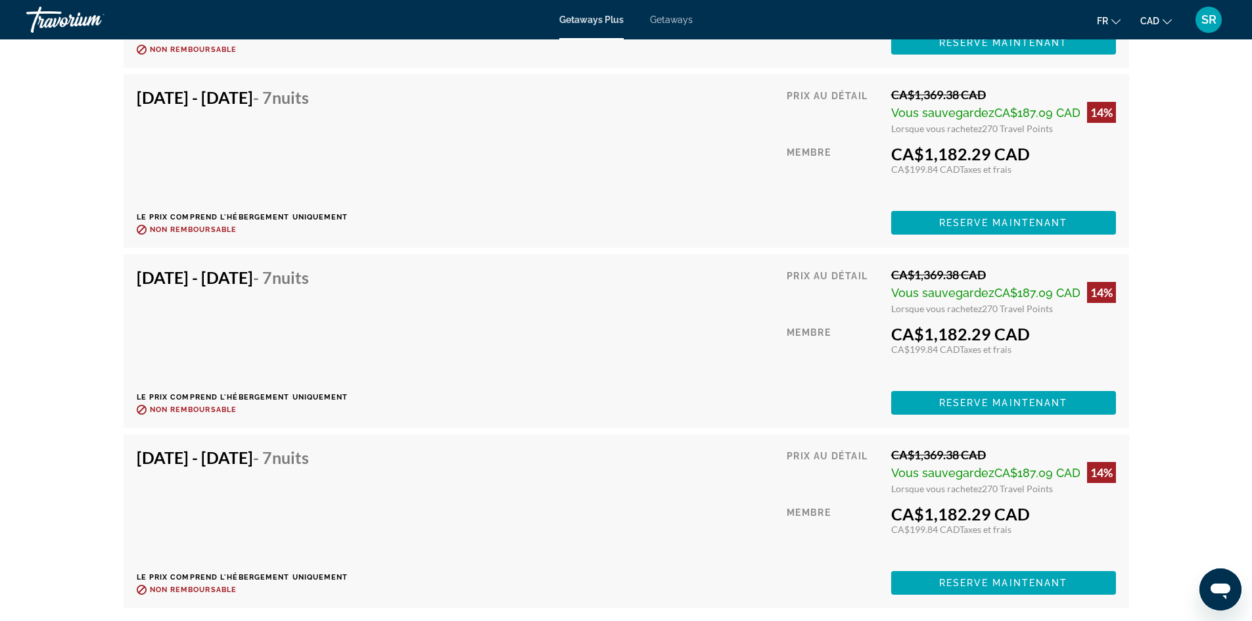
scroll to position [2685, 0]
